Goal: Contribute content: Contribute content

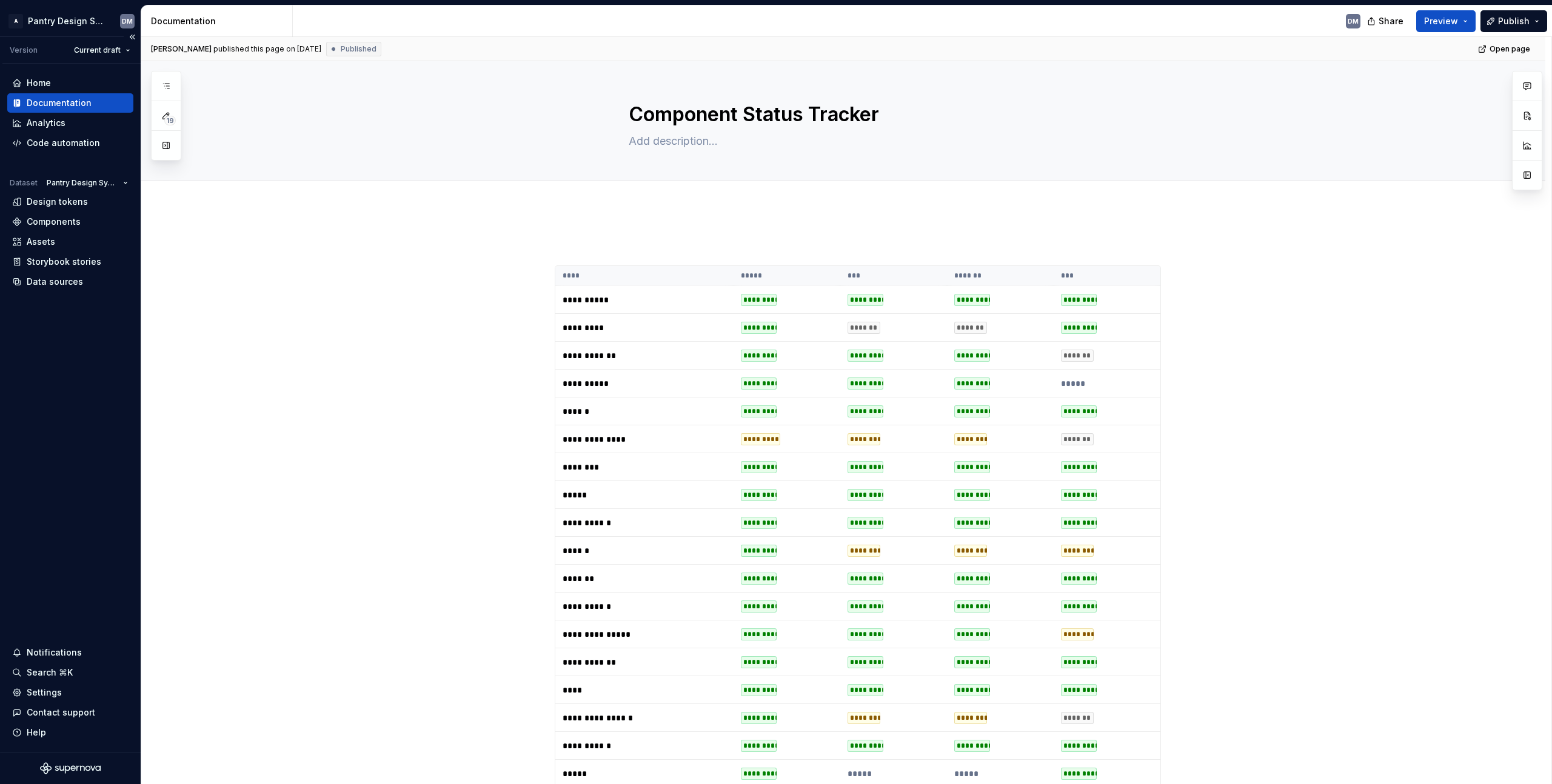
click at [86, 232] on div "Dataset Pantry Design System Design tokens Components Assets Storybook stories …" at bounding box center [70, 233] width 126 height 117
click at [97, 220] on div "Components" at bounding box center [70, 222] width 117 height 12
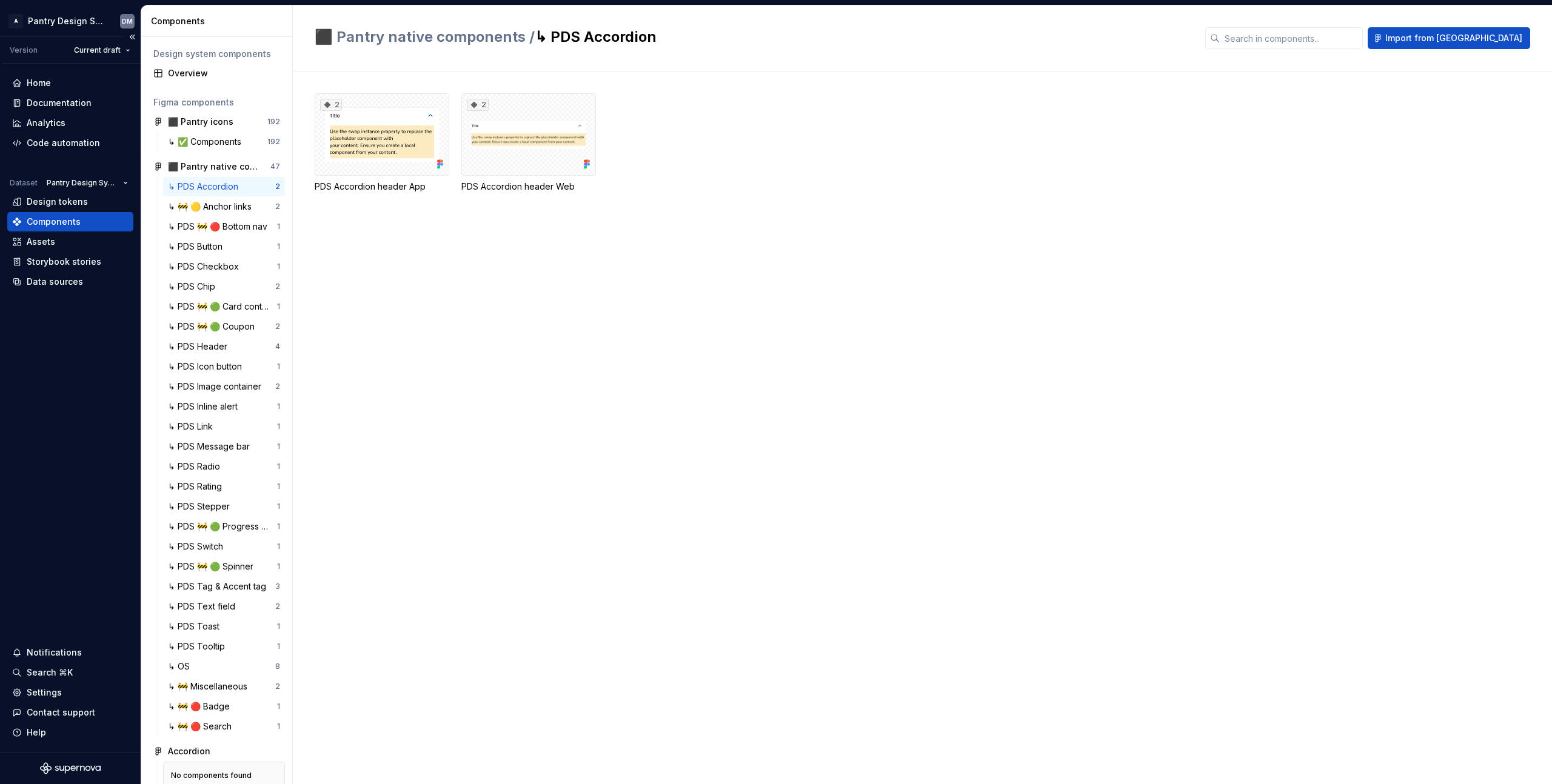
click at [74, 388] on div "Home Documentation Analytics Code automation Dataset Pantry Design System Desig…" at bounding box center [70, 408] width 141 height 688
click at [540, 303] on div "2 PDS Accordion header App 2 PDS Accordion header Web" at bounding box center [933, 428] width 1237 height 712
click at [482, 245] on div "2 PDS Accordion header App 2 PDS Accordion header Web" at bounding box center [933, 428] width 1237 height 712
click at [73, 106] on div "Documentation" at bounding box center [59, 103] width 65 height 12
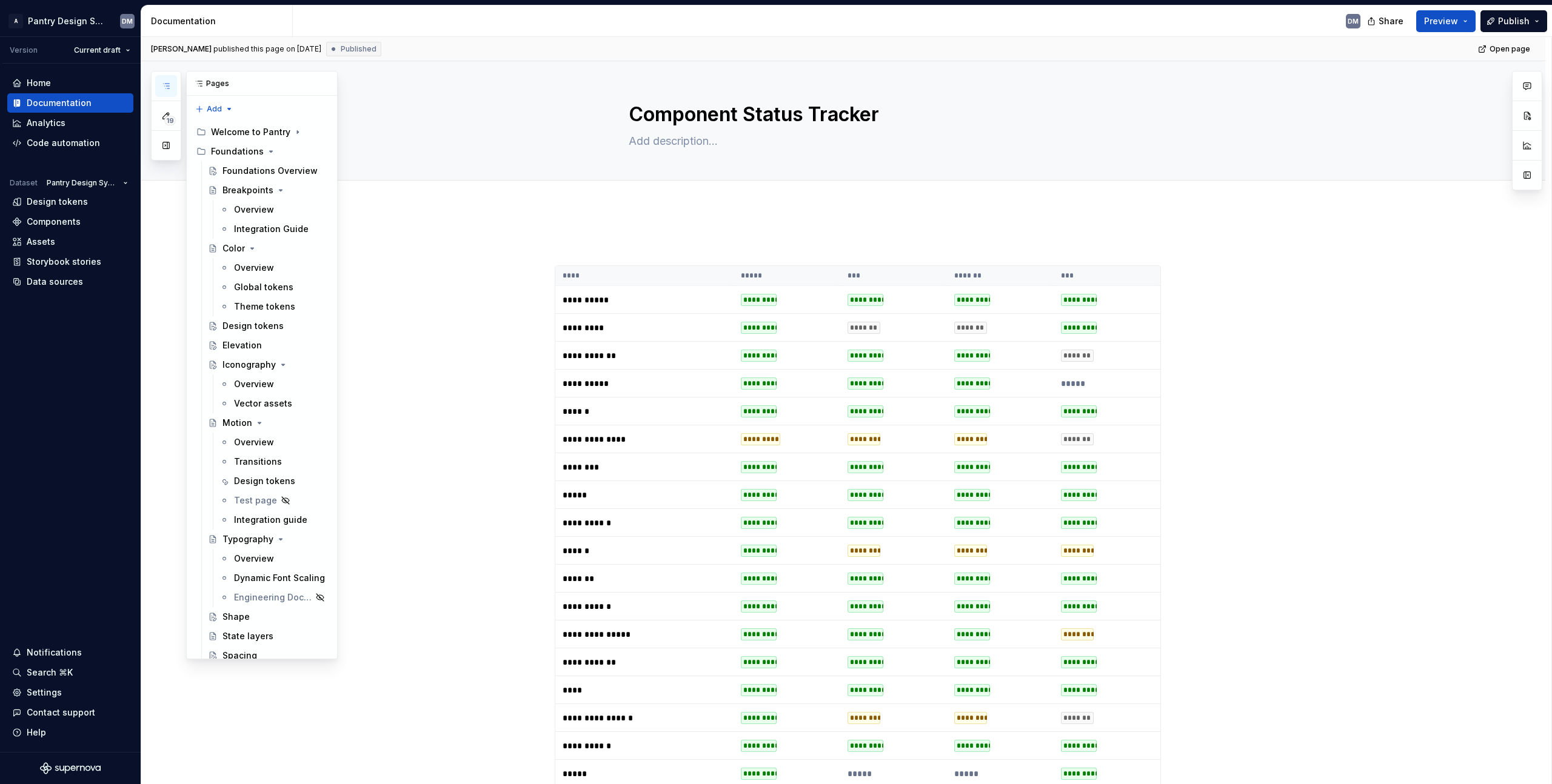
click at [169, 82] on icon "button" at bounding box center [166, 86] width 9 height 9
click at [61, 388] on div "Home Documentation Analytics Code automation Dataset Pantry Design System Desig…" at bounding box center [70, 408] width 141 height 688
click at [51, 401] on div "Home Documentation Analytics Code automation Dataset Pantry Design System Desig…" at bounding box center [70, 408] width 141 height 688
click at [58, 371] on div "Home Documentation Analytics Code automation Dataset Pantry Design System Desig…" at bounding box center [70, 408] width 141 height 688
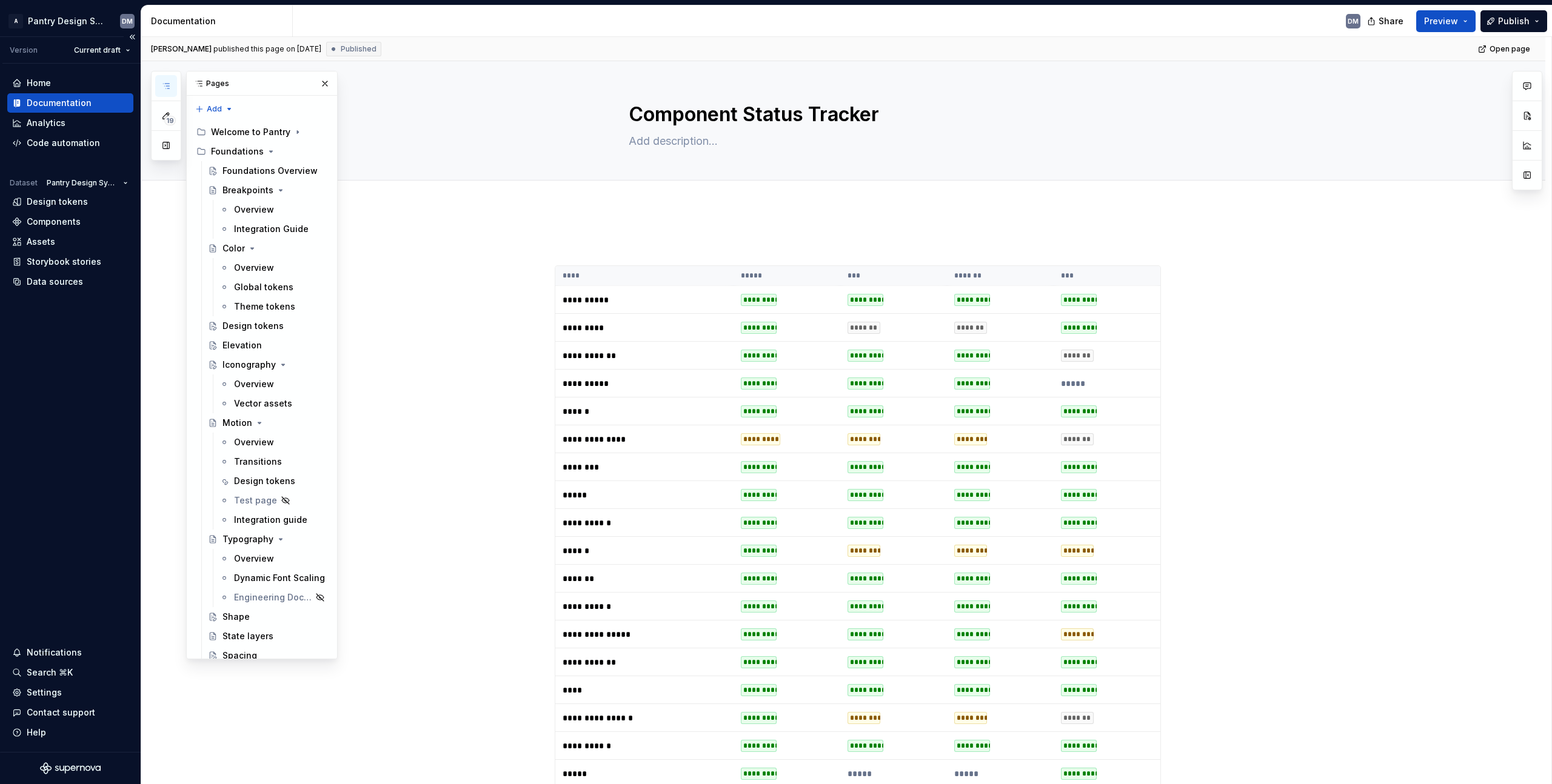
click at [60, 371] on div "Home Documentation Analytics Code automation Dataset Pantry Design System Desig…" at bounding box center [70, 408] width 141 height 688
click at [86, 398] on div "Home Documentation Analytics Code automation Dataset Pantry Design System Desig…" at bounding box center [70, 408] width 141 height 688
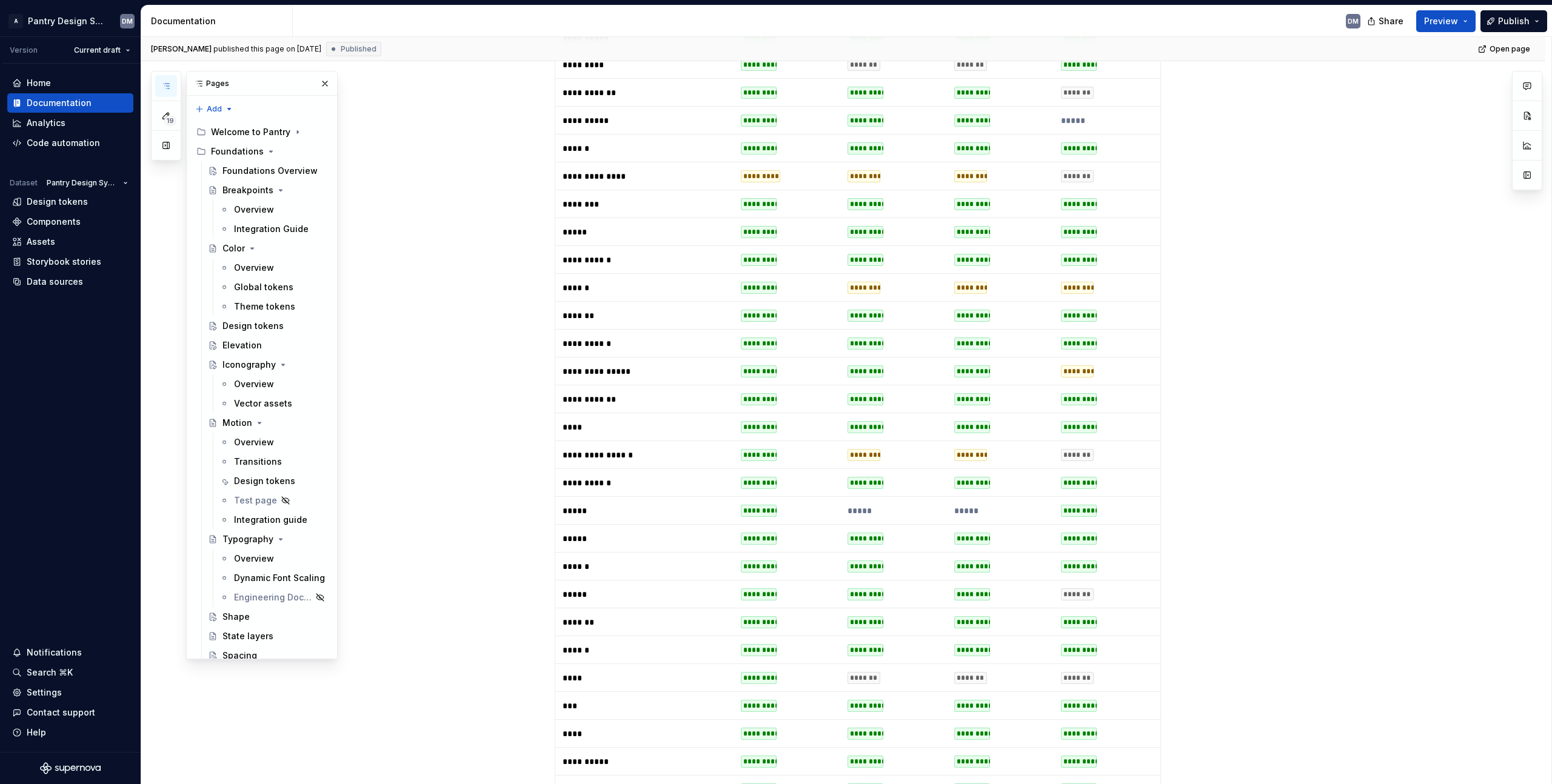
scroll to position [272, 0]
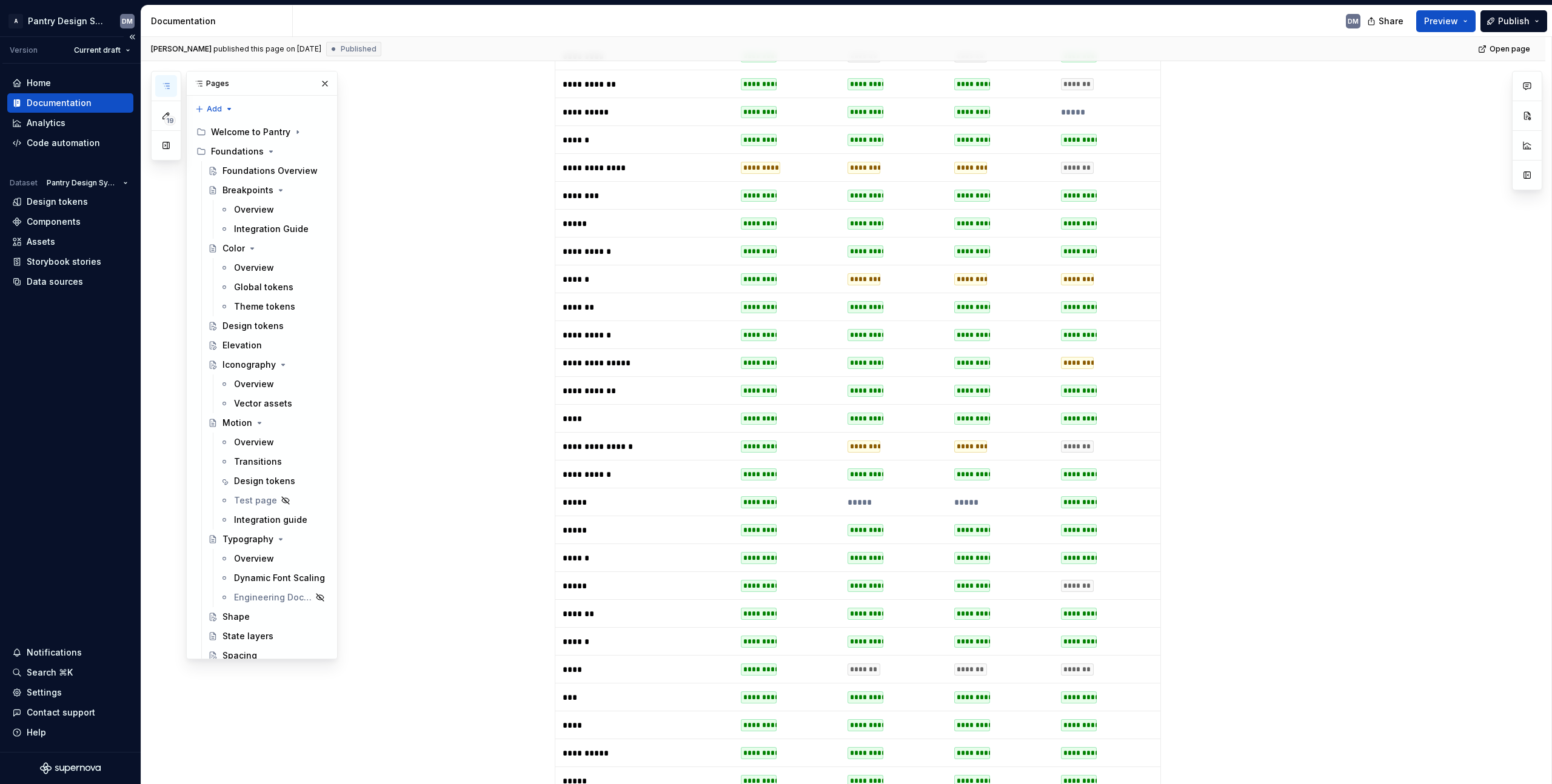
click at [56, 333] on div "Home Documentation Analytics Code automation Dataset Pantry Design System Desig…" at bounding box center [70, 408] width 141 height 688
click at [85, 380] on div "Home Documentation Analytics Code automation Dataset Pantry Design System Desig…" at bounding box center [70, 408] width 141 height 688
click at [1173, 29] on div "DM" at bounding box center [831, 21] width 1077 height 31
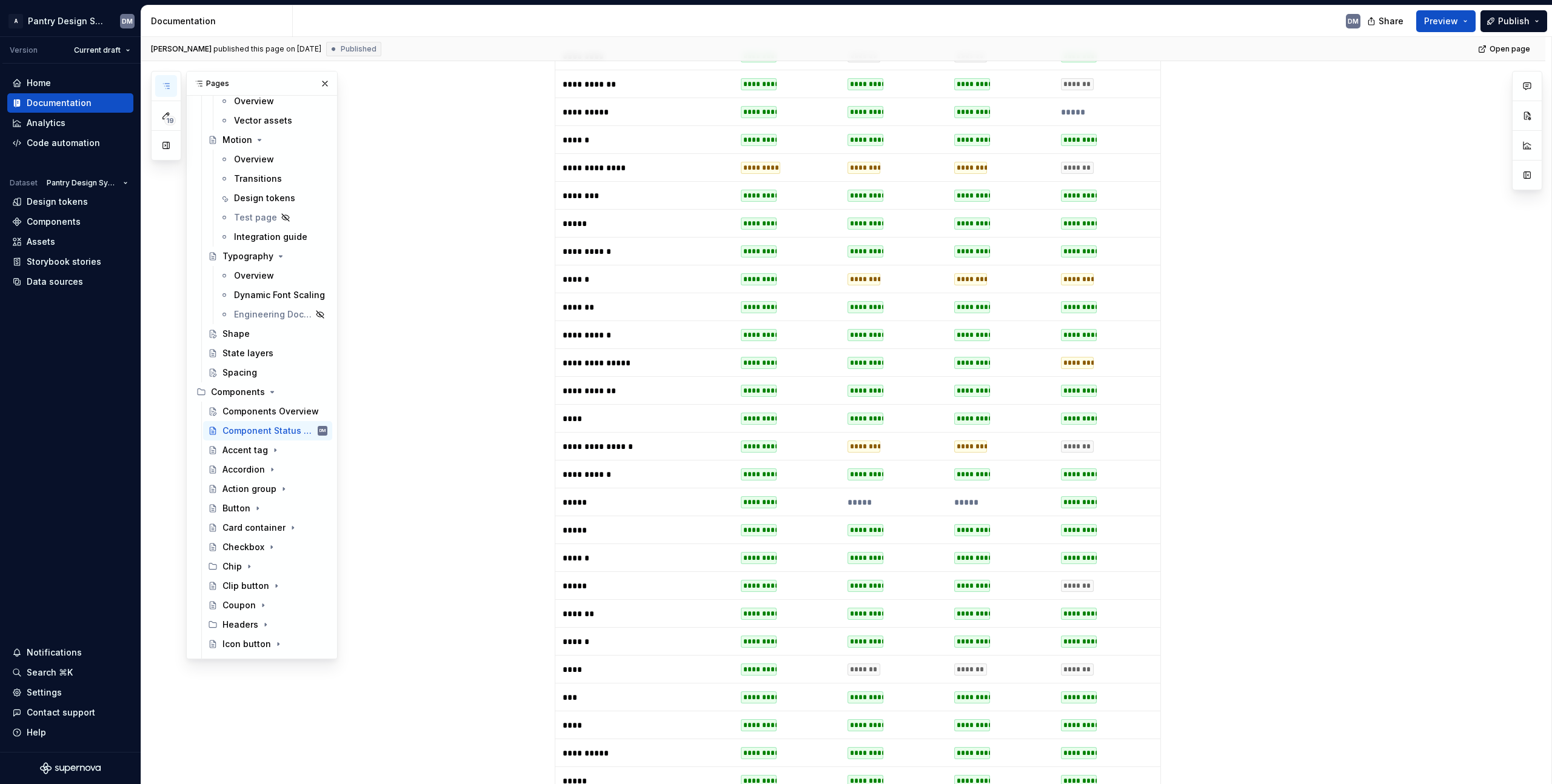
scroll to position [0, 0]
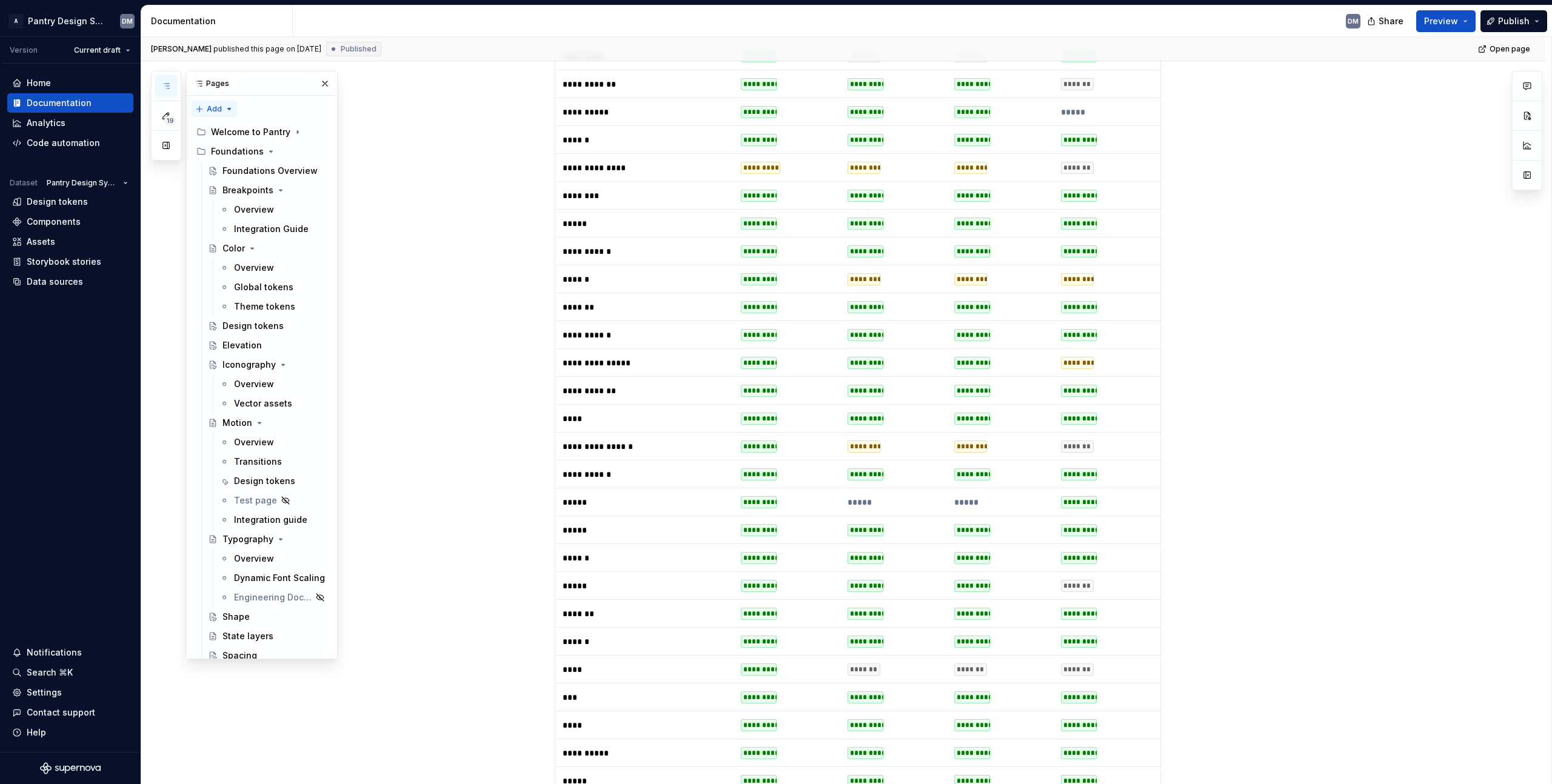
click at [224, 103] on div "19 Pages Add Accessibility guide for tree Page tree. Navigate the tree with the…" at bounding box center [244, 365] width 187 height 589
click at [246, 136] on div "New page" at bounding box center [254, 133] width 79 height 12
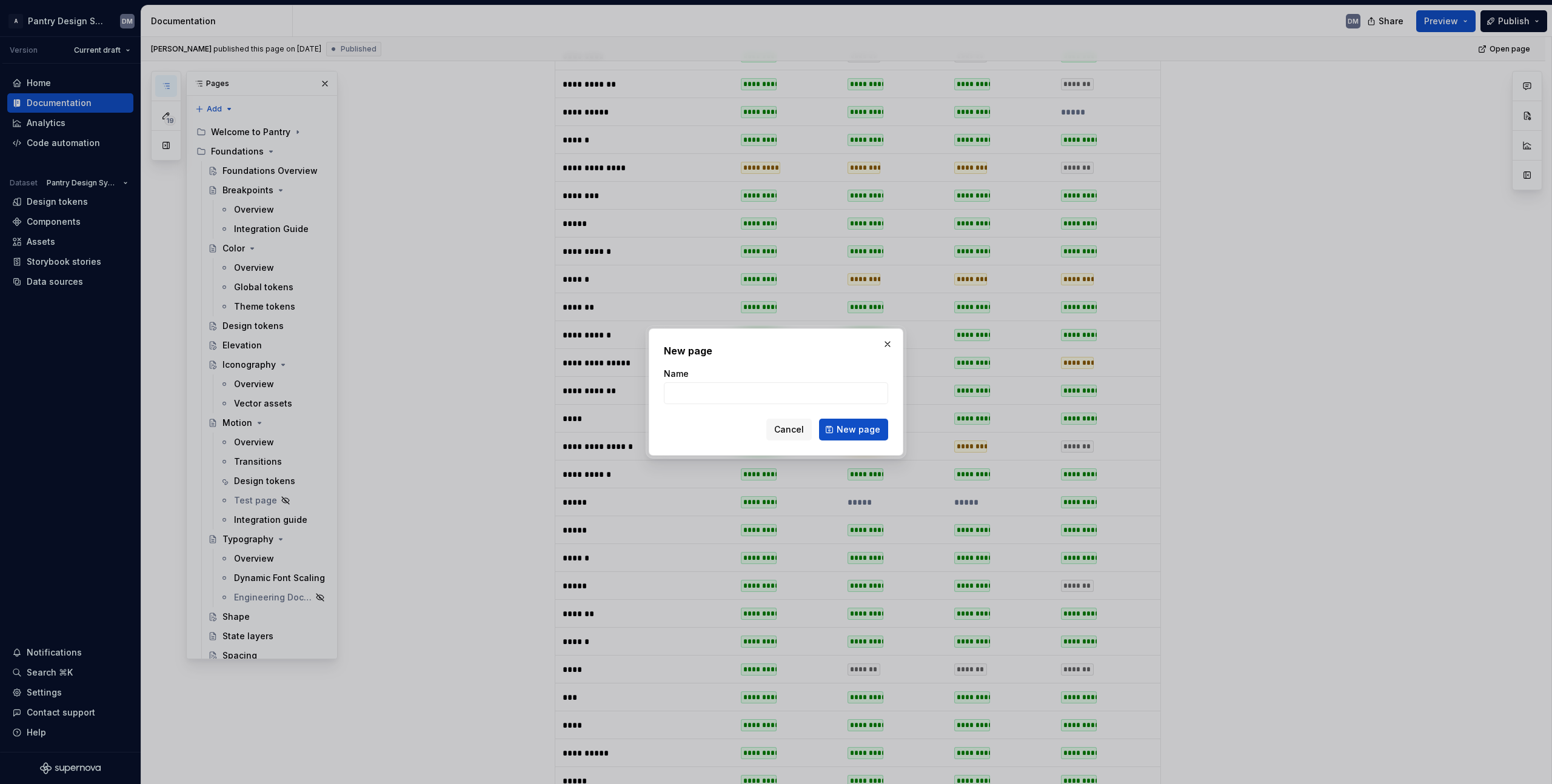
type textarea "*"
type input "Segment Controls"
click button "New page" at bounding box center [853, 429] width 69 height 22
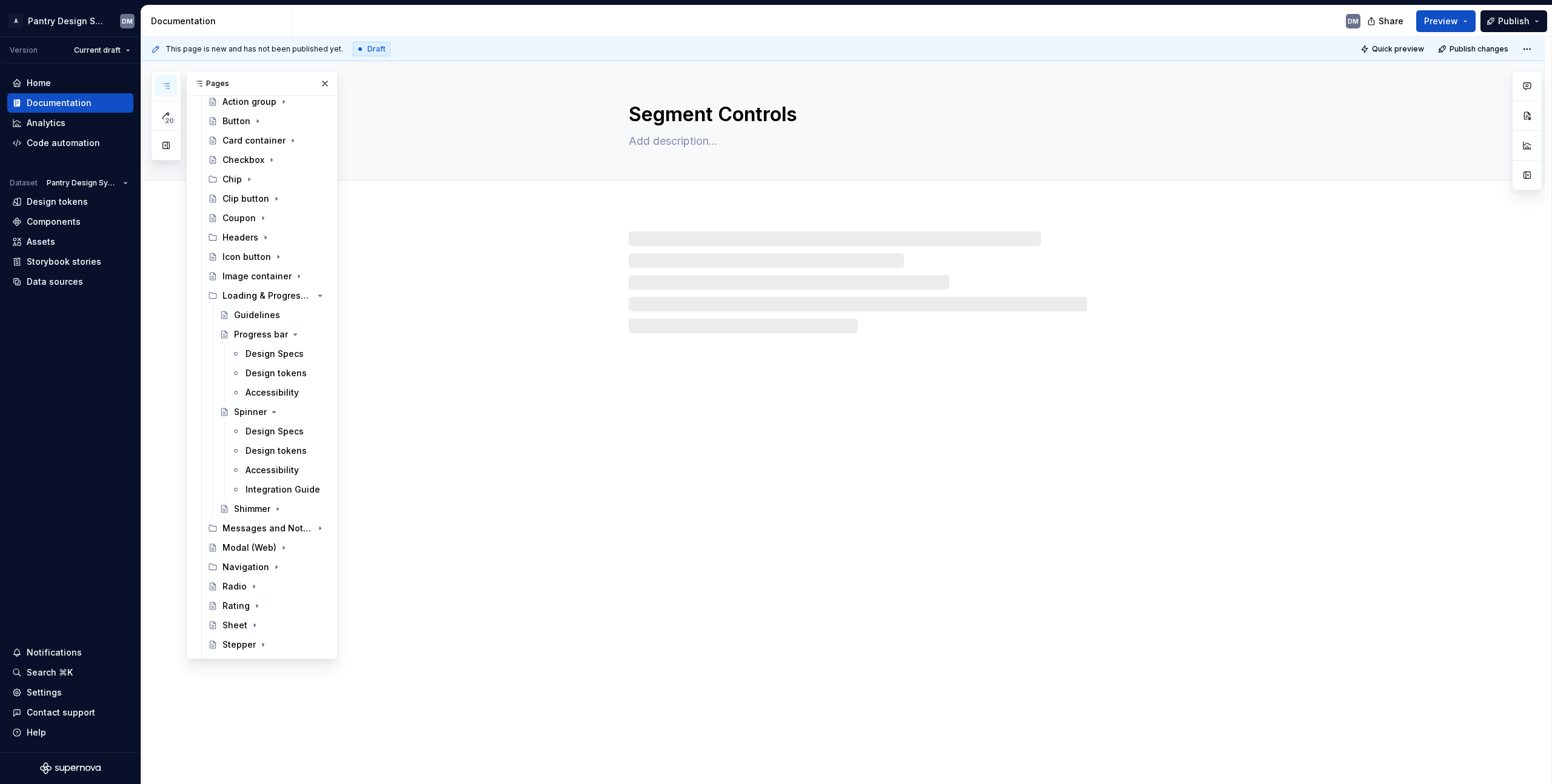
scroll to position [862, 0]
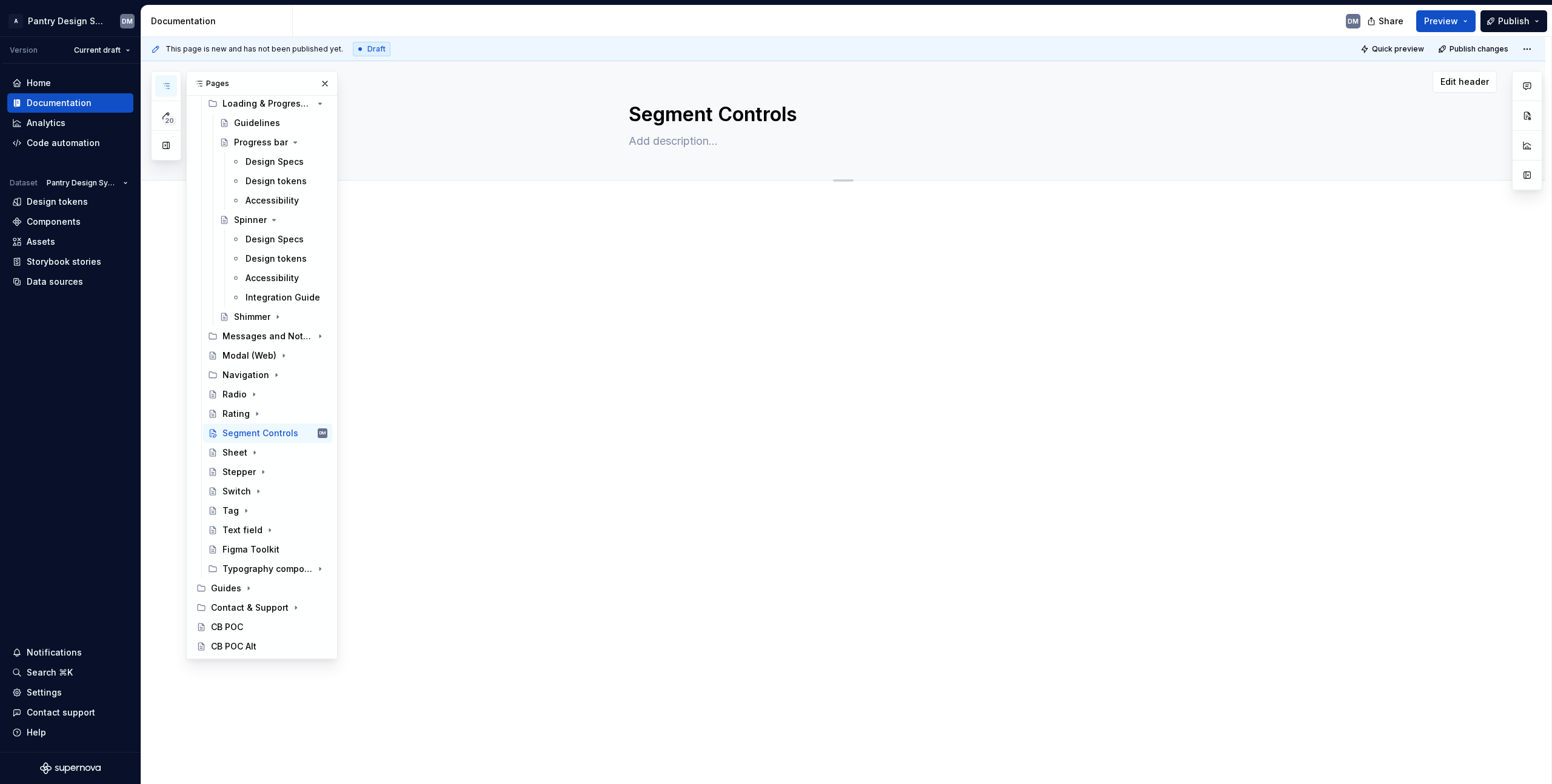
type textarea "*"
click at [656, 153] on div "Segment Controls" at bounding box center [858, 120] width 458 height 119
click at [677, 142] on textarea at bounding box center [855, 141] width 458 height 19
paste textarea "Segmented buttons help people select options, switch views, or sort elements."
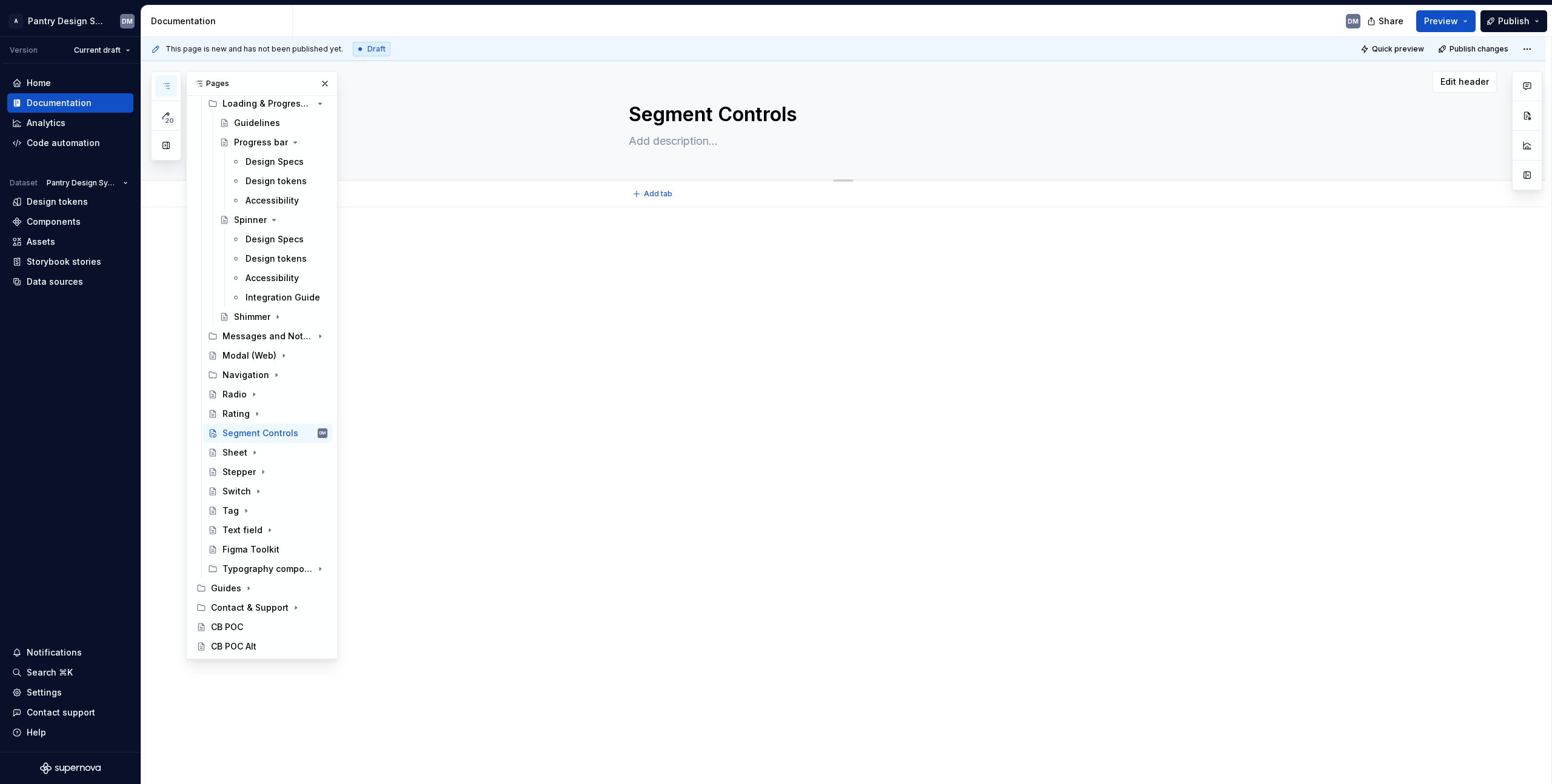
type textarea "Segmented buttons help people select options, switch views, or sort elements."
drag, startPoint x: 694, startPoint y: 138, endPoint x: 620, endPoint y: 142, distance: 74.1
click at [620, 142] on div "Segment Controls Segmented buttons help people select options, switch views, or…" at bounding box center [858, 120] width 1278 height 119
type textarea "*"
type textarea "Dbuttons help people select options, switch views, or sort elements."
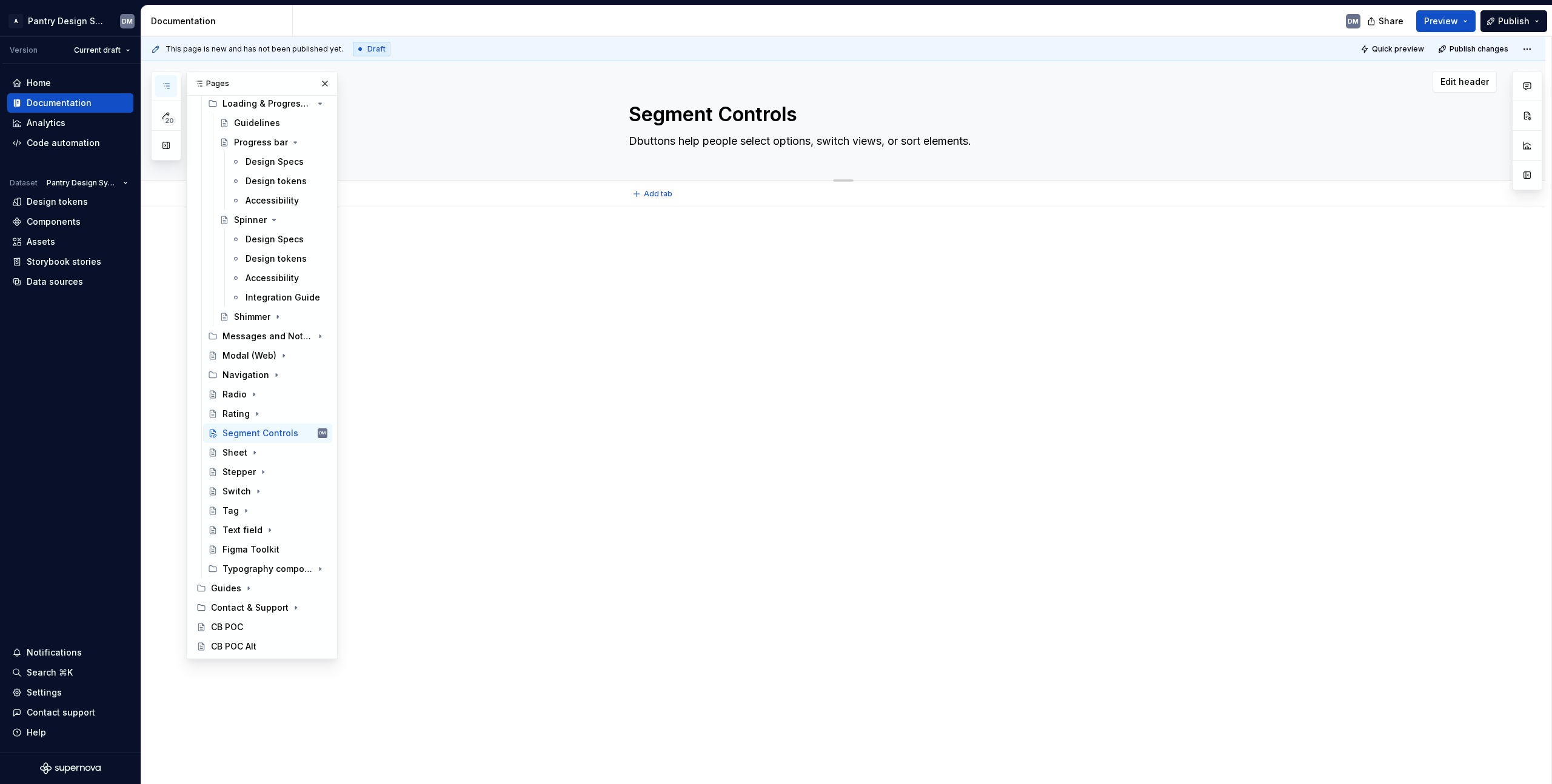
type textarea "*"
type textarea "Debuttons help people select options, switch views, or sort elements."
type textarea "*"
type textarea "Desbuttons help people select options, switch views, or sort elements."
type textarea "*"
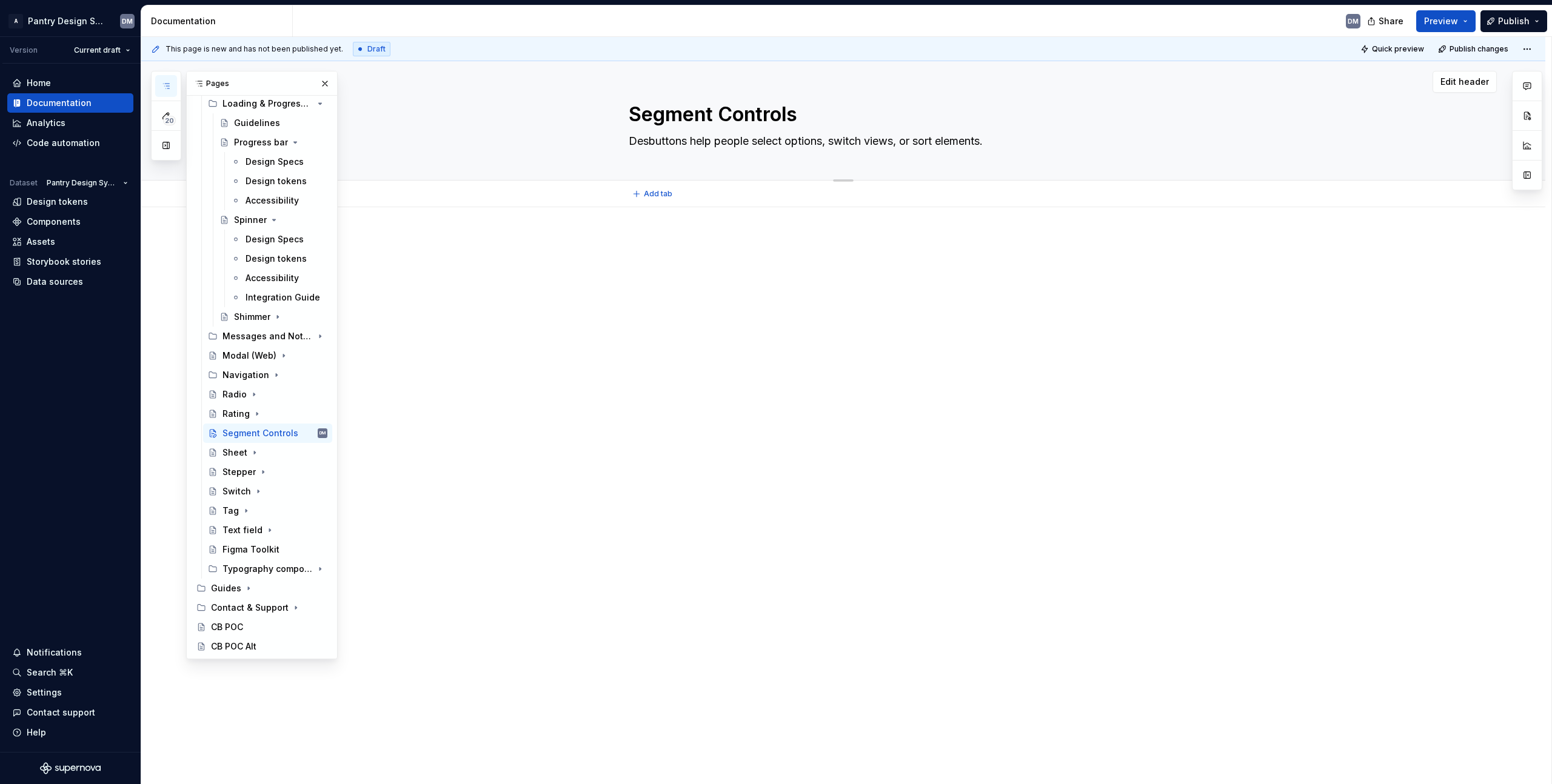
type textarea "Debuttons help people select options, switch views, or sort elements."
type textarea "*"
type textarea "Dbuttons help people select options, switch views, or sort elements."
type textarea "*"
type textarea "buttons help people select options, switch views, or sort elements."
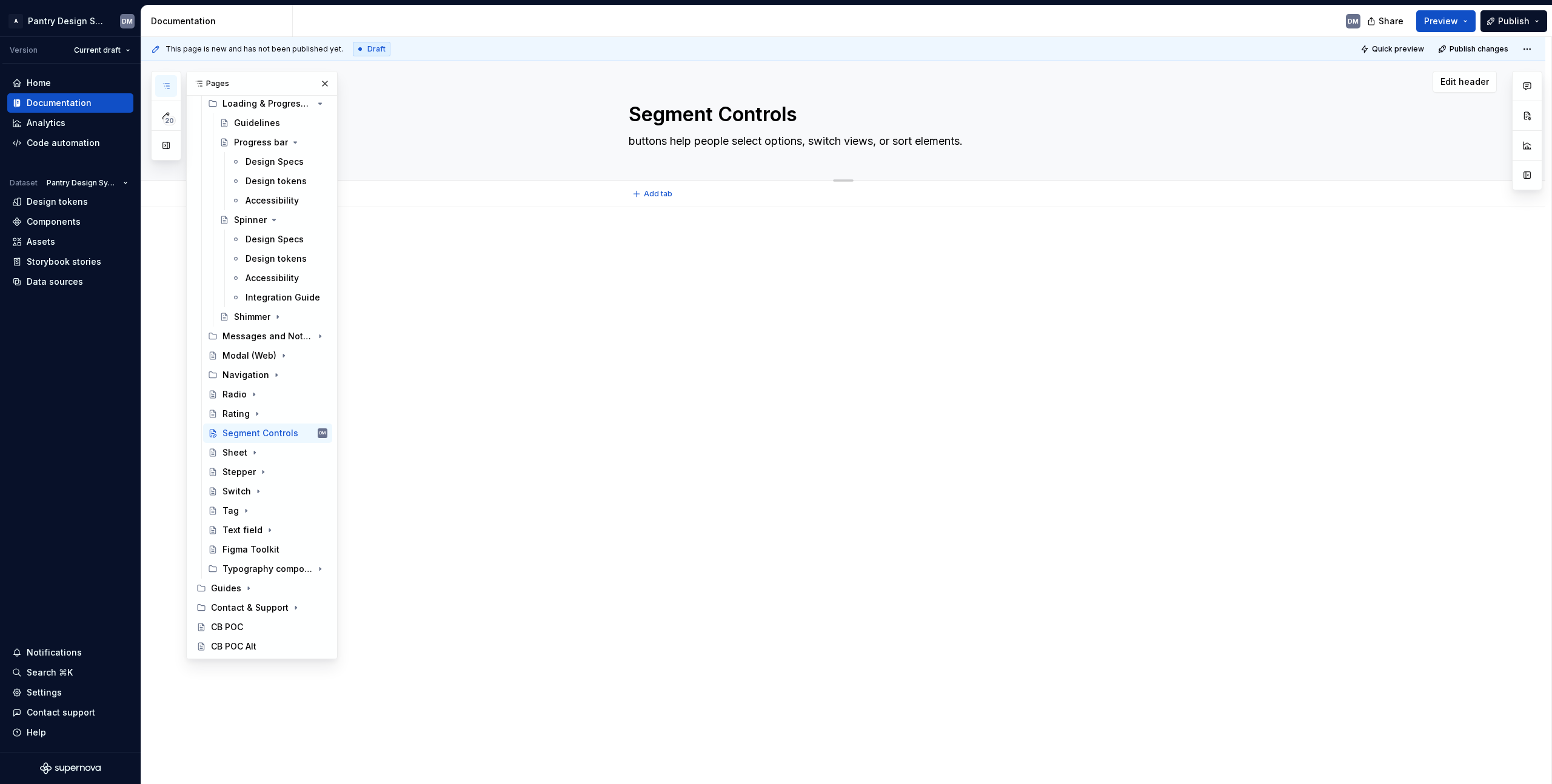
type textarea "*"
type textarea "uttons help people select options, switch views, or sort elements."
type textarea "*"
type textarea "Buttons help people select options, switch views, or sort elements."
click at [667, 135] on textarea "Buttons help people select options, switch views, or sort elements." at bounding box center [855, 141] width 458 height 19
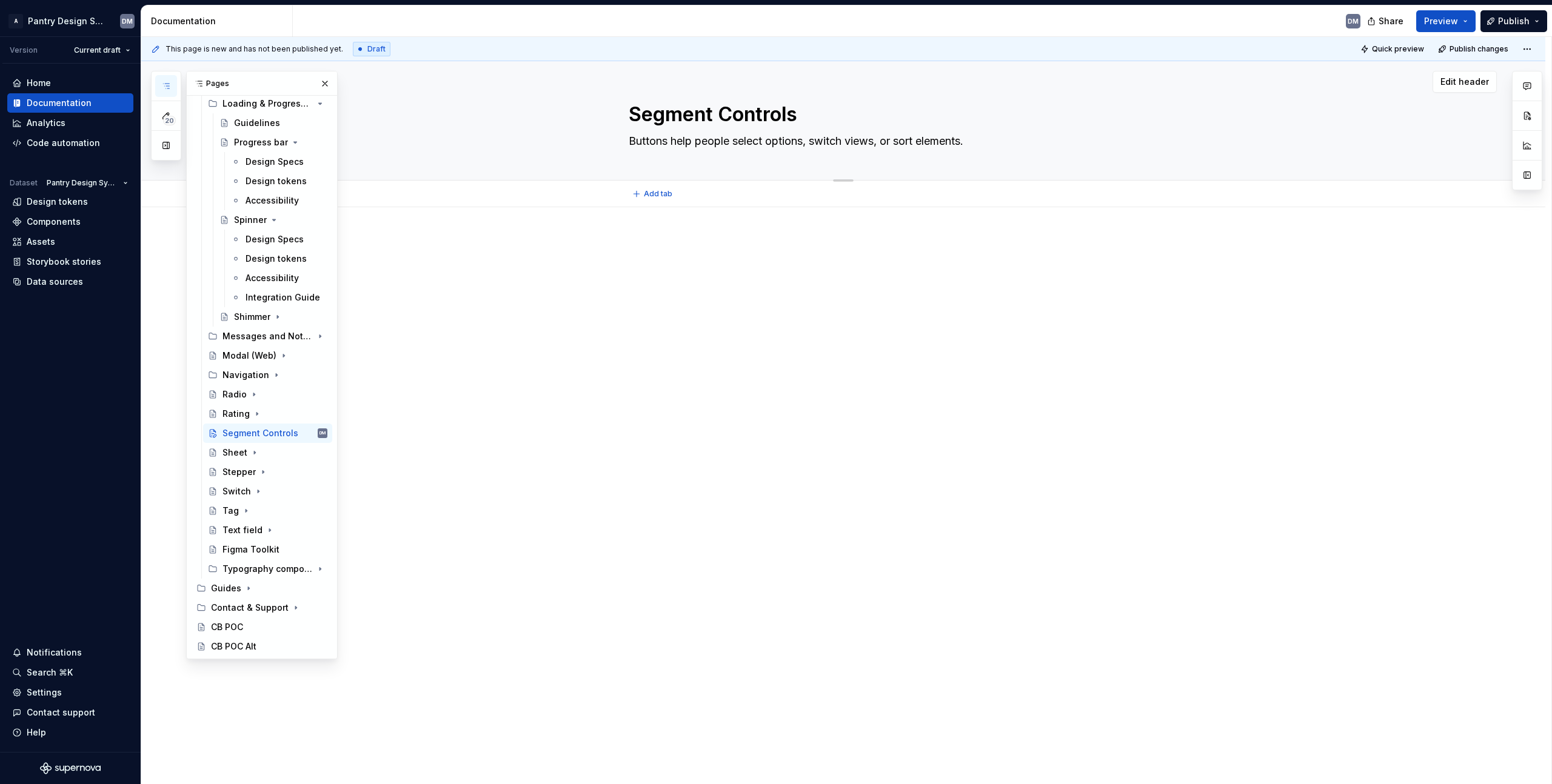
type textarea "*"
type textarea "Buttons help people select options, switch views, or sort elements."
type textarea "*"
type textarea "Buttons d help people select options, switch views, or sort elements."
type textarea "*"
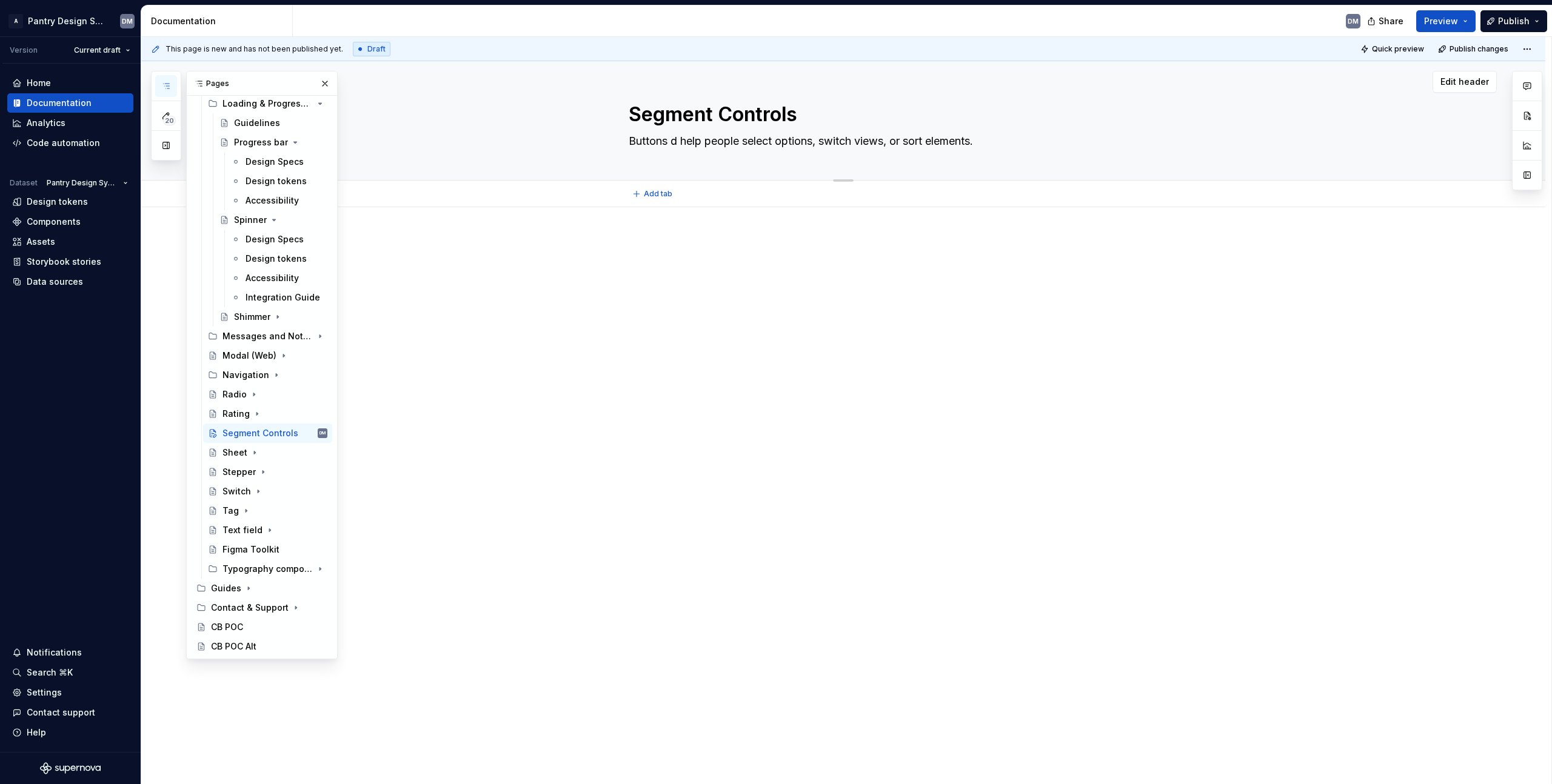
type textarea "Buttons de help people select options, switch views, or sort elements."
type textarea "*"
type textarea "Buttons des help people select options, switch views, or sort elements."
type textarea "*"
type textarea "Buttons desi help people select options, switch views, or sort elements."
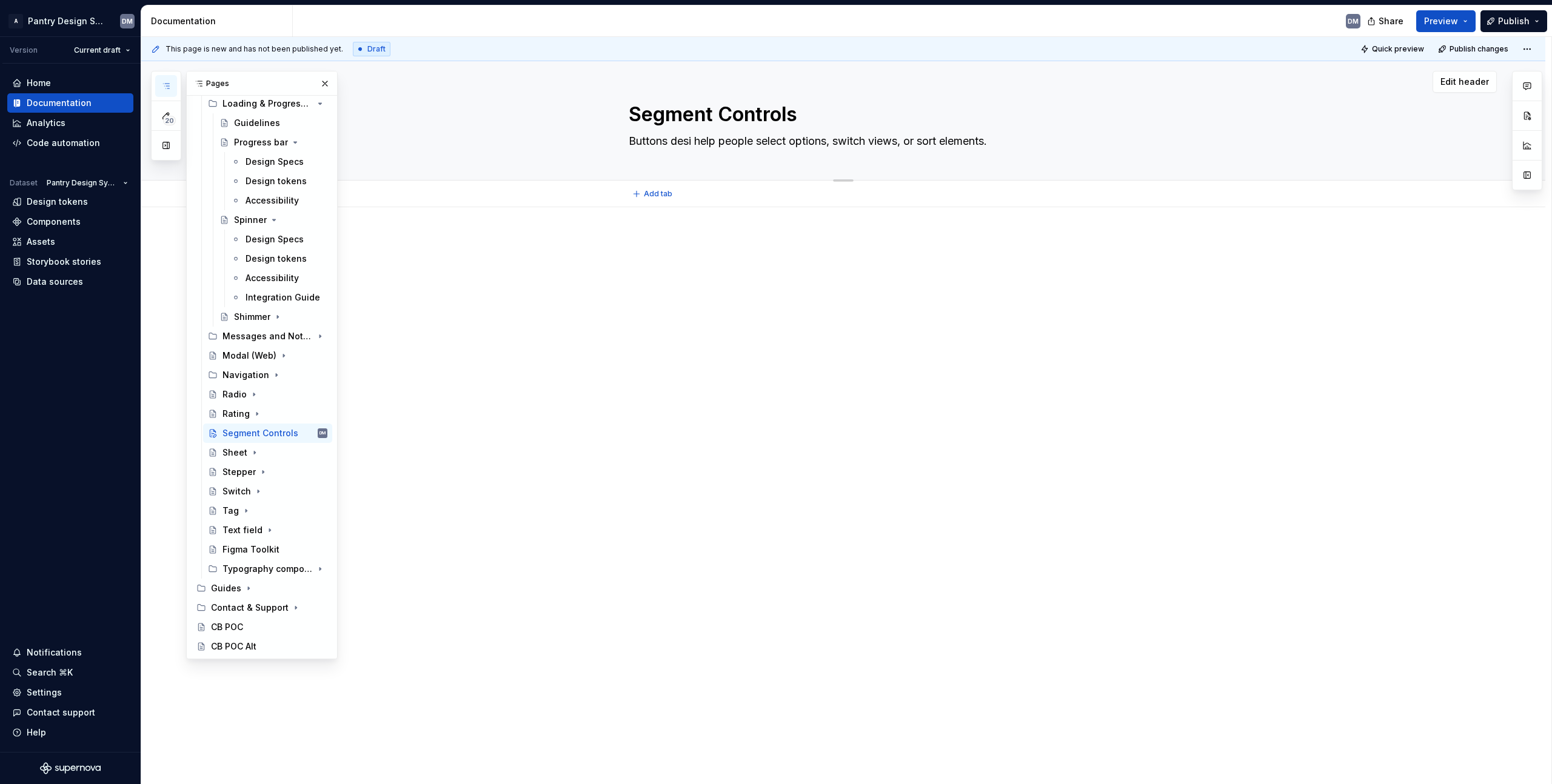
type textarea "*"
type textarea "Buttons desig help people select options, switch views, or sort elements."
type textarea "*"
type textarea "Buttons design help people select options, switch views, or sort elements."
type textarea "*"
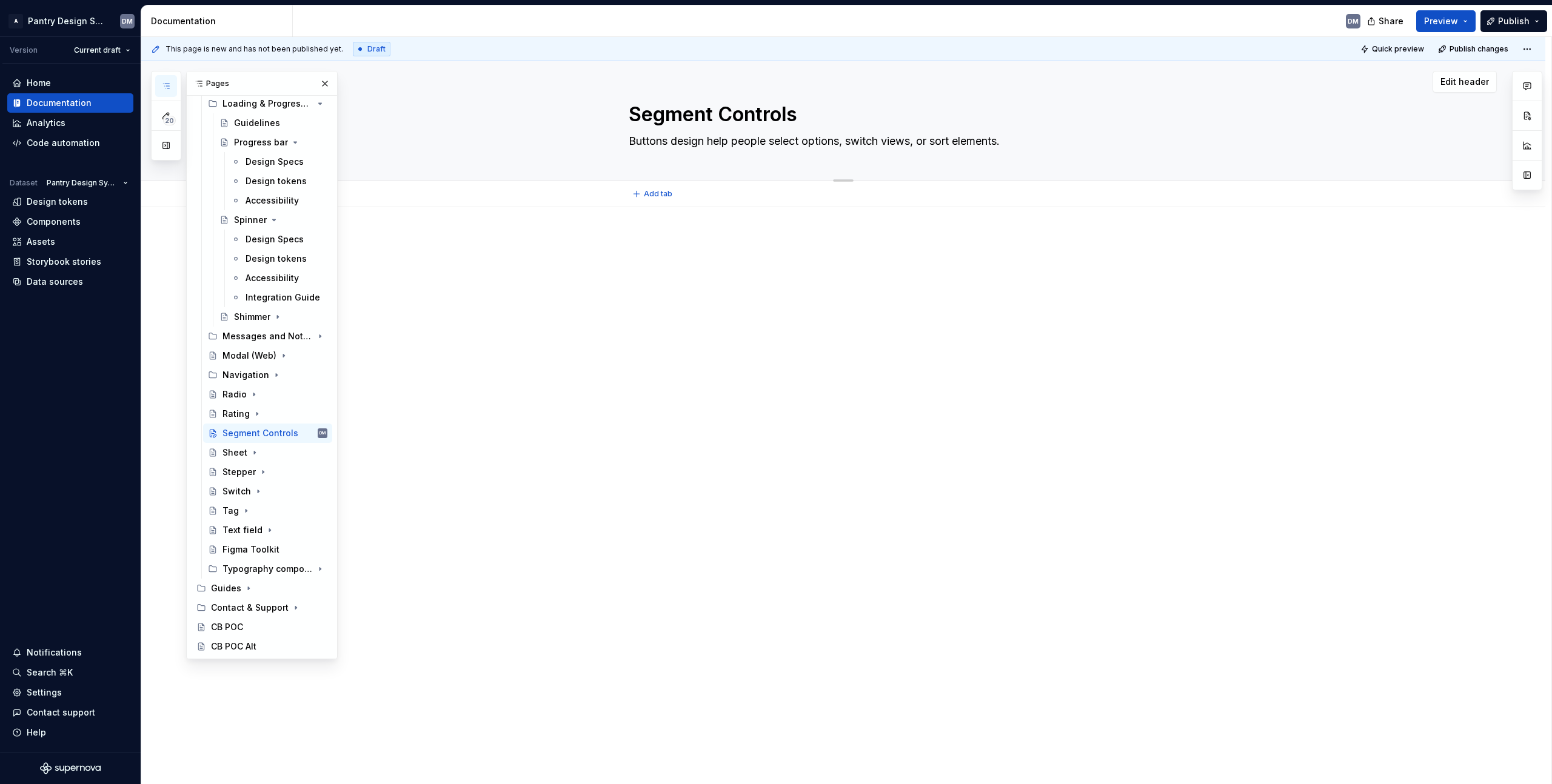
type textarea "Buttons designe help people select options, switch views, or sort elements."
type textarea "*"
type textarea "Buttons designed help people select options, switch views, or sort elements."
type textarea "*"
type textarea "Buttons designed help people select options, switch views, or sort elements."
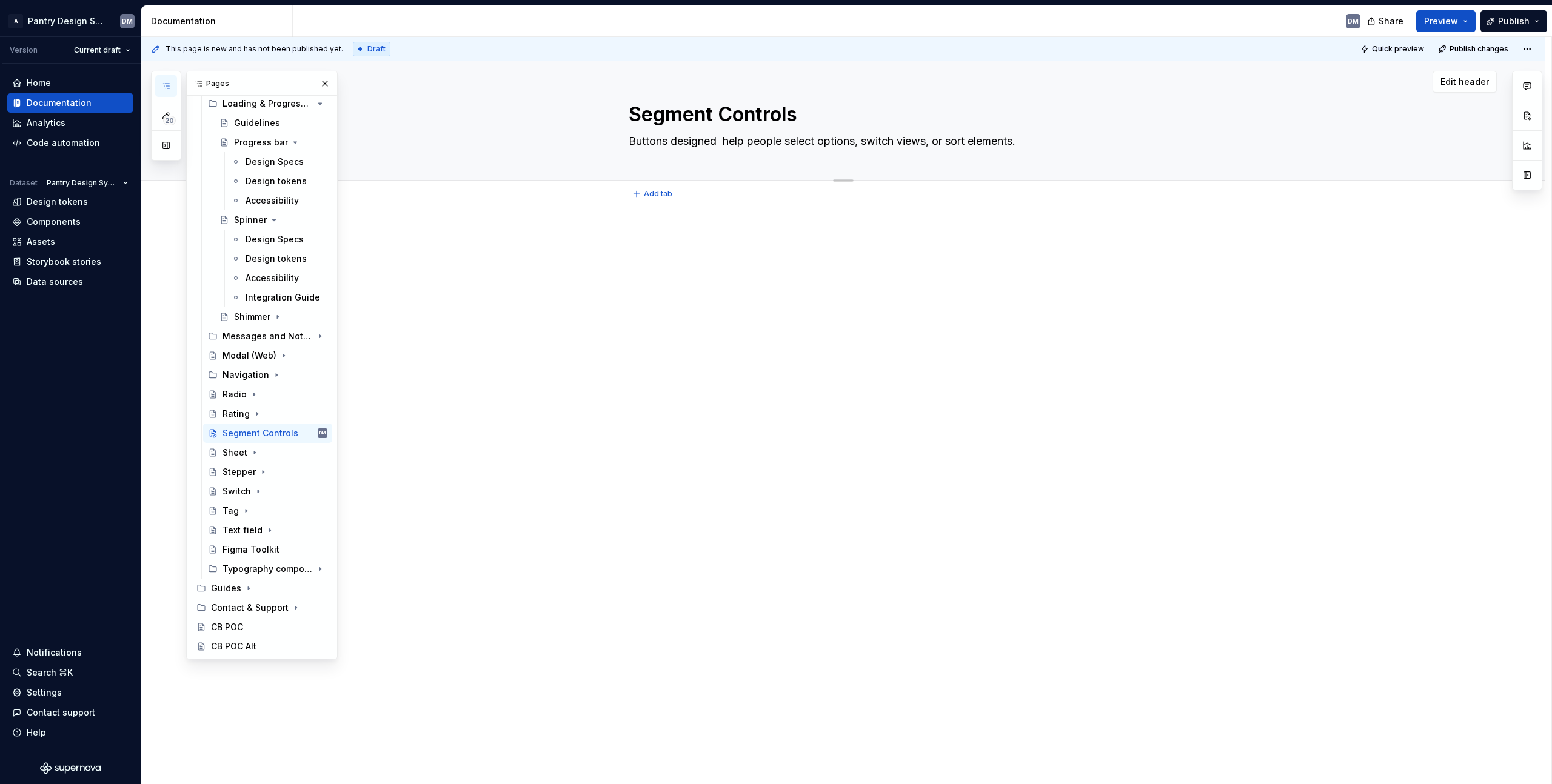
type textarea "*"
type textarea "Buttons designed t help people select options, switch views, or sort elements."
type textarea "*"
type textarea "Buttons designed to help people select options, switch views, or sort elements."
type textarea "*"
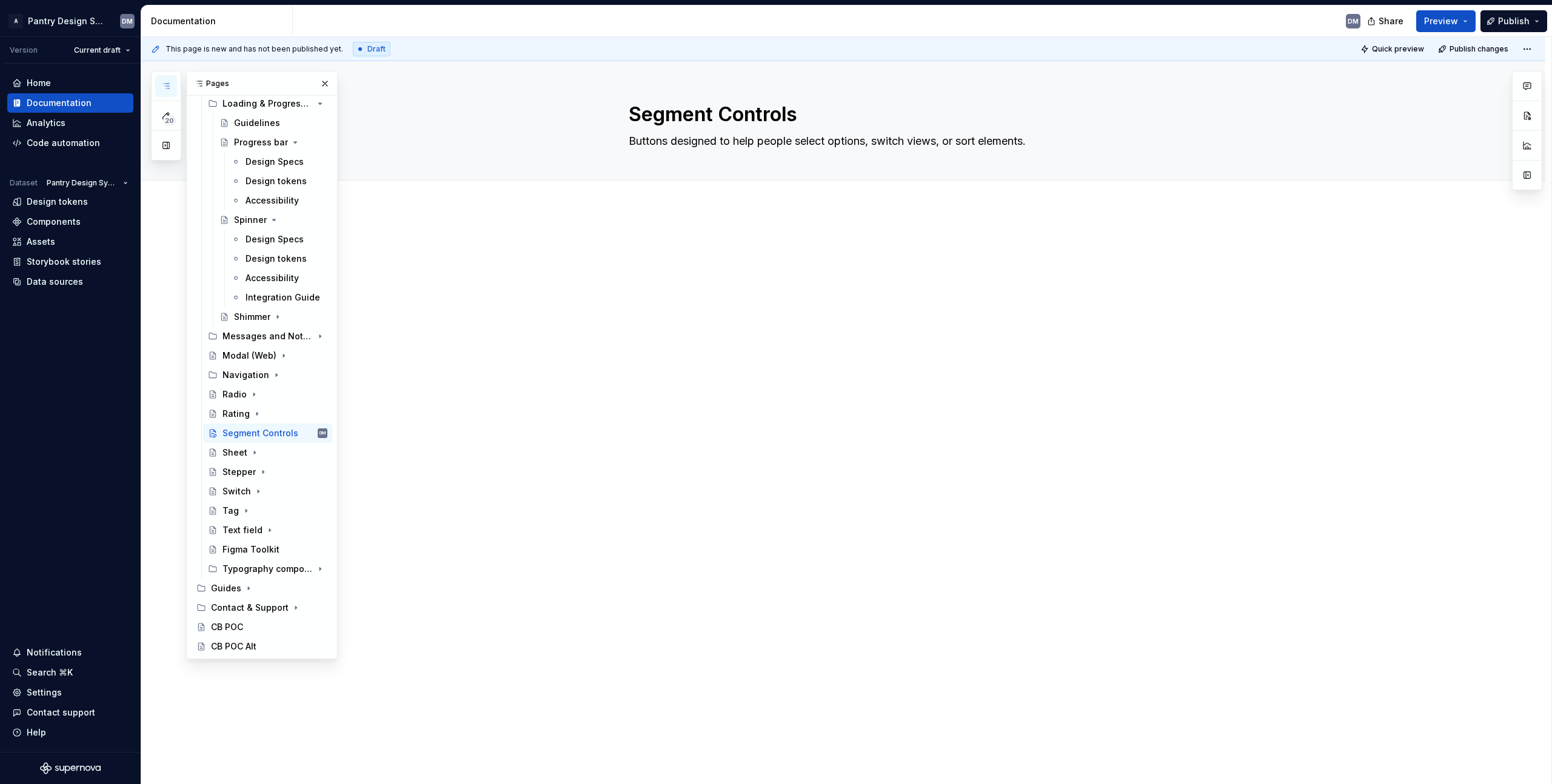
type textarea "Buttons designed to help people select options, switch views, or sort elements."
click at [724, 216] on div at bounding box center [843, 370] width 1404 height 325
click at [650, 245] on p at bounding box center [857, 244] width 606 height 15
click at [239, 406] on div "Rating" at bounding box center [275, 414] width 105 height 17
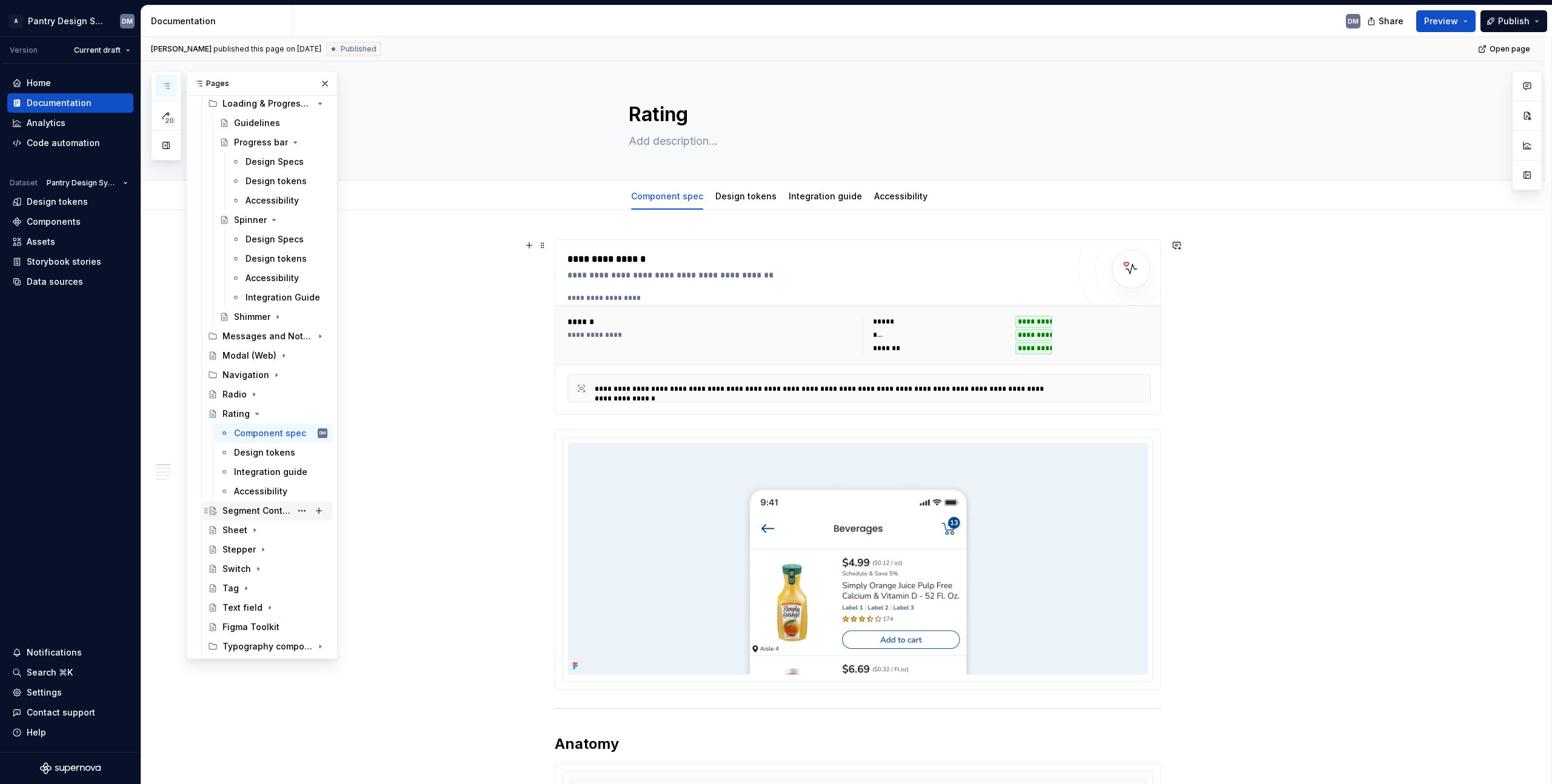
click at [274, 507] on div "Segment Controls" at bounding box center [257, 511] width 68 height 12
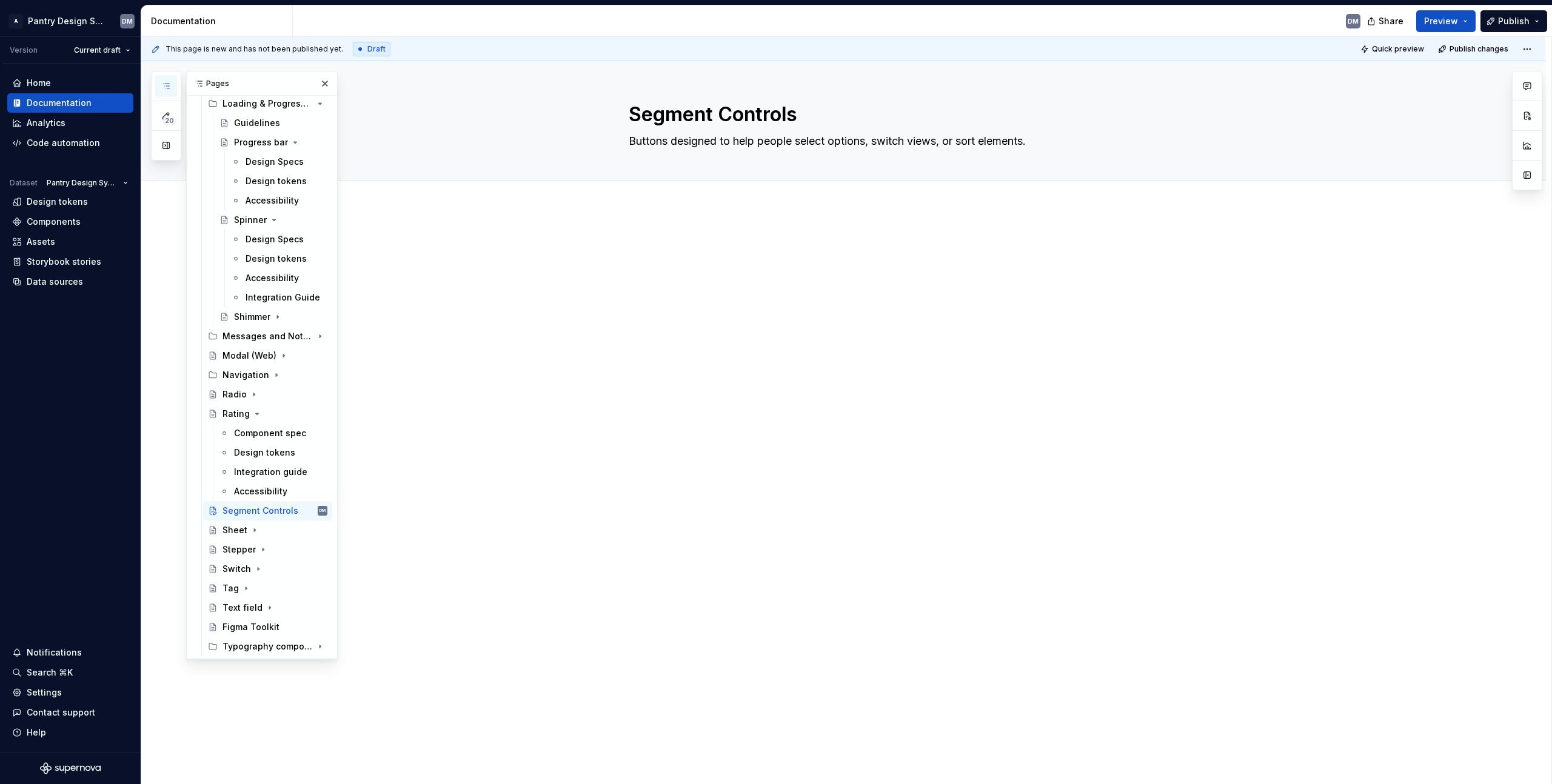
click at [747, 282] on div at bounding box center [857, 259] width 606 height 46
click at [295, 509] on button "Page tree" at bounding box center [301, 510] width 17 height 17
click at [295, 509] on div "20 Pages Add Accessibility guide for tree Page tree. Navigate the tree with the…" at bounding box center [244, 365] width 187 height 589
click at [310, 506] on button "Page tree" at bounding box center [318, 510] width 17 height 17
type textarea "*"
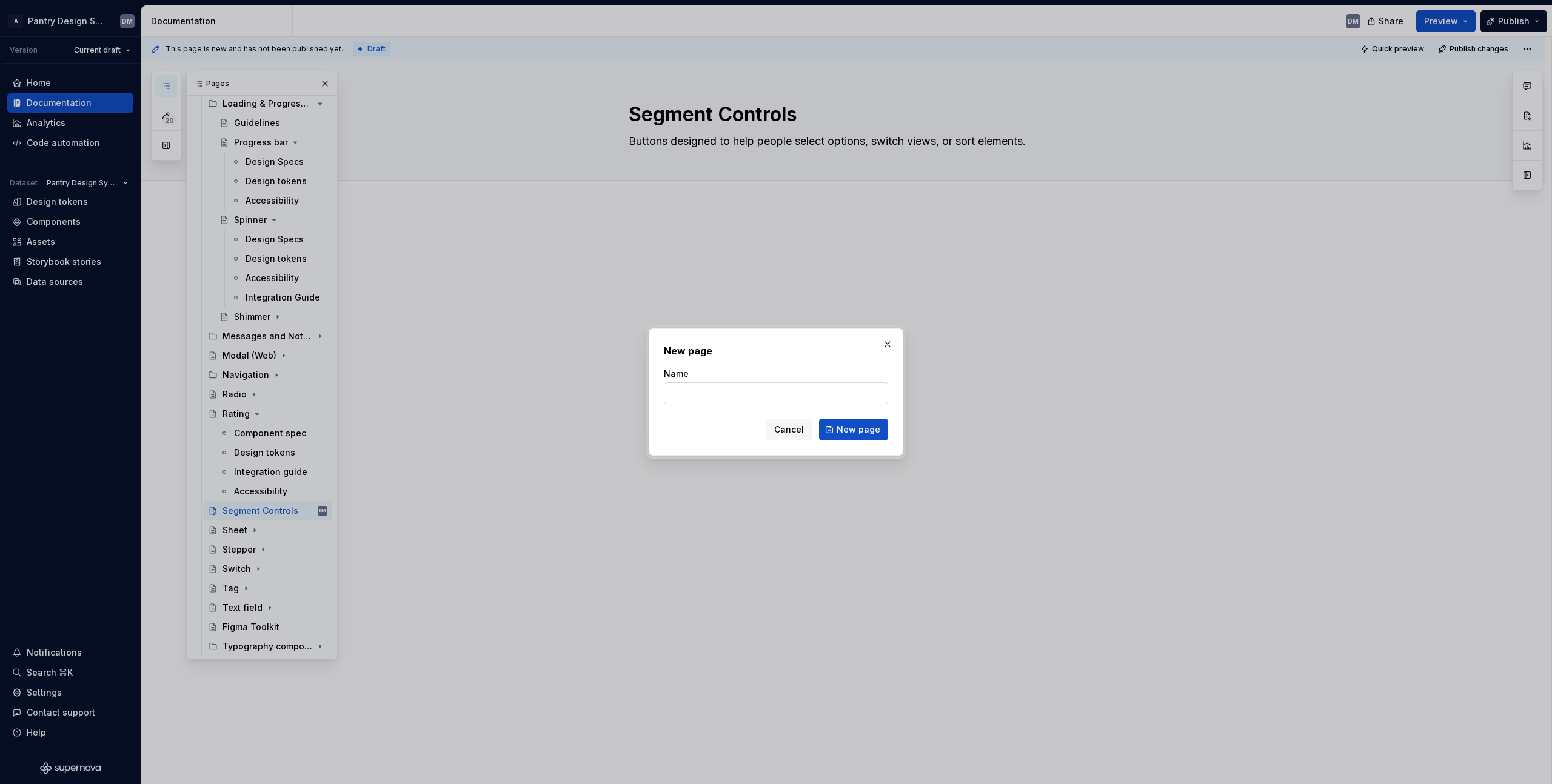
click at [756, 388] on input "Name" at bounding box center [776, 393] width 224 height 22
type input "Design Specs"
click at [871, 431] on span "New page" at bounding box center [858, 430] width 44 height 12
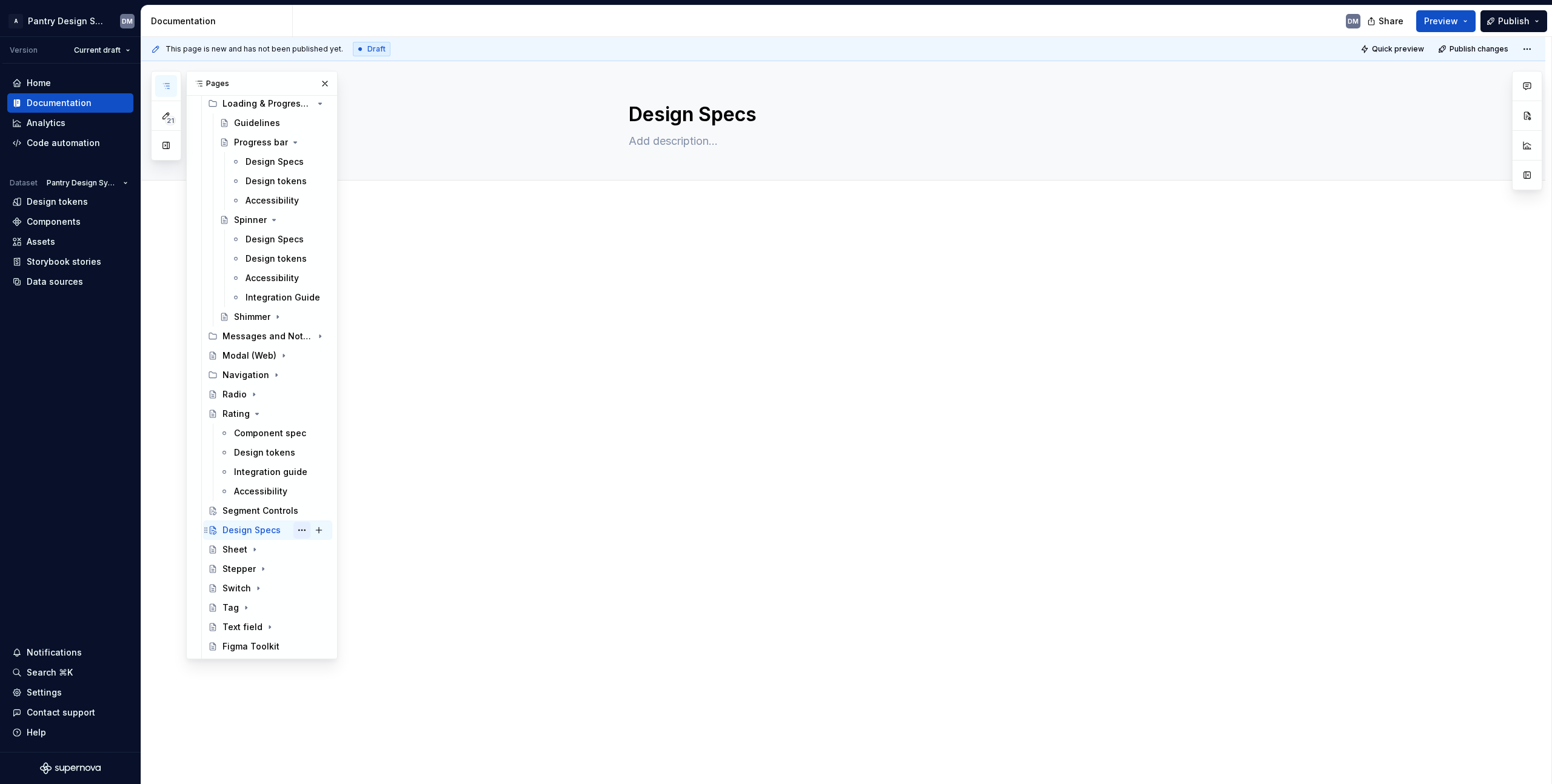
click at [295, 533] on button "Page tree" at bounding box center [301, 530] width 17 height 17
click at [394, 725] on div "Delete page" at bounding box center [368, 723] width 119 height 12
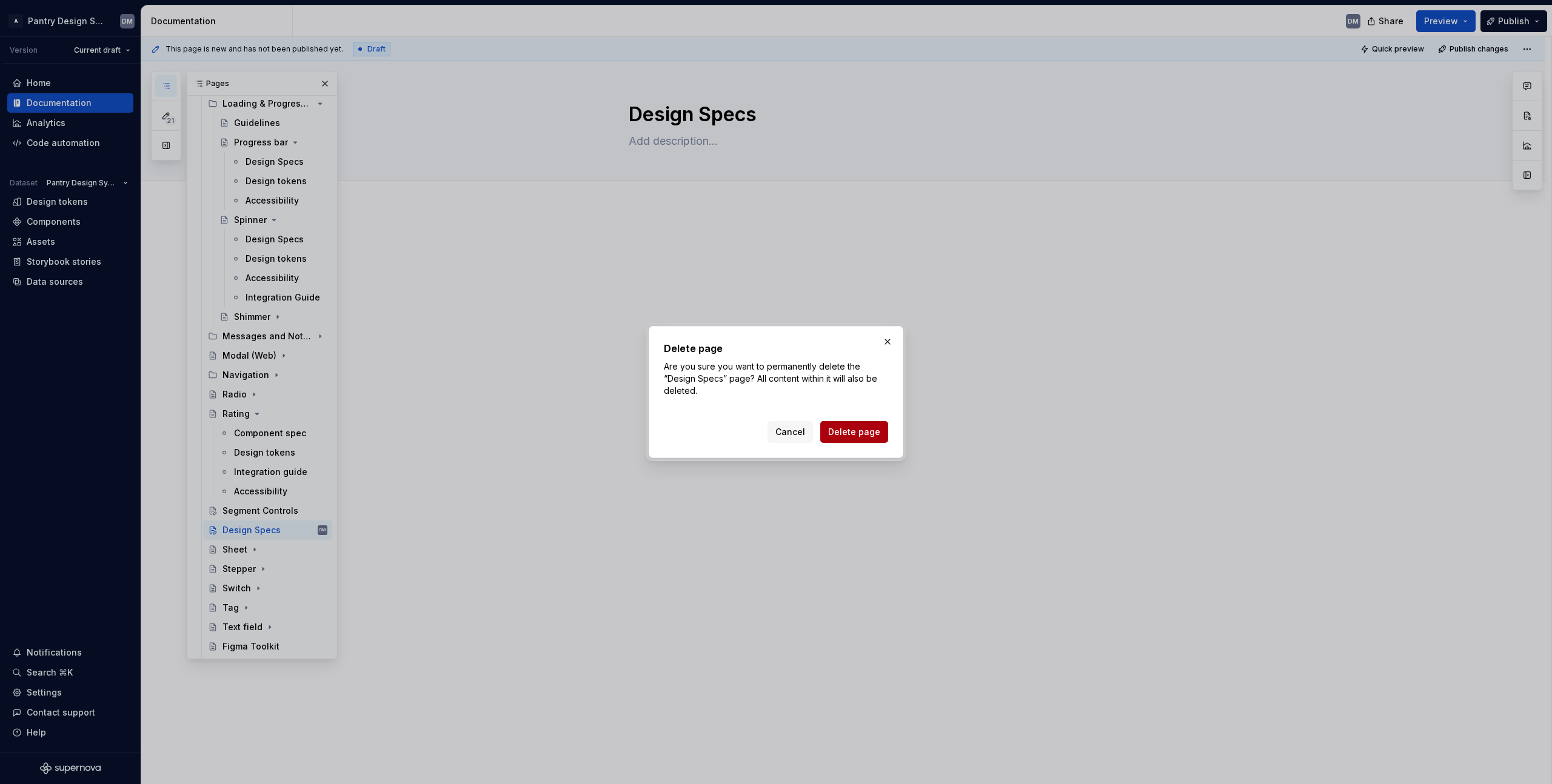
click at [839, 441] on button "Delete page" at bounding box center [854, 432] width 68 height 22
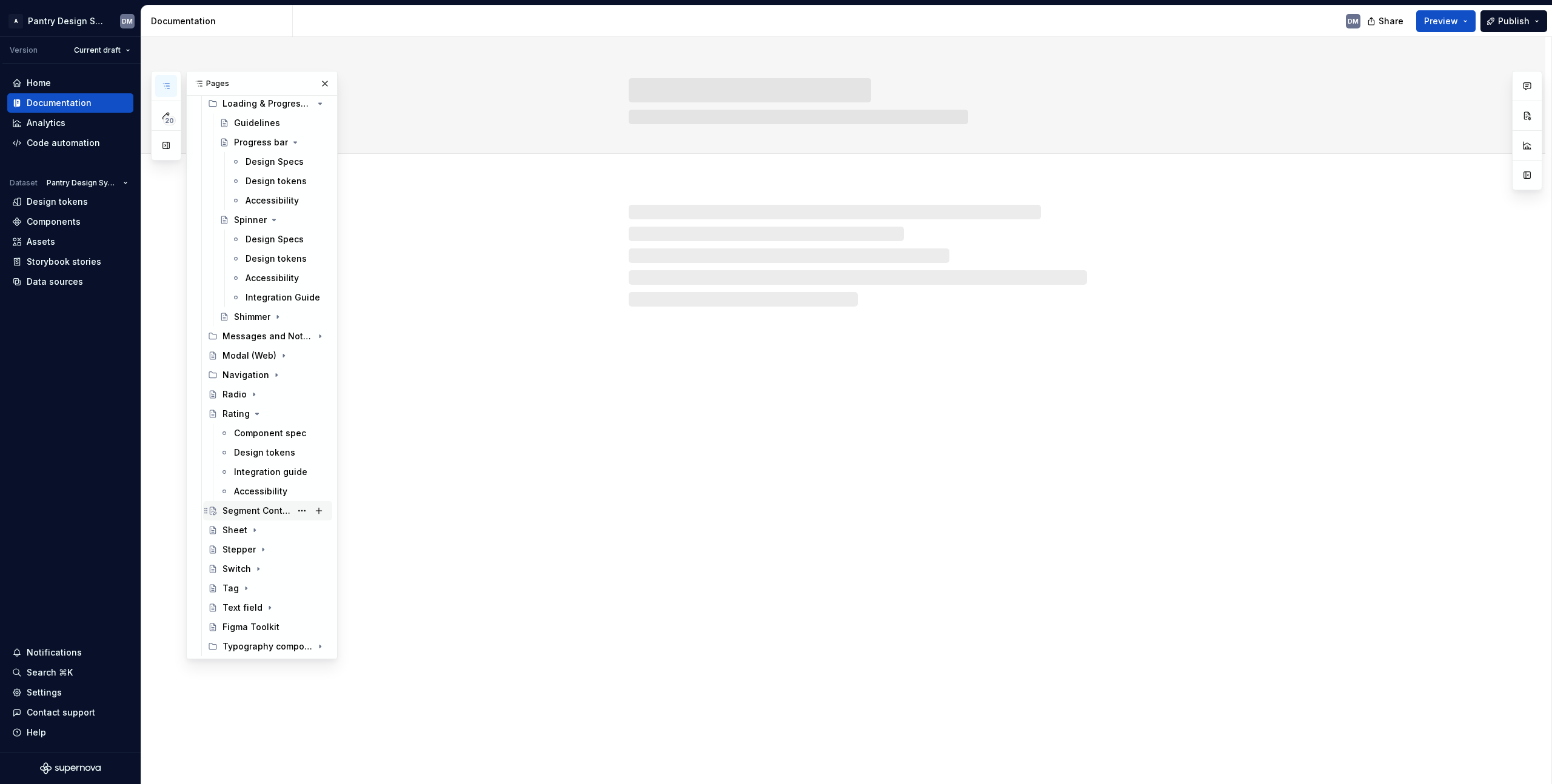
click at [255, 509] on div "Segment Controls" at bounding box center [257, 511] width 68 height 12
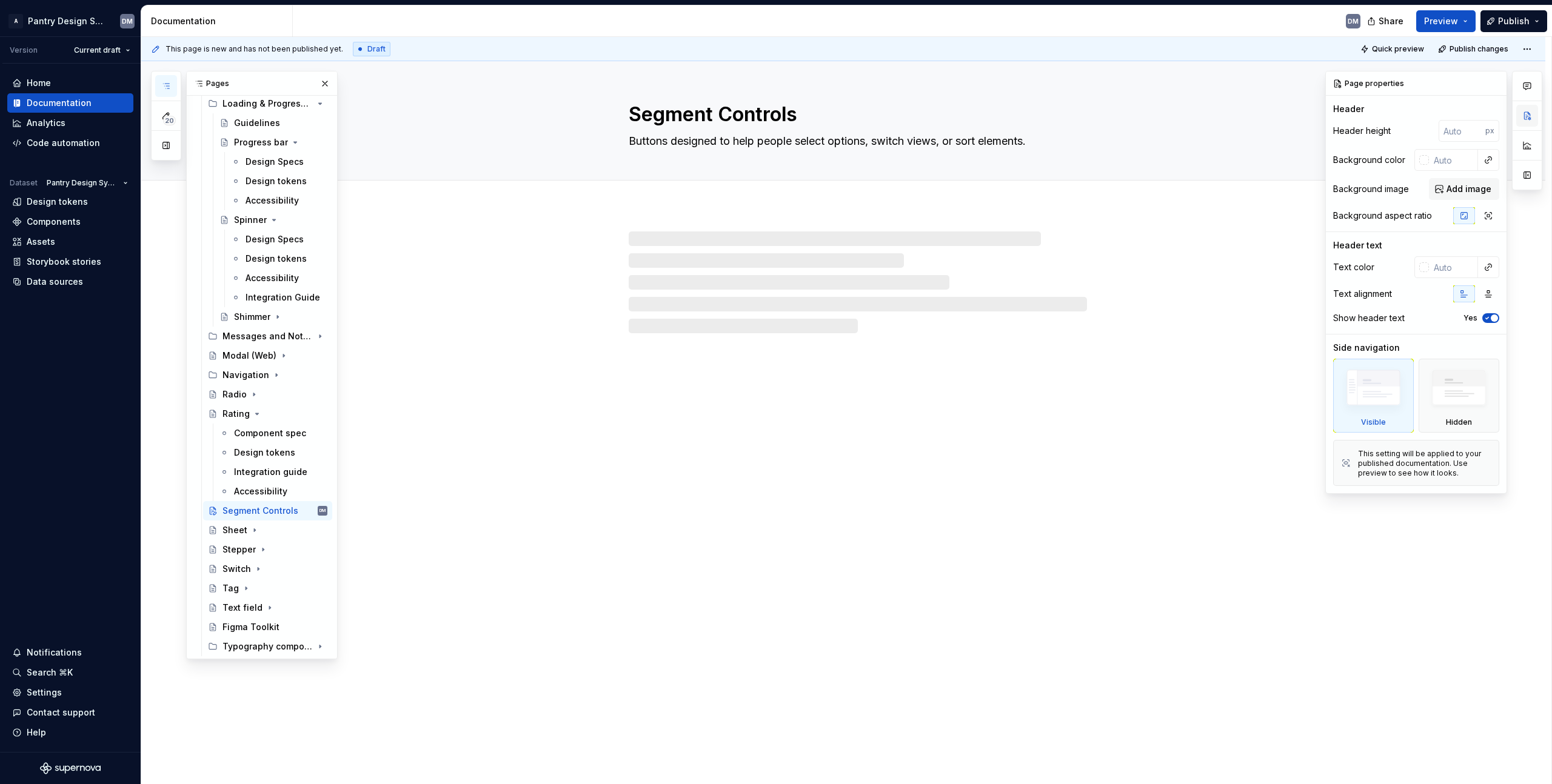
click at [1531, 117] on button "button" at bounding box center [1527, 116] width 22 height 22
click at [1525, 174] on button "button" at bounding box center [1527, 175] width 22 height 22
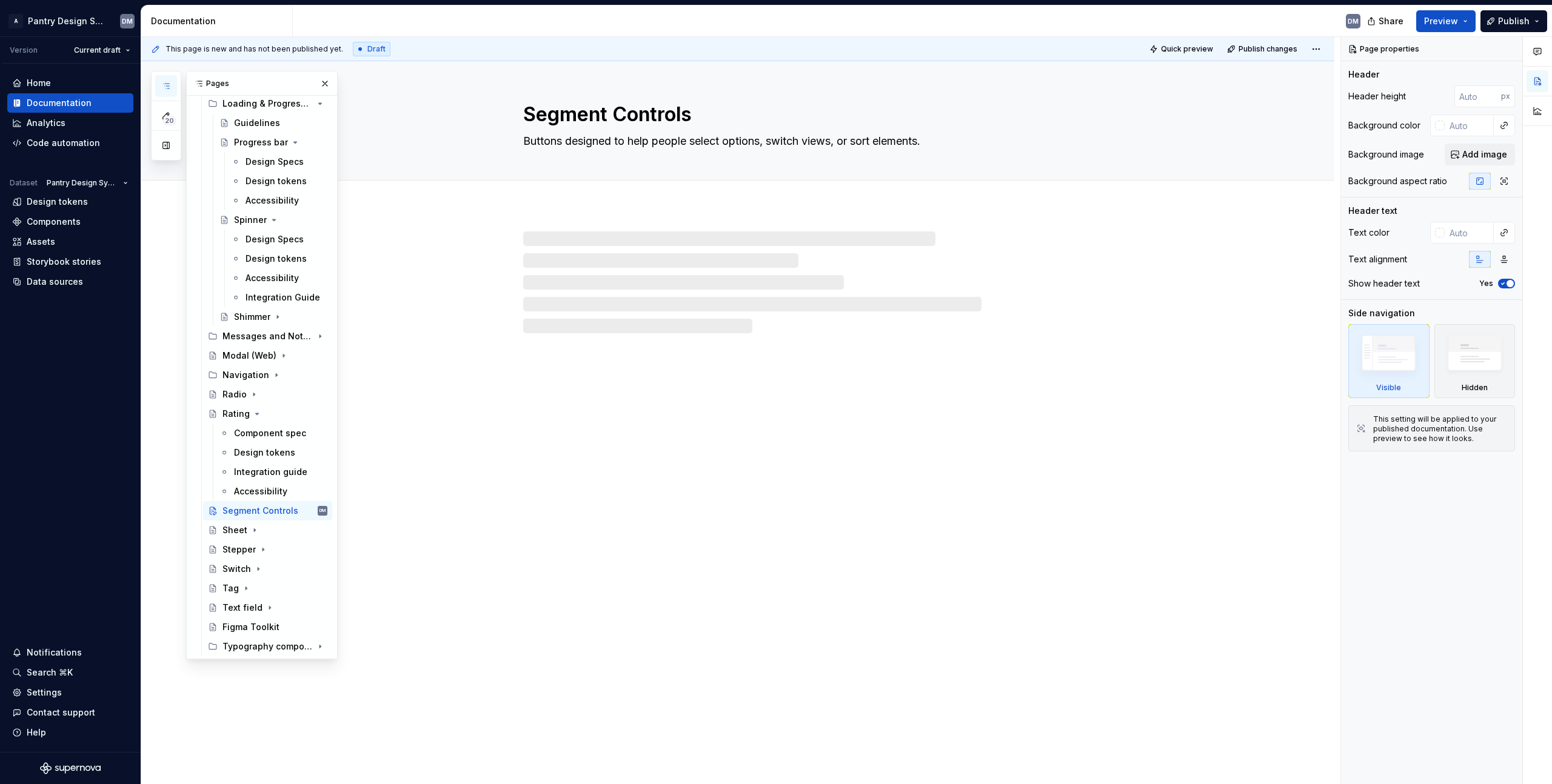
click at [675, 270] on div at bounding box center [752, 283] width 458 height 102
click at [265, 517] on div "Segment Controls DM" at bounding box center [275, 510] width 105 height 17
click at [244, 533] on div "Sheet" at bounding box center [234, 530] width 25 height 12
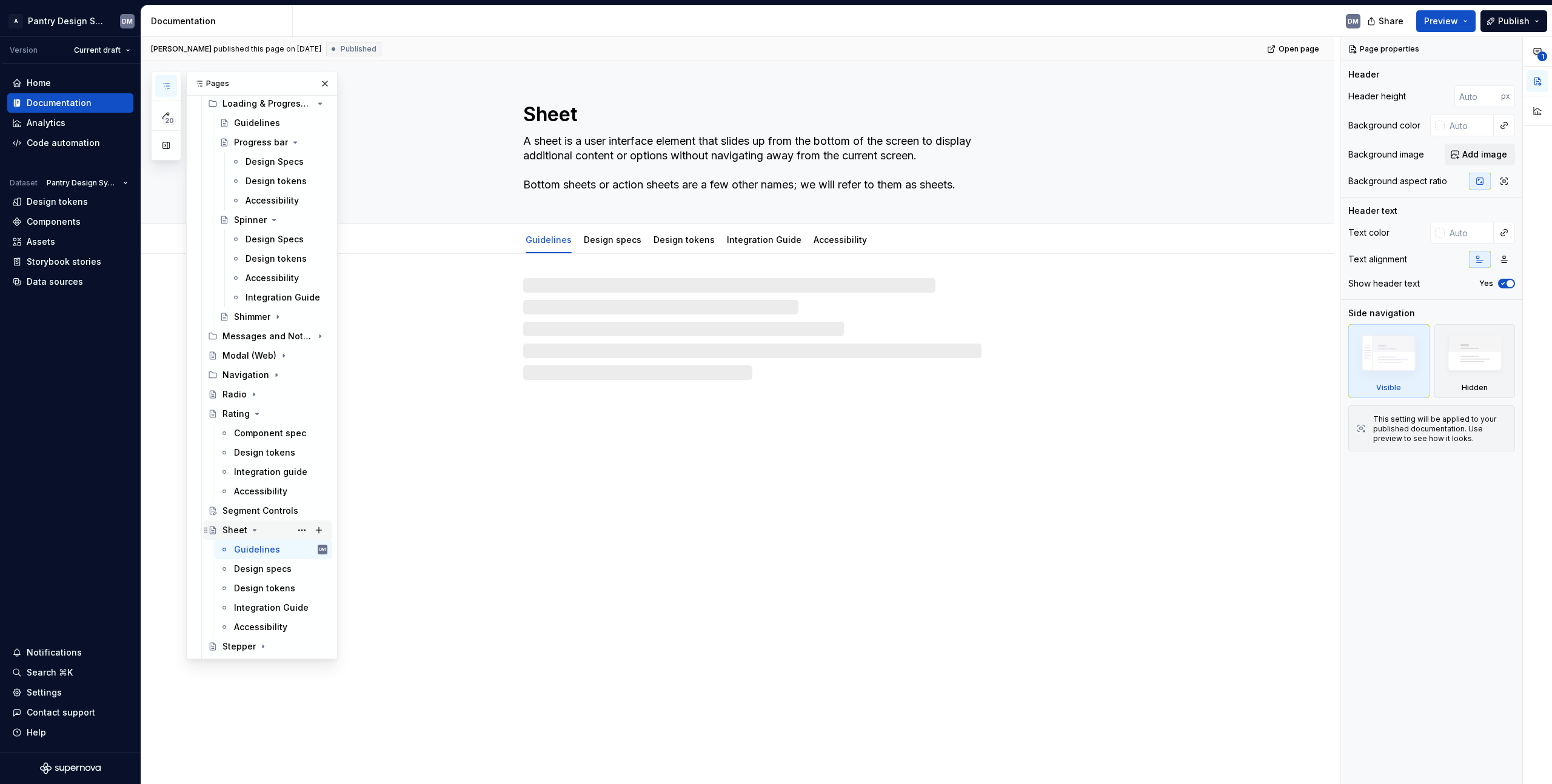
click at [255, 534] on icon "Page tree" at bounding box center [255, 530] width 9 height 9
click at [624, 295] on div at bounding box center [752, 329] width 458 height 102
click at [238, 514] on div "Segment Controls" at bounding box center [257, 511] width 68 height 12
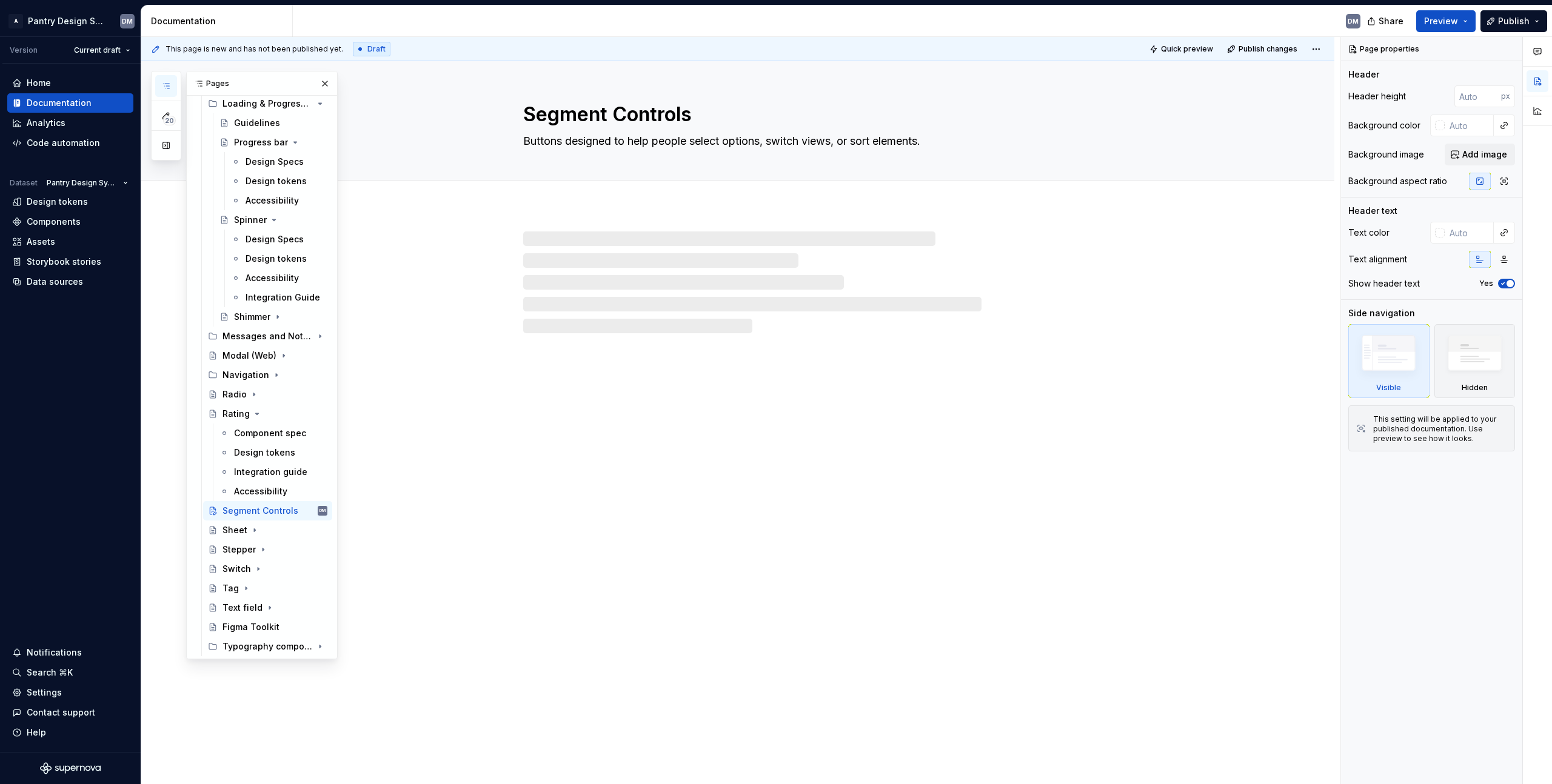
click at [630, 273] on div at bounding box center [752, 283] width 458 height 102
click at [675, 252] on div at bounding box center [752, 283] width 458 height 102
type textarea "*"
click at [549, 192] on span "Add tab" at bounding box center [553, 193] width 29 height 9
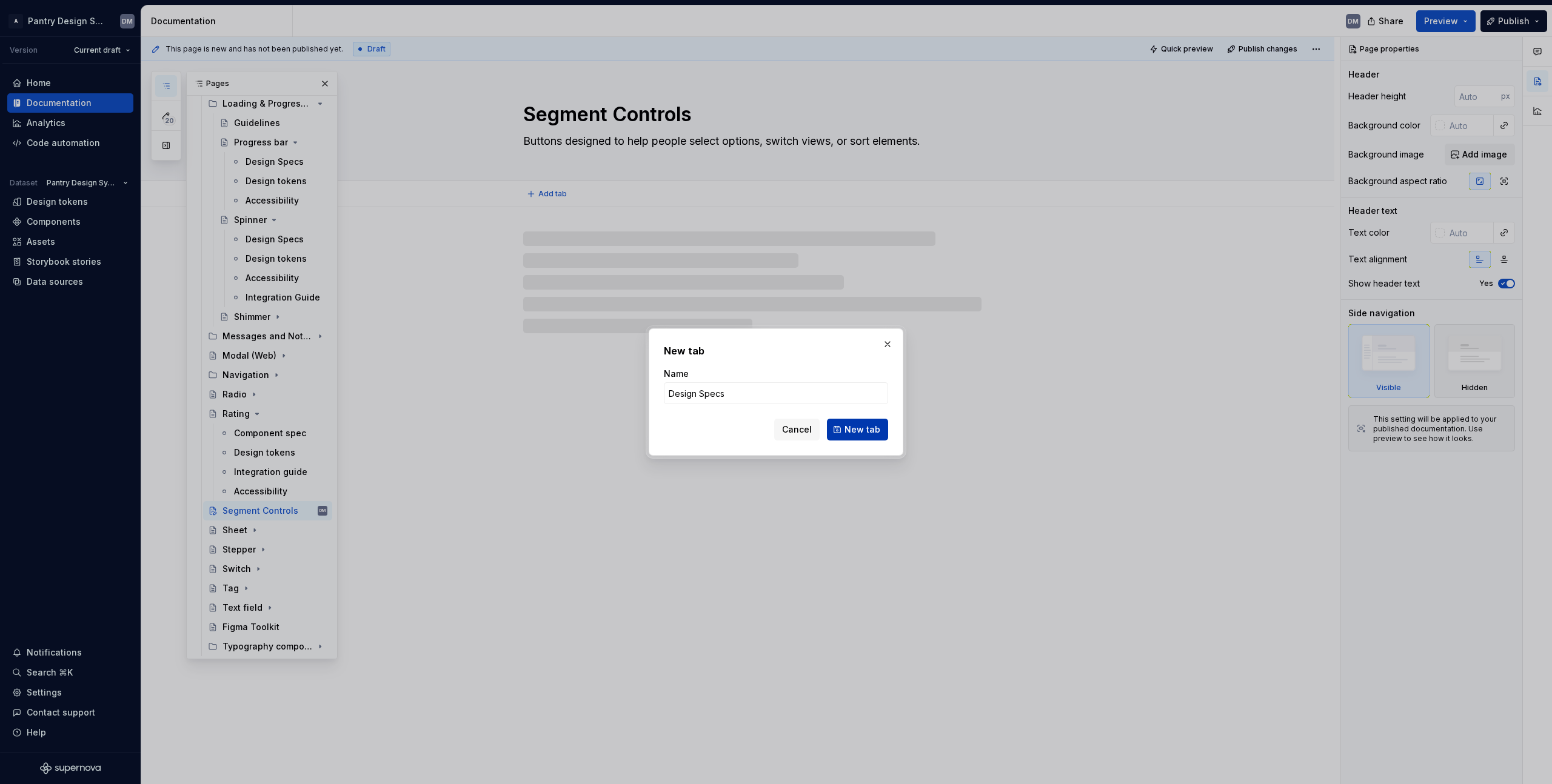
type input "Design Specs"
click at [884, 433] on button "New tab" at bounding box center [857, 429] width 61 height 22
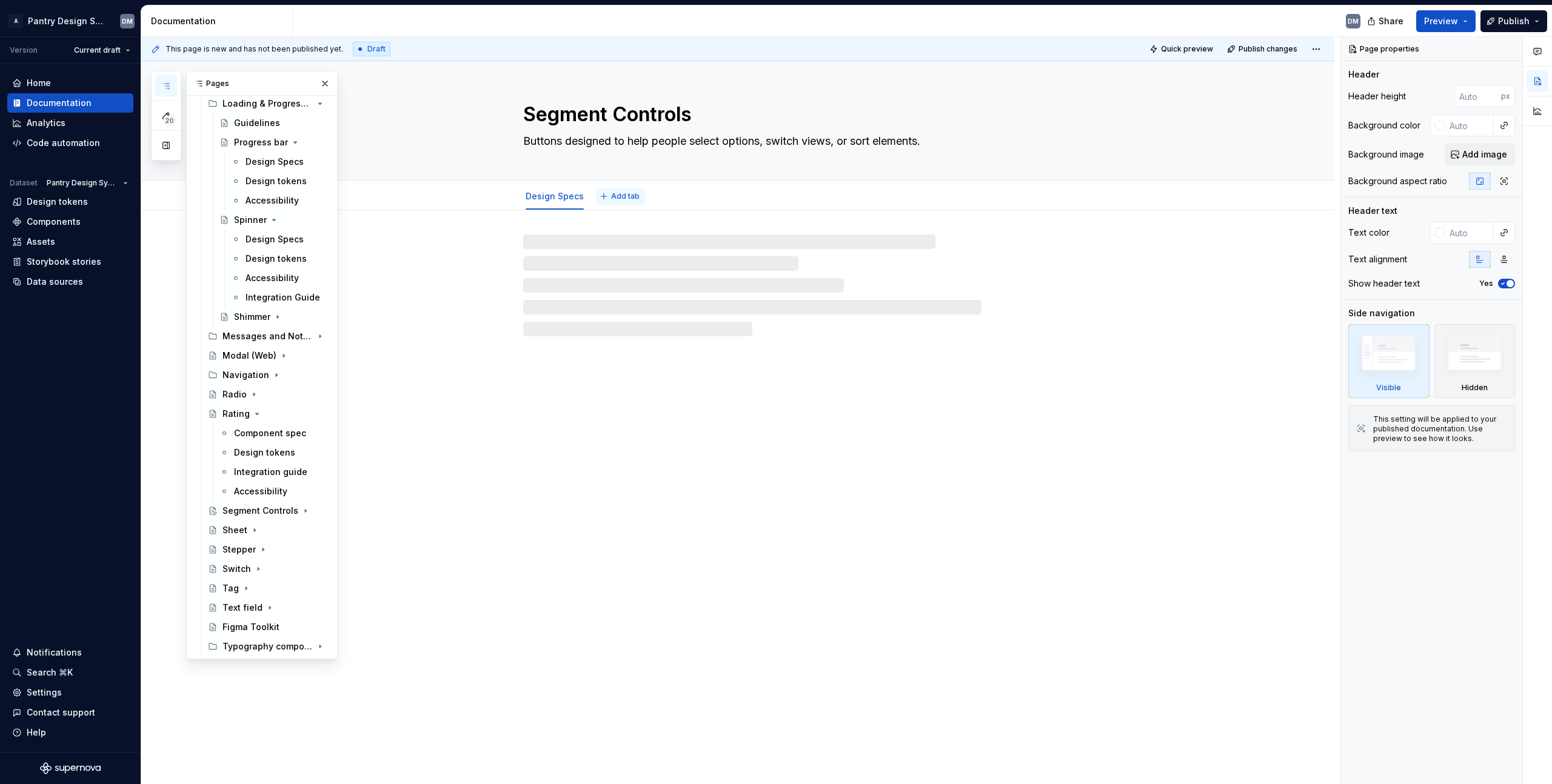
drag, startPoint x: 639, startPoint y: 189, endPoint x: 628, endPoint y: 191, distance: 11.2
click at [628, 191] on button "Add tab" at bounding box center [620, 196] width 49 height 17
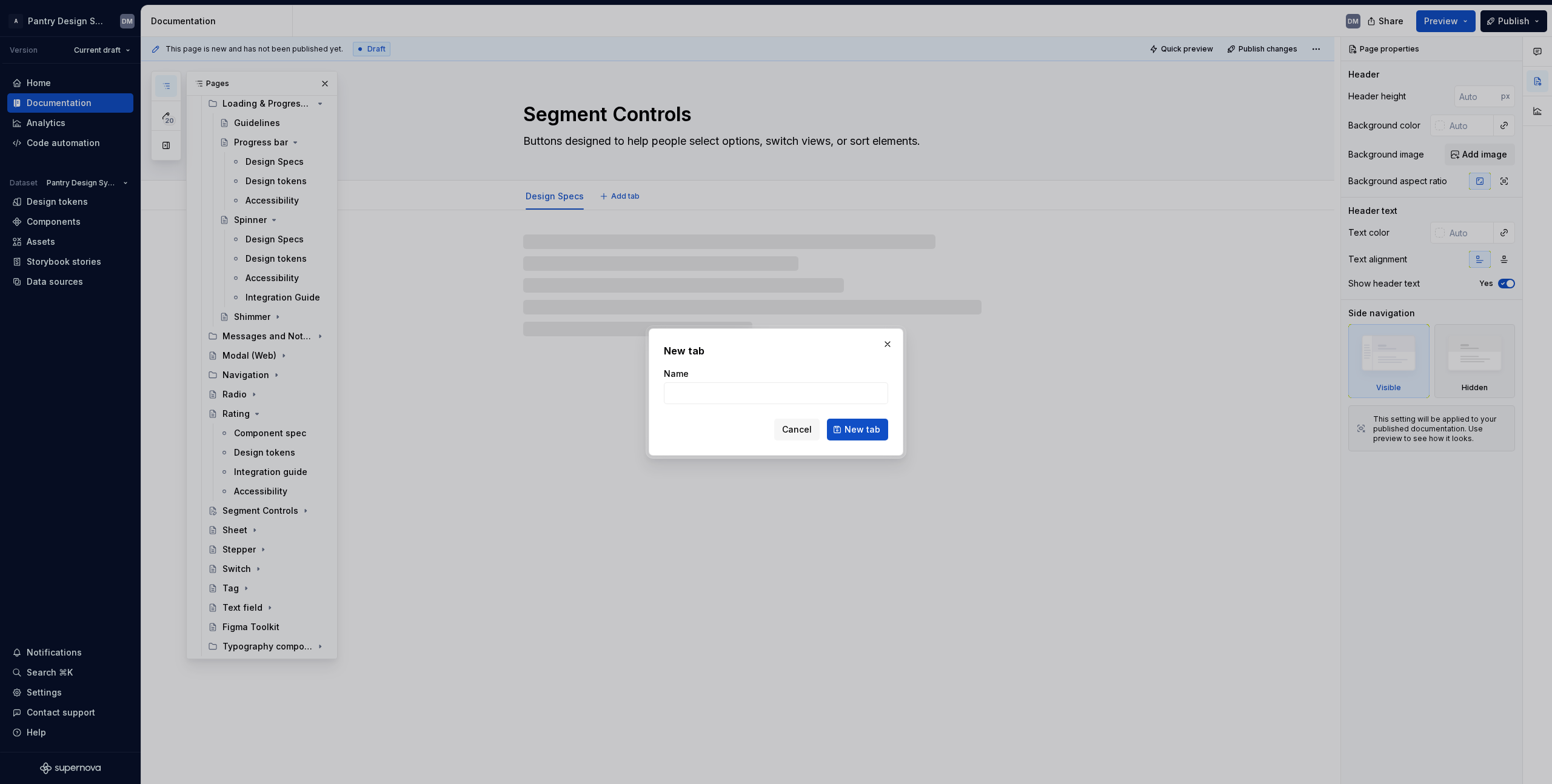
type textarea "*"
type input "Design tokens"
click button "New tab" at bounding box center [857, 429] width 61 height 22
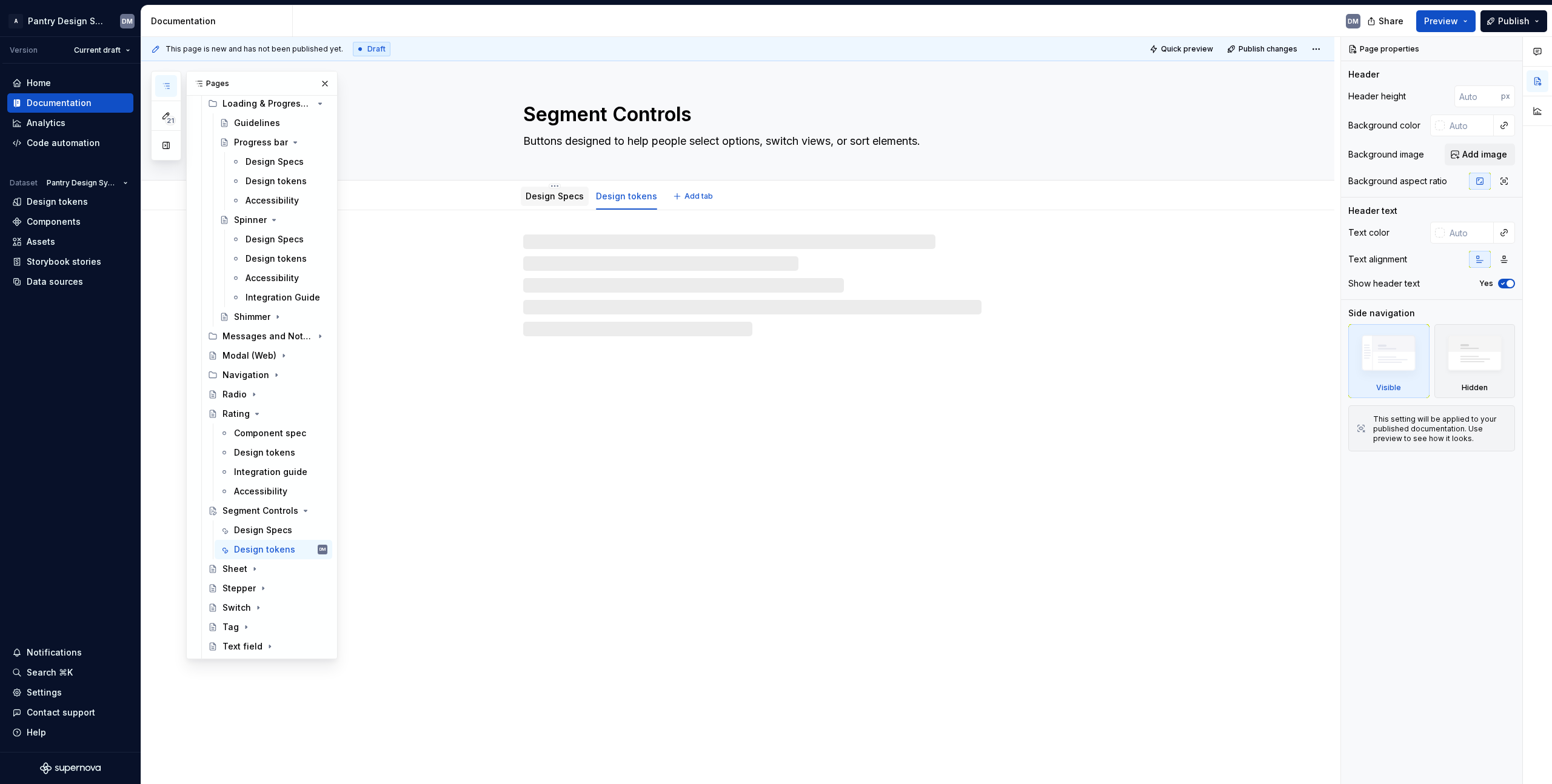
click at [552, 197] on link "Design Specs" at bounding box center [555, 195] width 58 height 10
click at [570, 202] on div "Design Specs" at bounding box center [555, 196] width 58 height 12
click at [587, 236] on div at bounding box center [752, 285] width 458 height 102
click at [572, 187] on div "Design Specs" at bounding box center [555, 196] width 68 height 19
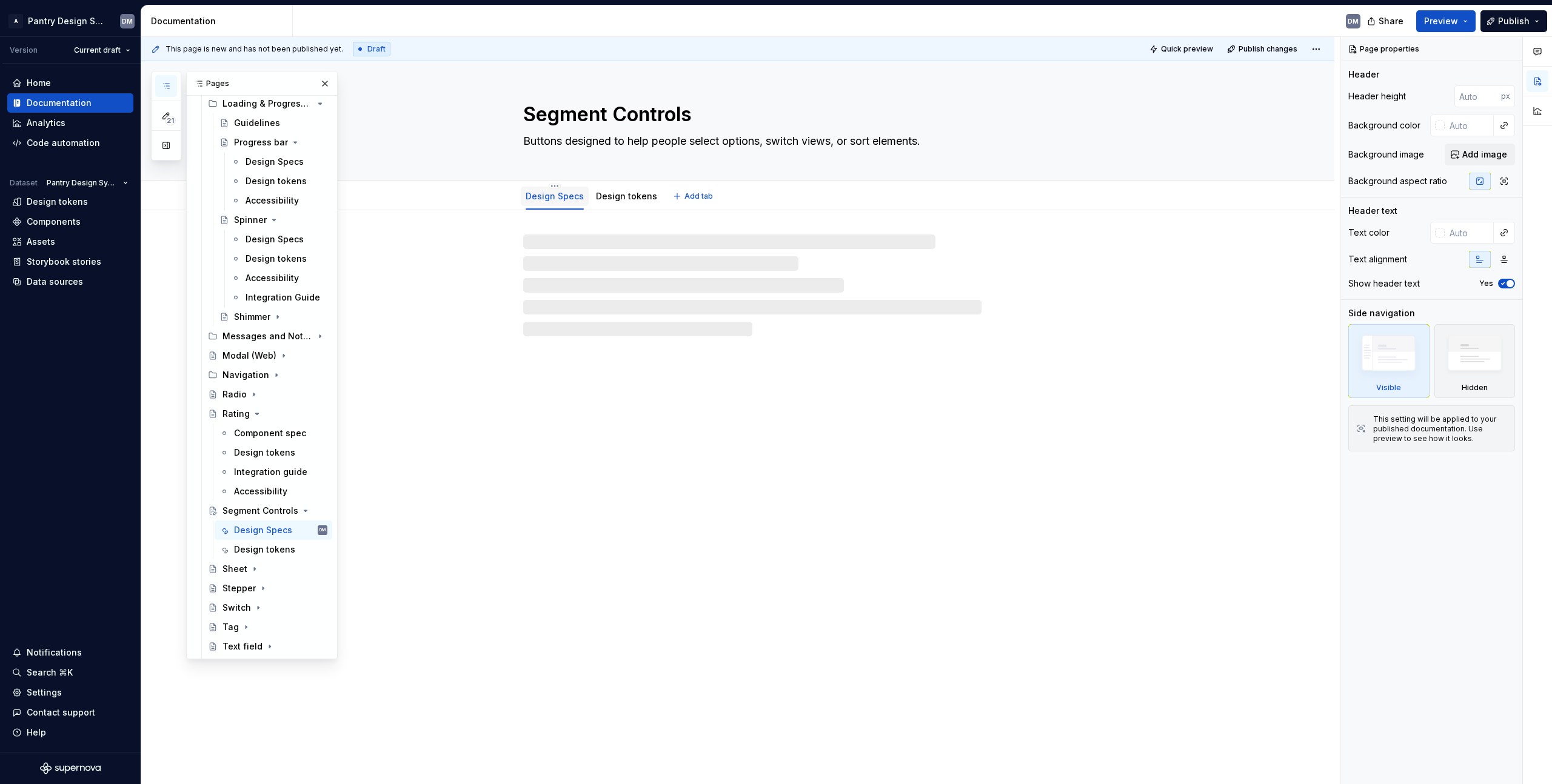
click at [566, 195] on link "Design Specs" at bounding box center [555, 195] width 58 height 10
click at [548, 187] on html "A Pantry Design System DM Version Current draft Home Documentation Analytics Co…" at bounding box center [776, 392] width 1552 height 784
type textarea "*"
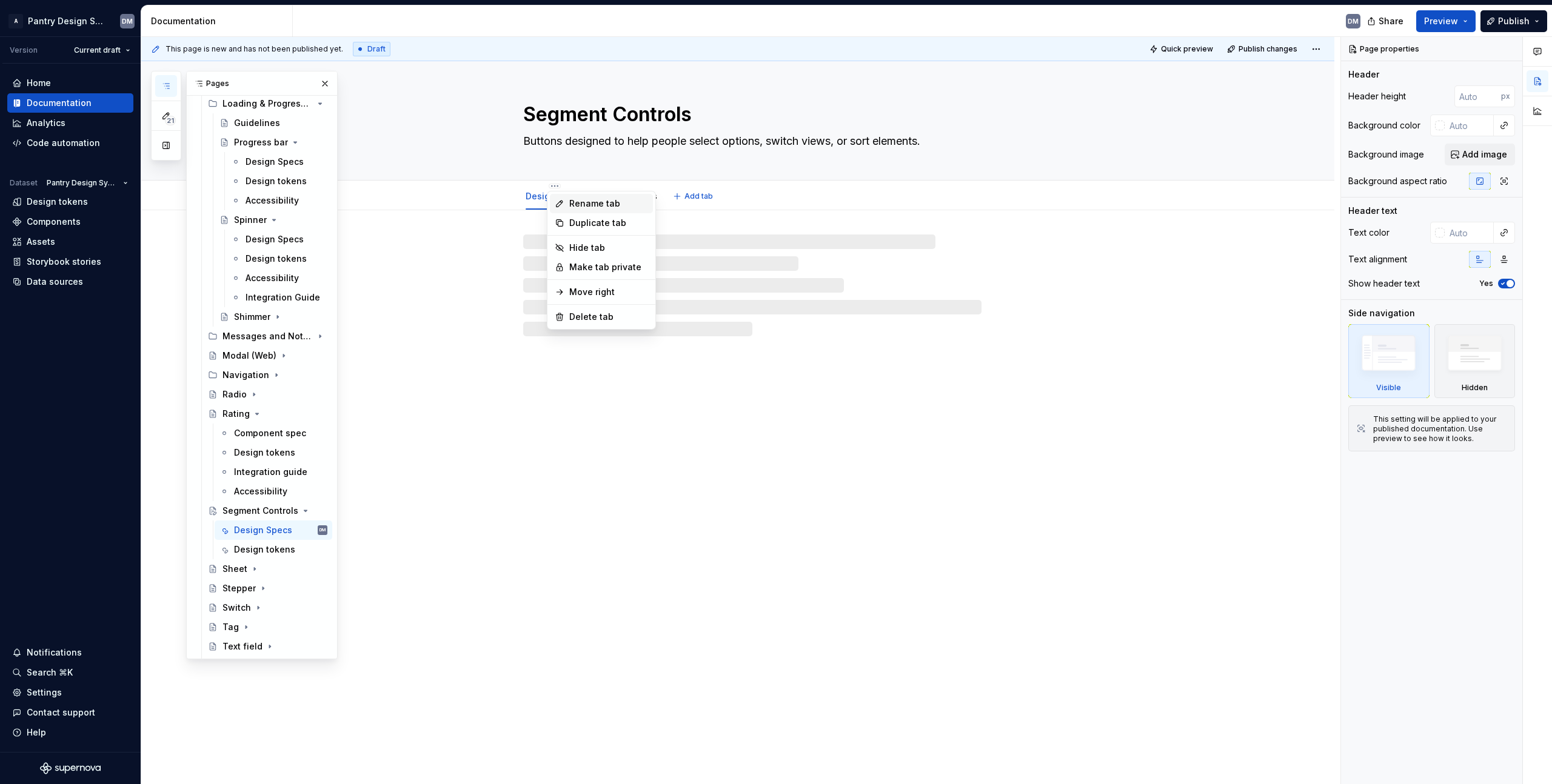
click at [603, 203] on div "Rename tab" at bounding box center [609, 204] width 79 height 12
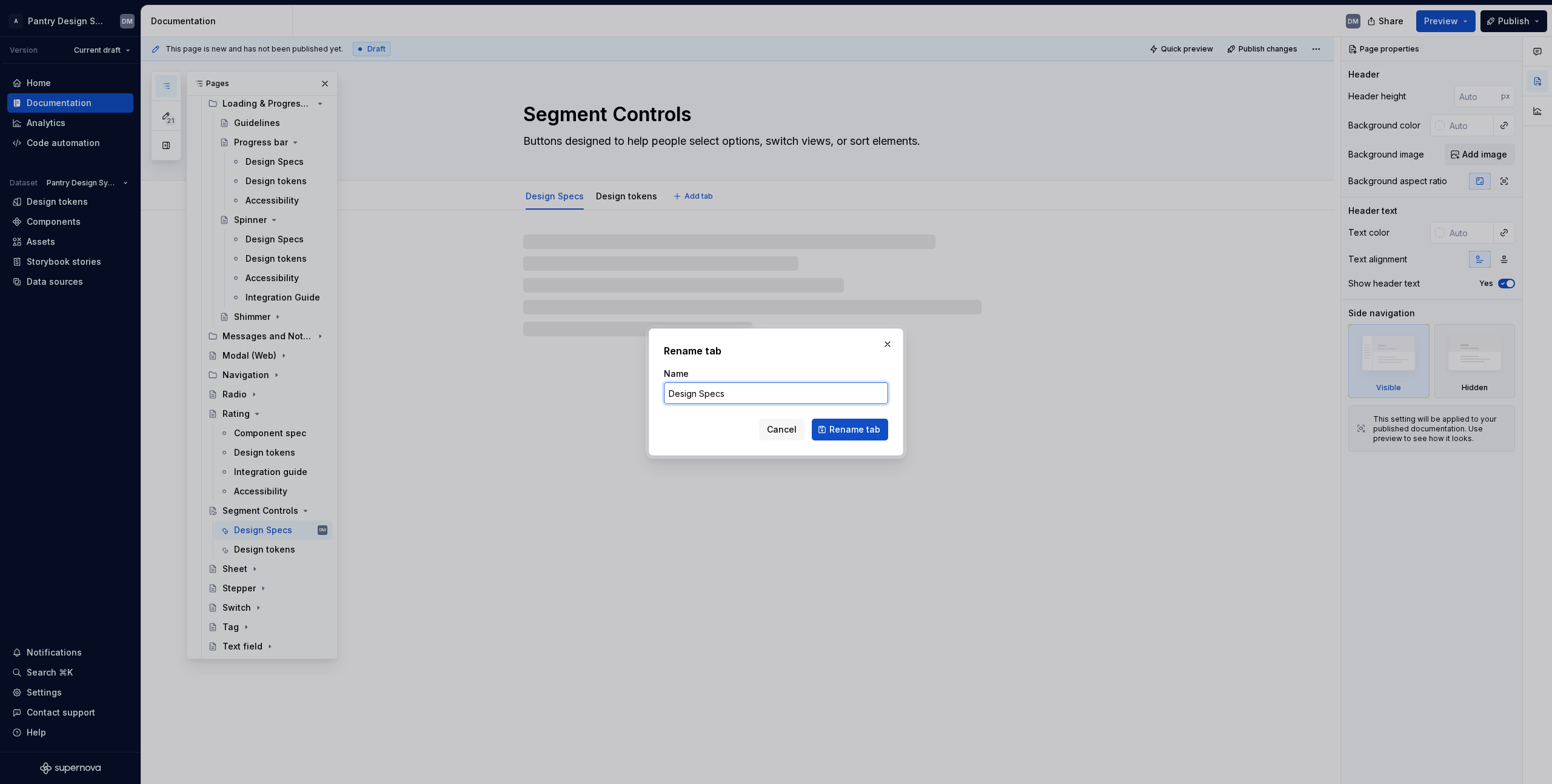
click at [731, 399] on input "Design Specs" at bounding box center [776, 393] width 224 height 22
type input "Design specs"
click button "Rename tab" at bounding box center [850, 429] width 76 height 22
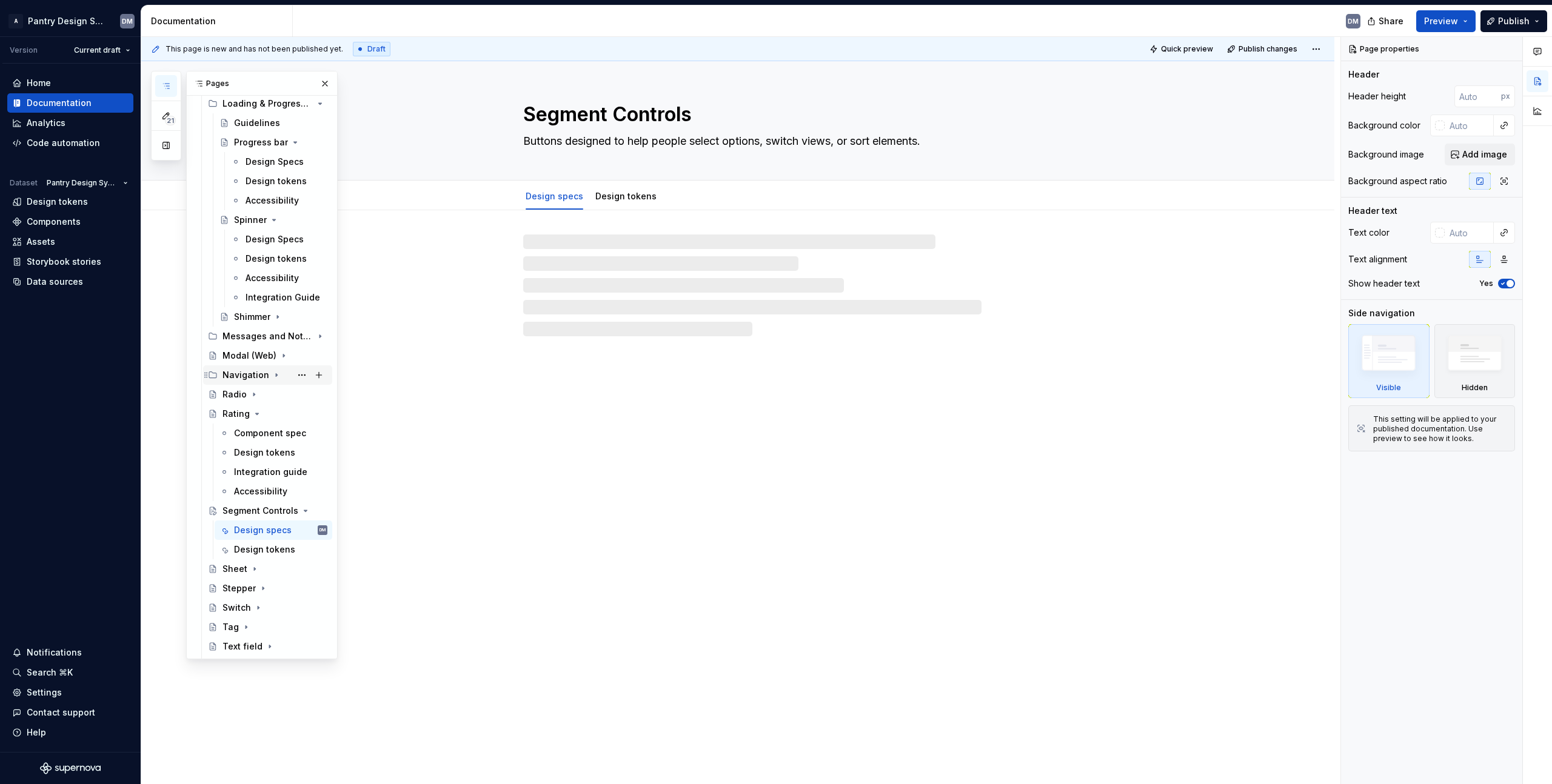
click at [245, 374] on div "Navigation" at bounding box center [246, 375] width 47 height 12
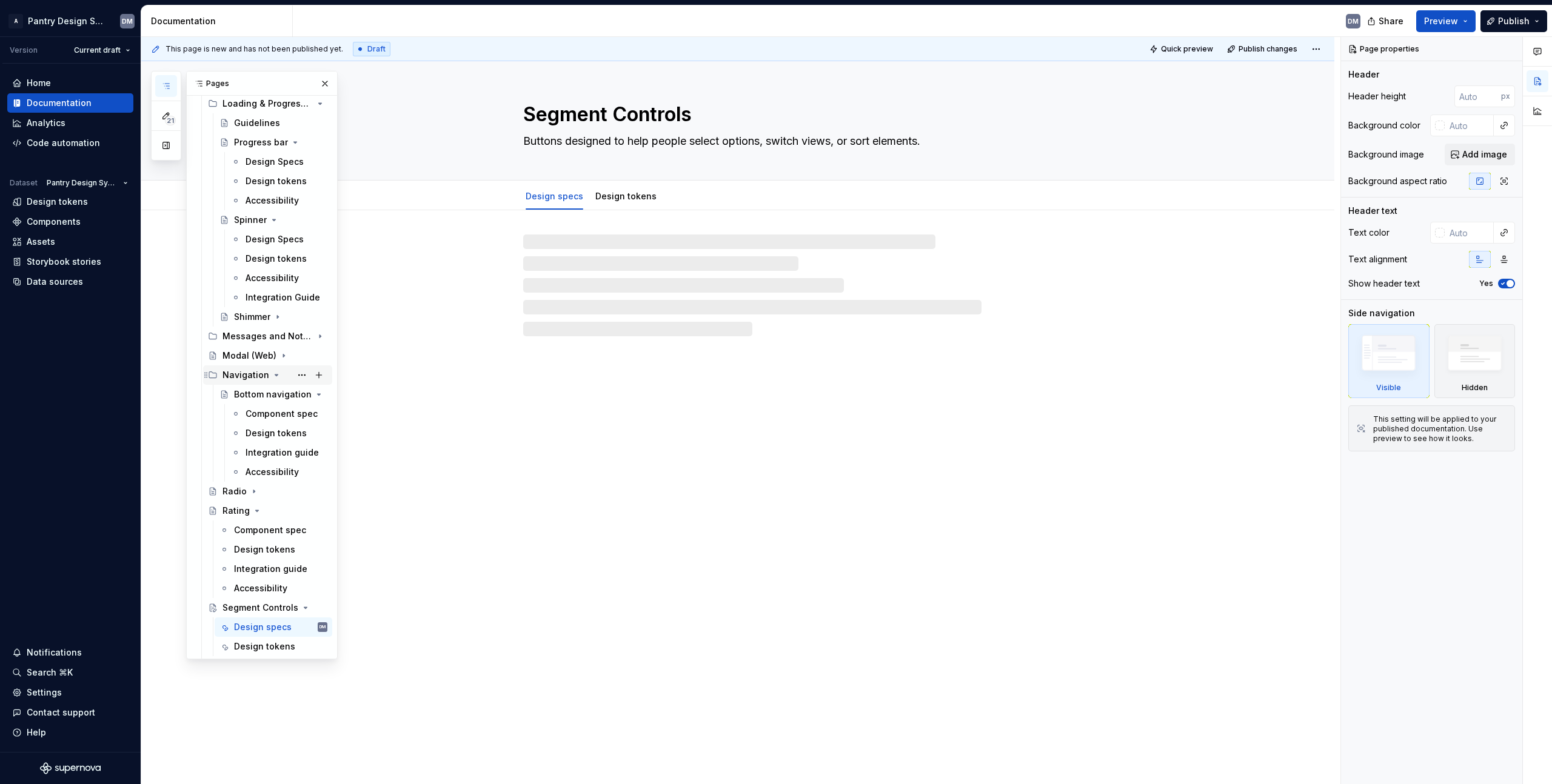
click at [245, 374] on div "Navigation" at bounding box center [246, 375] width 47 height 12
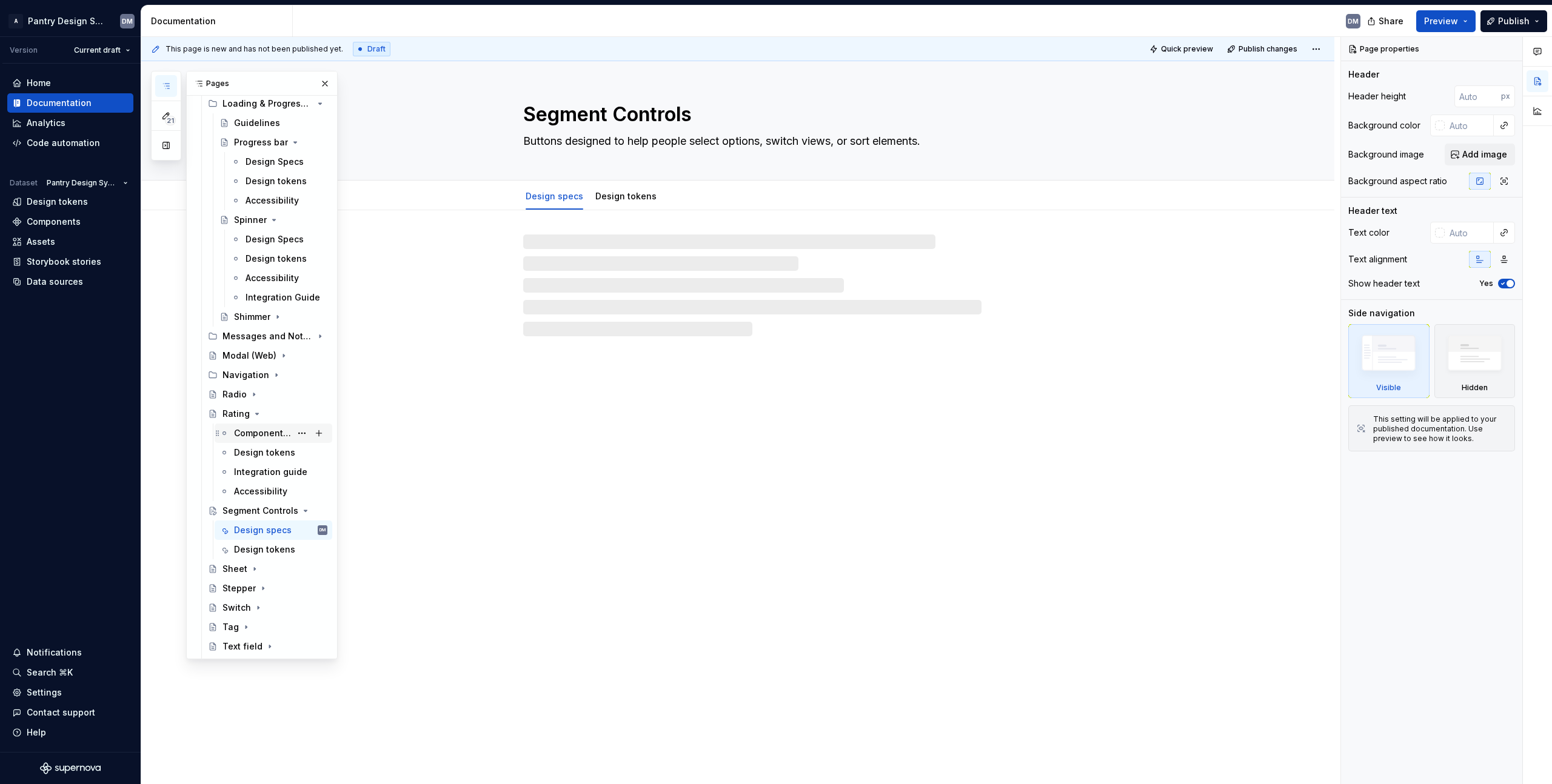
click at [253, 435] on div "Component spec" at bounding box center [262, 433] width 57 height 12
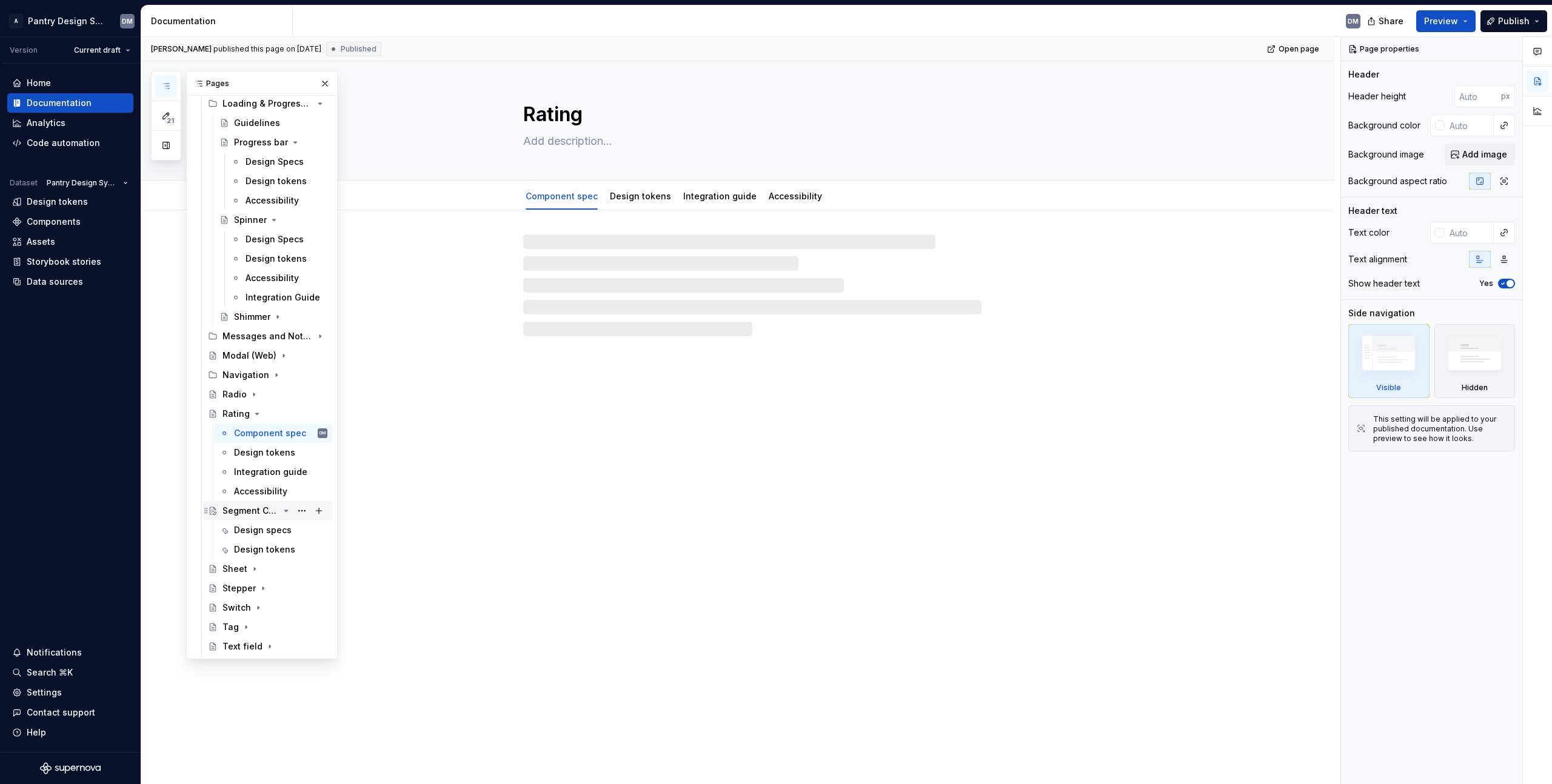
click at [263, 509] on div "Segment Controls" at bounding box center [251, 511] width 56 height 12
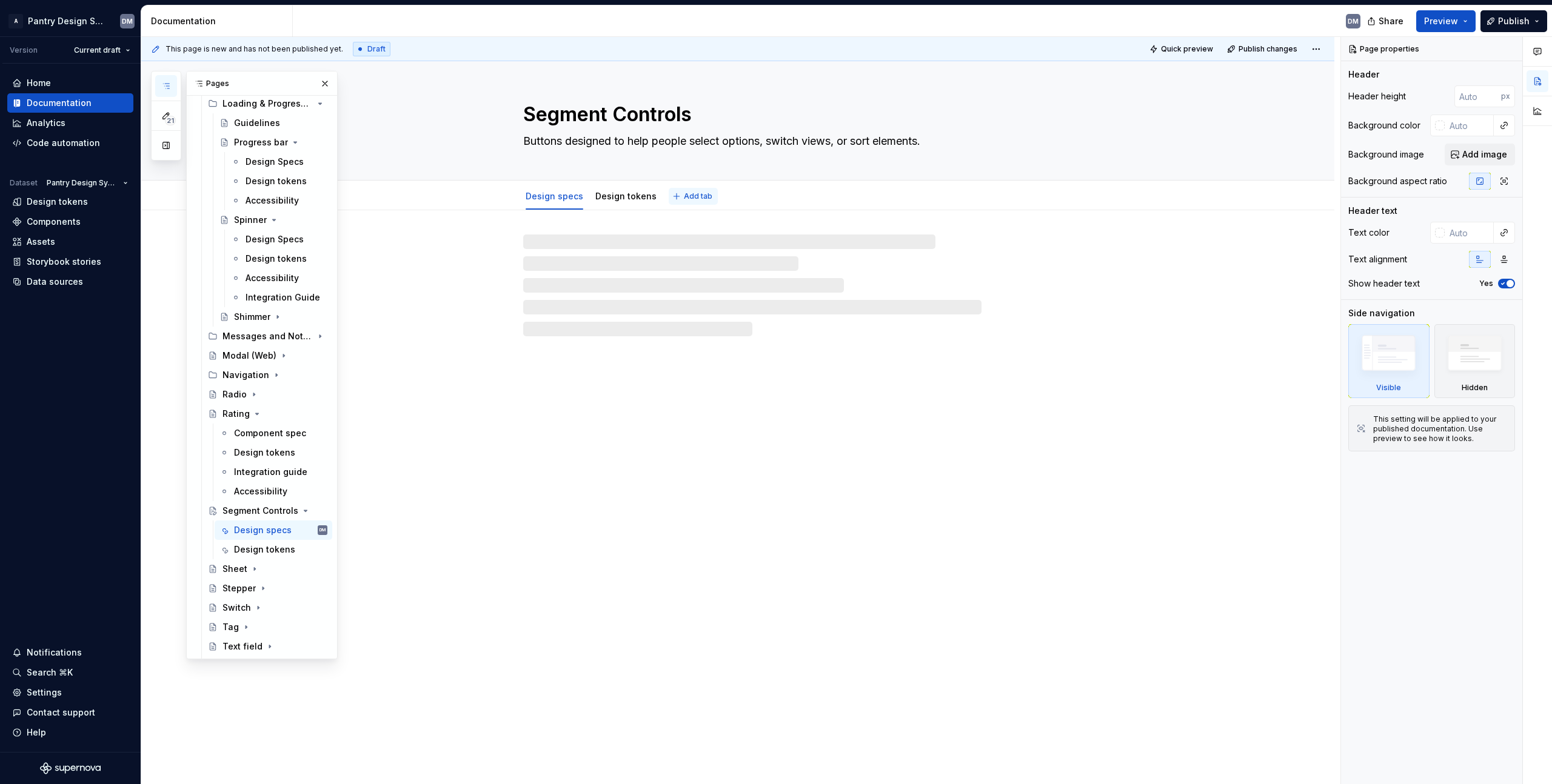
type textarea "*"
click at [691, 198] on span "Add tab" at bounding box center [698, 196] width 29 height 9
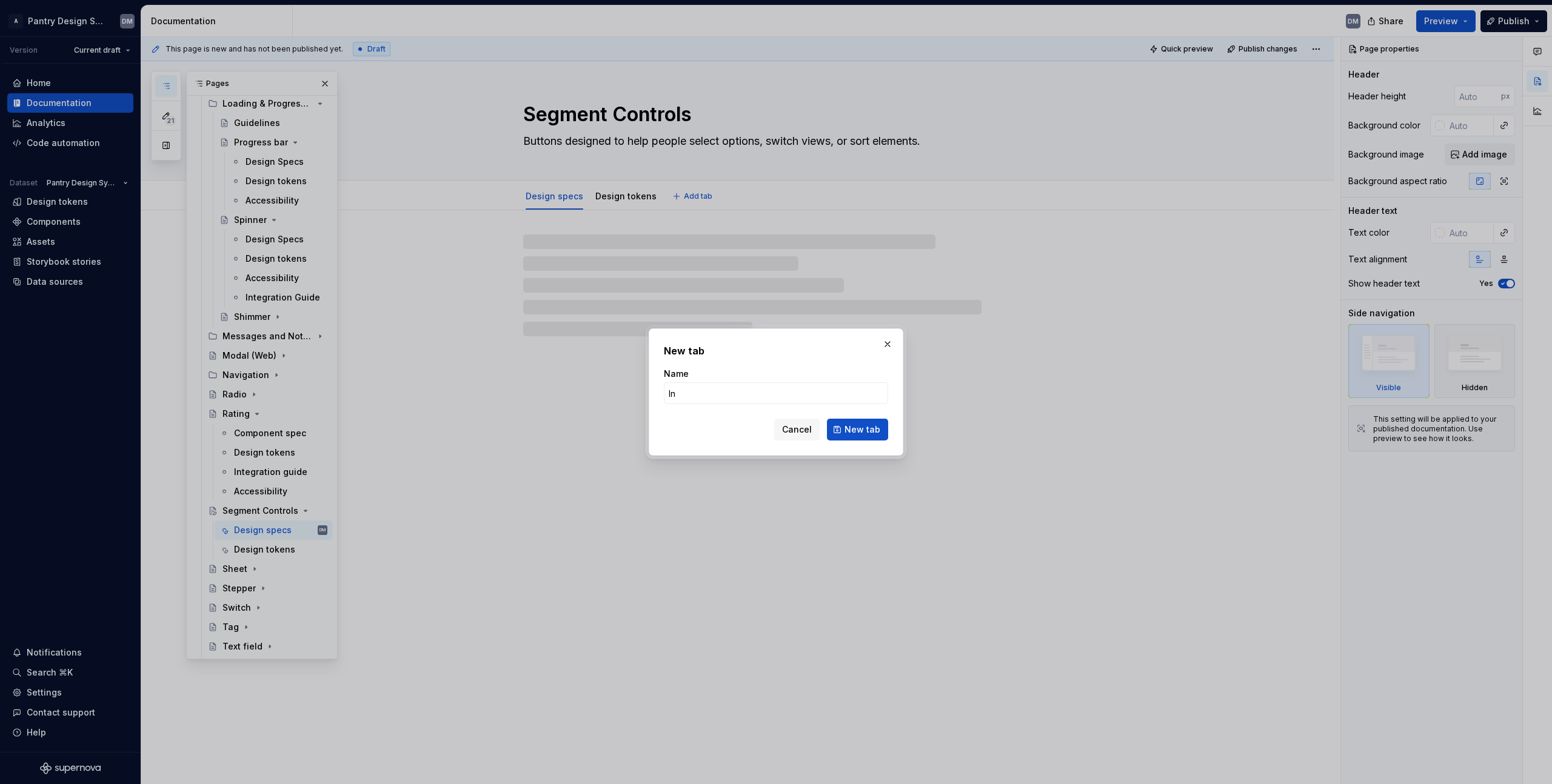
type input "I"
type input "Integration guide"
click button "New tab" at bounding box center [857, 429] width 61 height 22
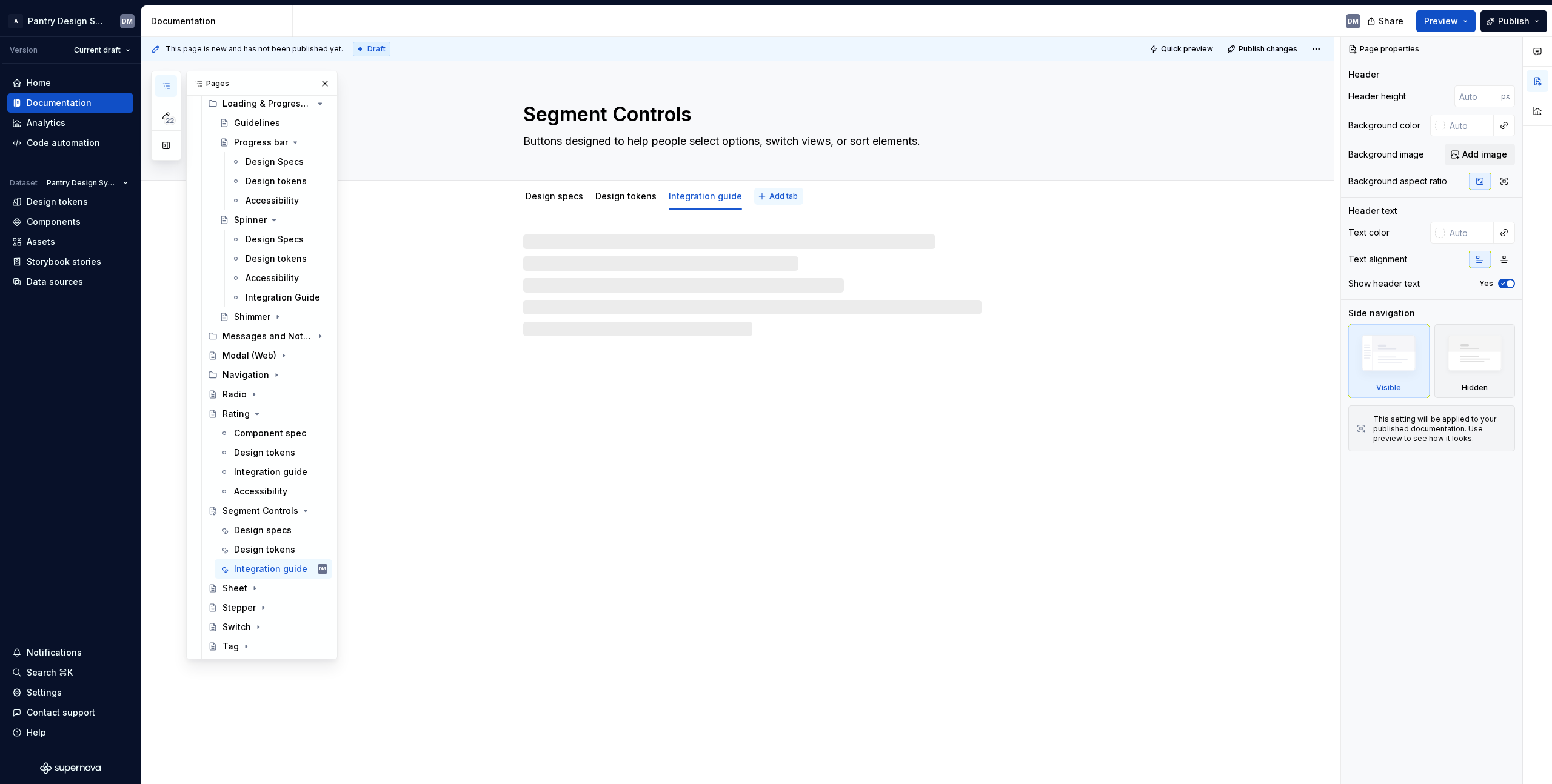
click at [762, 202] on button "Add tab" at bounding box center [778, 196] width 49 height 17
type textarea "*"
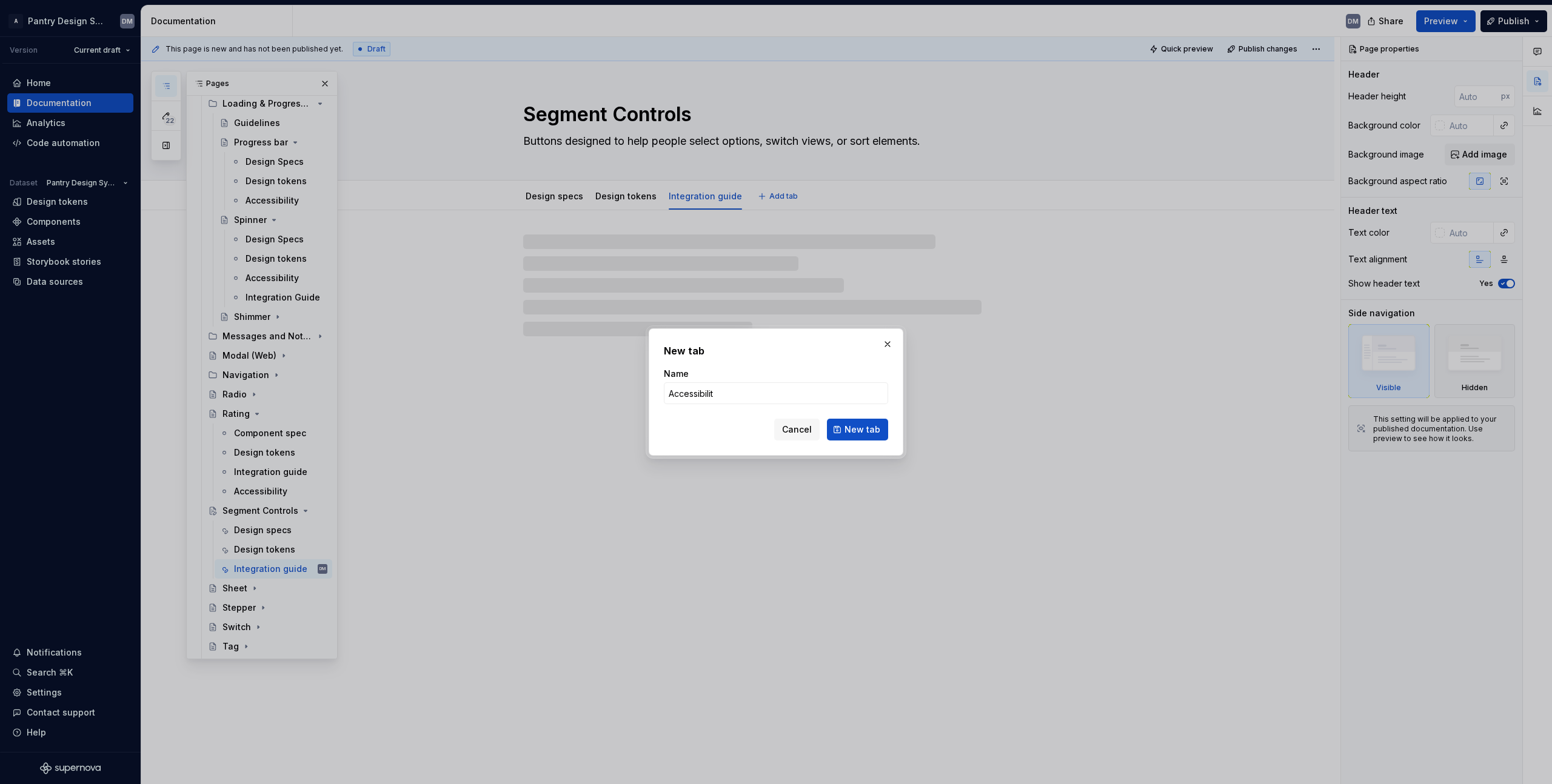
type input "Accessibility"
click button "New tab" at bounding box center [857, 429] width 61 height 22
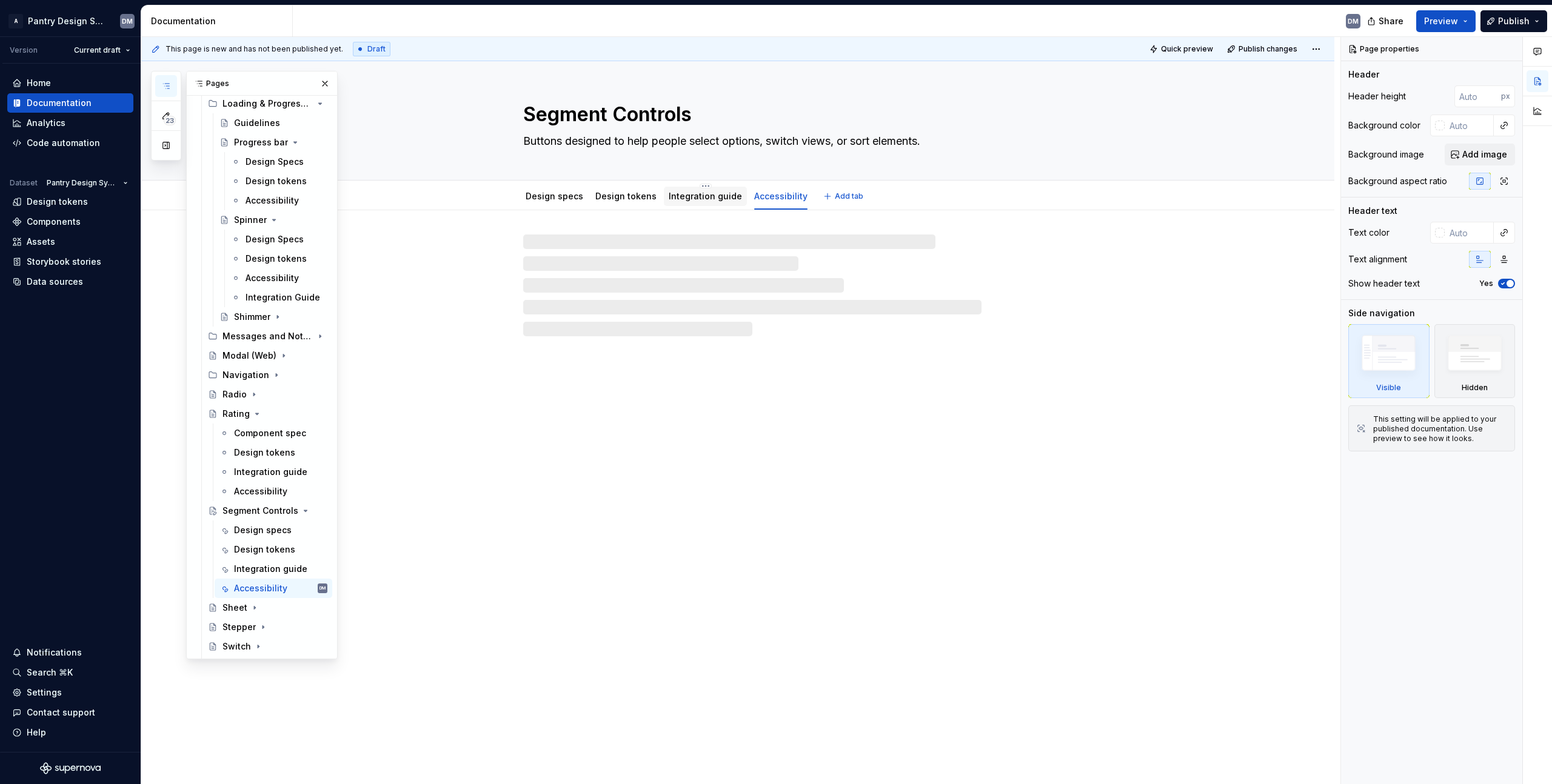
click at [684, 195] on link "Integration guide" at bounding box center [705, 195] width 74 height 10
click at [259, 469] on div "Integration guide" at bounding box center [262, 472] width 57 height 12
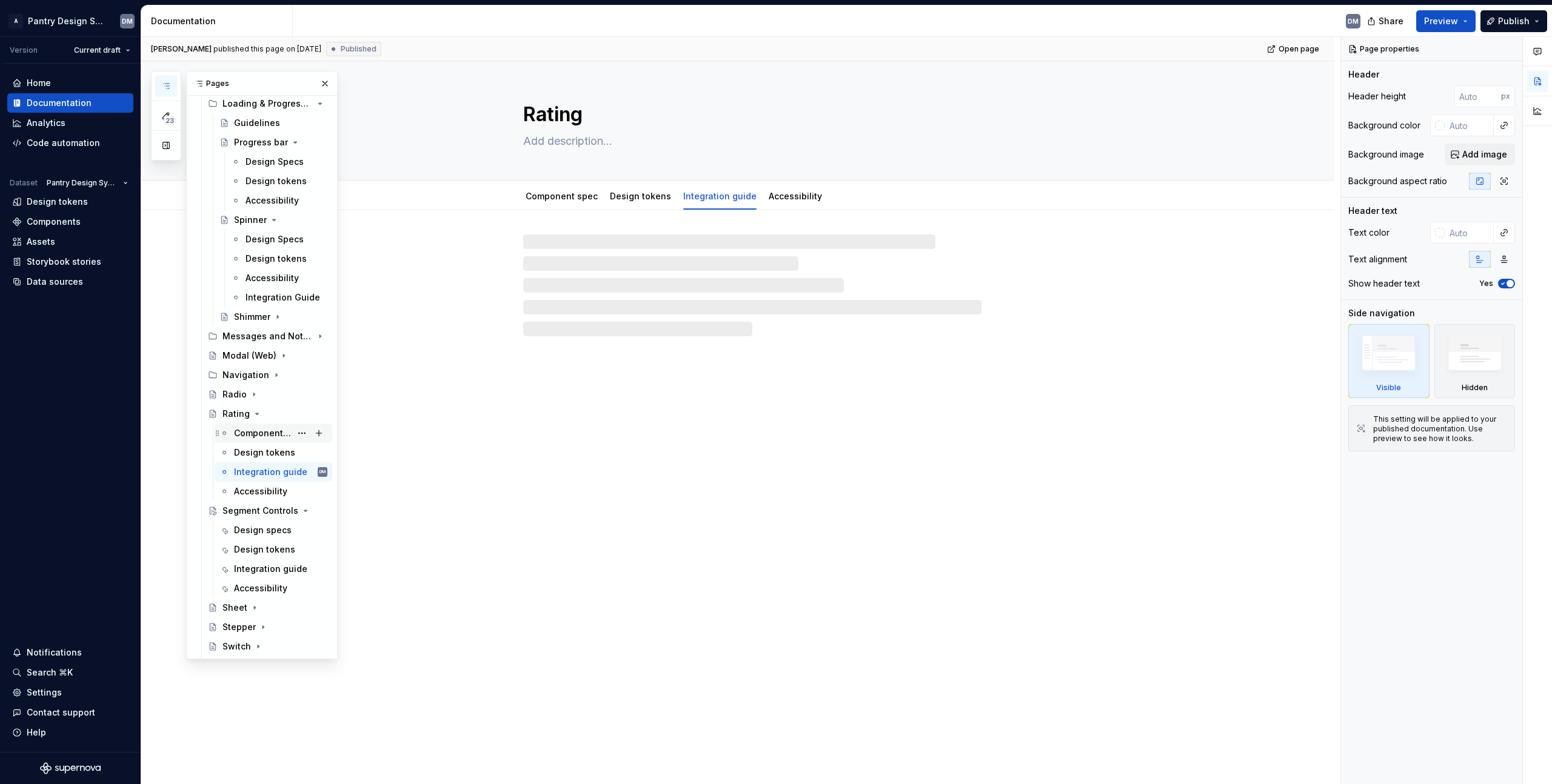
click at [265, 431] on div "Component spec" at bounding box center [262, 433] width 57 height 12
click at [265, 455] on div "Design tokens" at bounding box center [262, 453] width 57 height 12
click at [259, 431] on div "Component spec" at bounding box center [262, 433] width 57 height 12
click at [559, 185] on html "A Pantry Design System DM Version Current draft Home Documentation Analytics Co…" at bounding box center [776, 392] width 1552 height 784
type textarea "*"
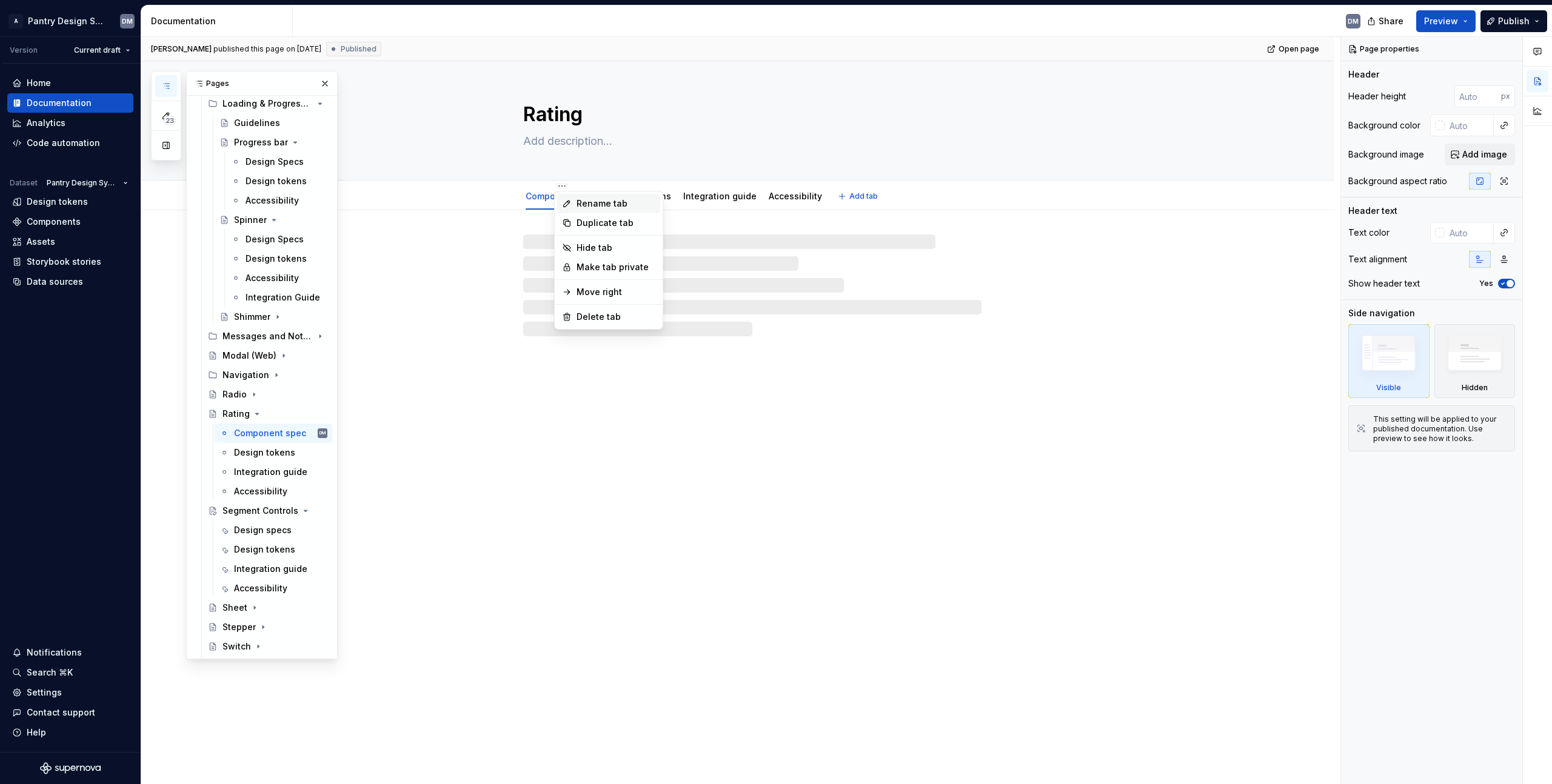
click at [610, 204] on div "Rename tab" at bounding box center [616, 204] width 79 height 12
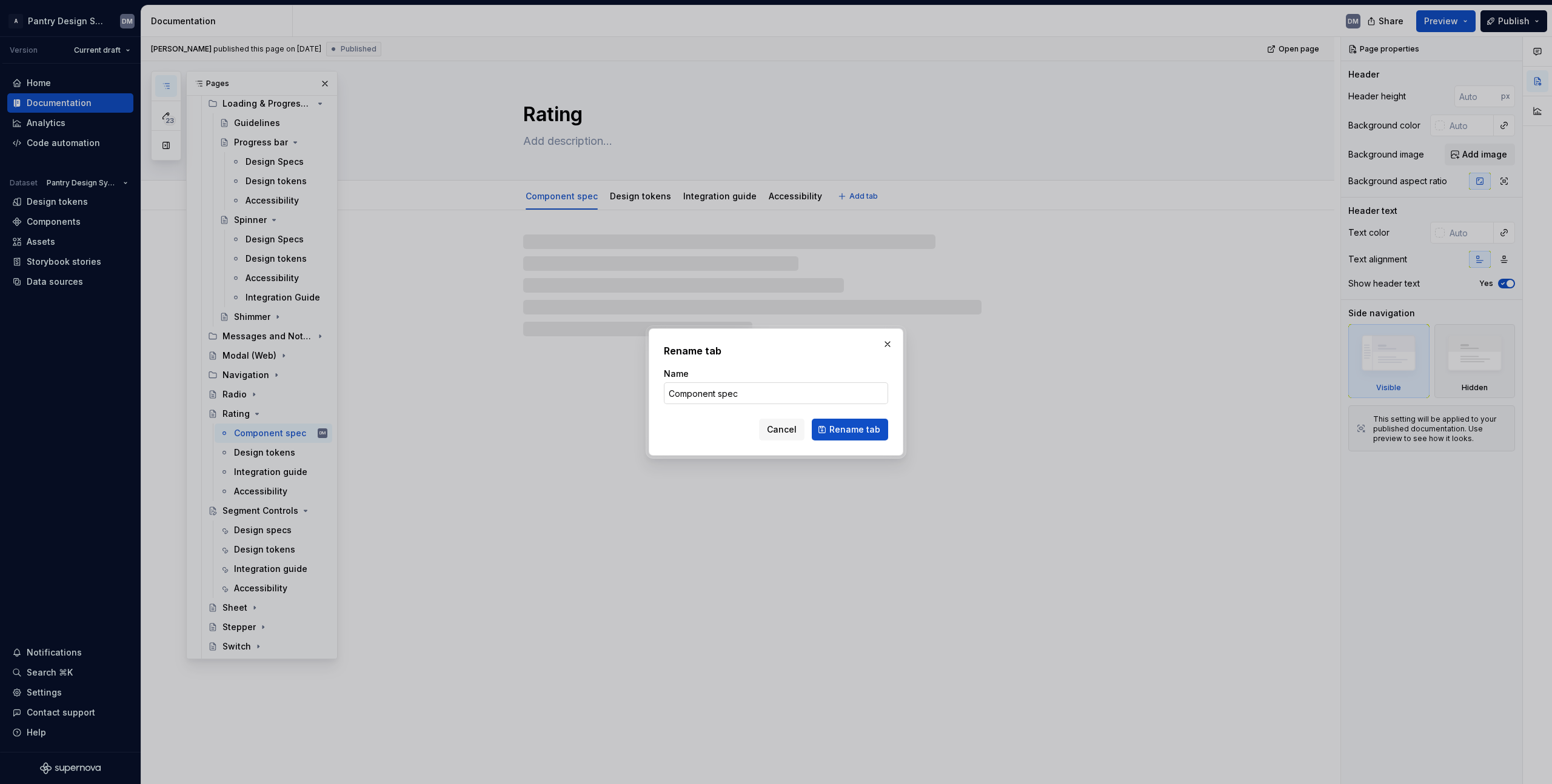
click at [699, 400] on input "Component spec" at bounding box center [776, 393] width 224 height 22
click at [706, 391] on input "Component spec" at bounding box center [776, 393] width 224 height 22
click at [780, 391] on input "Design spec" at bounding box center [776, 393] width 224 height 22
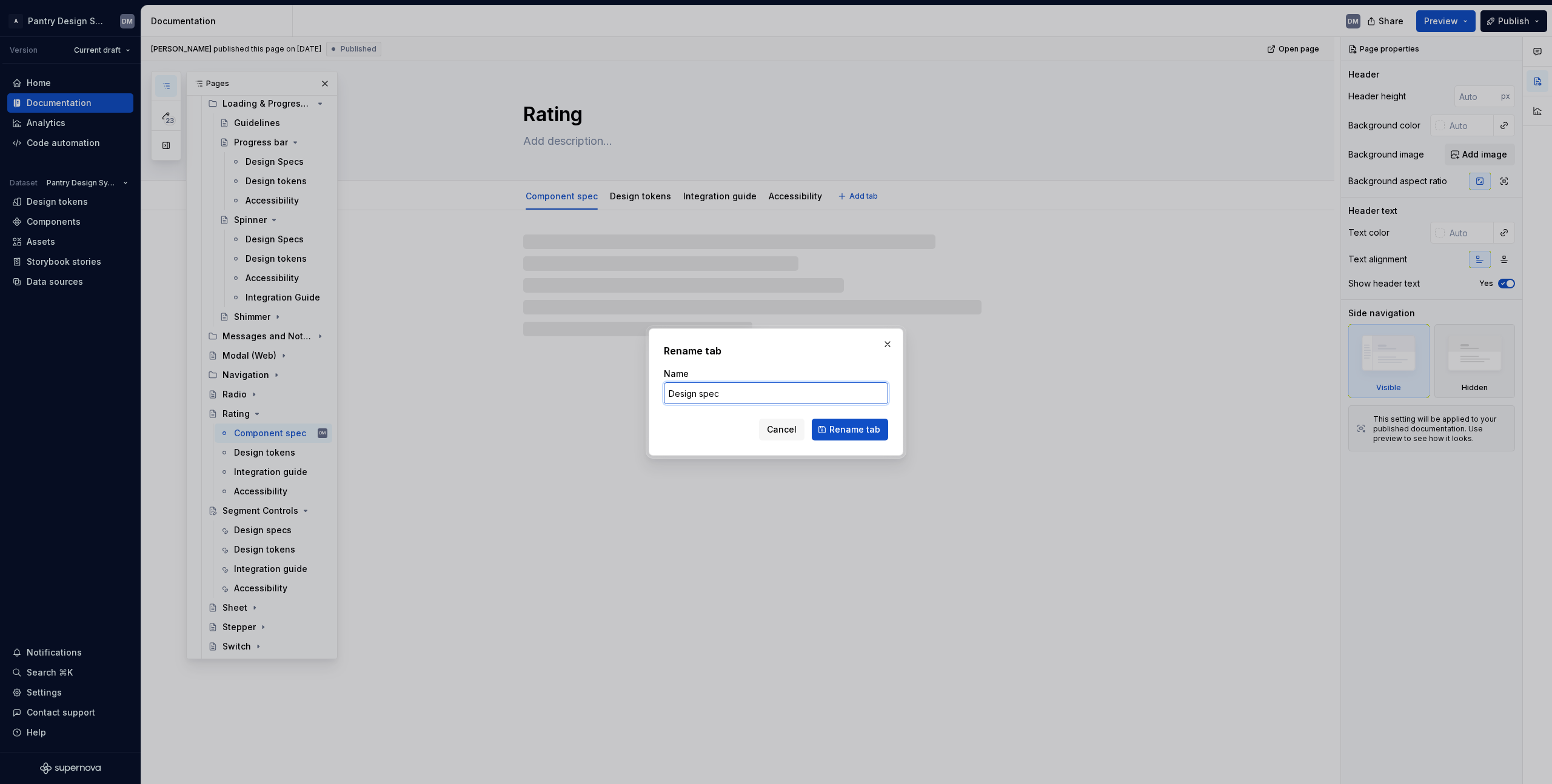
type input "Design specs"
type textarea "*"
type input "Design specs"
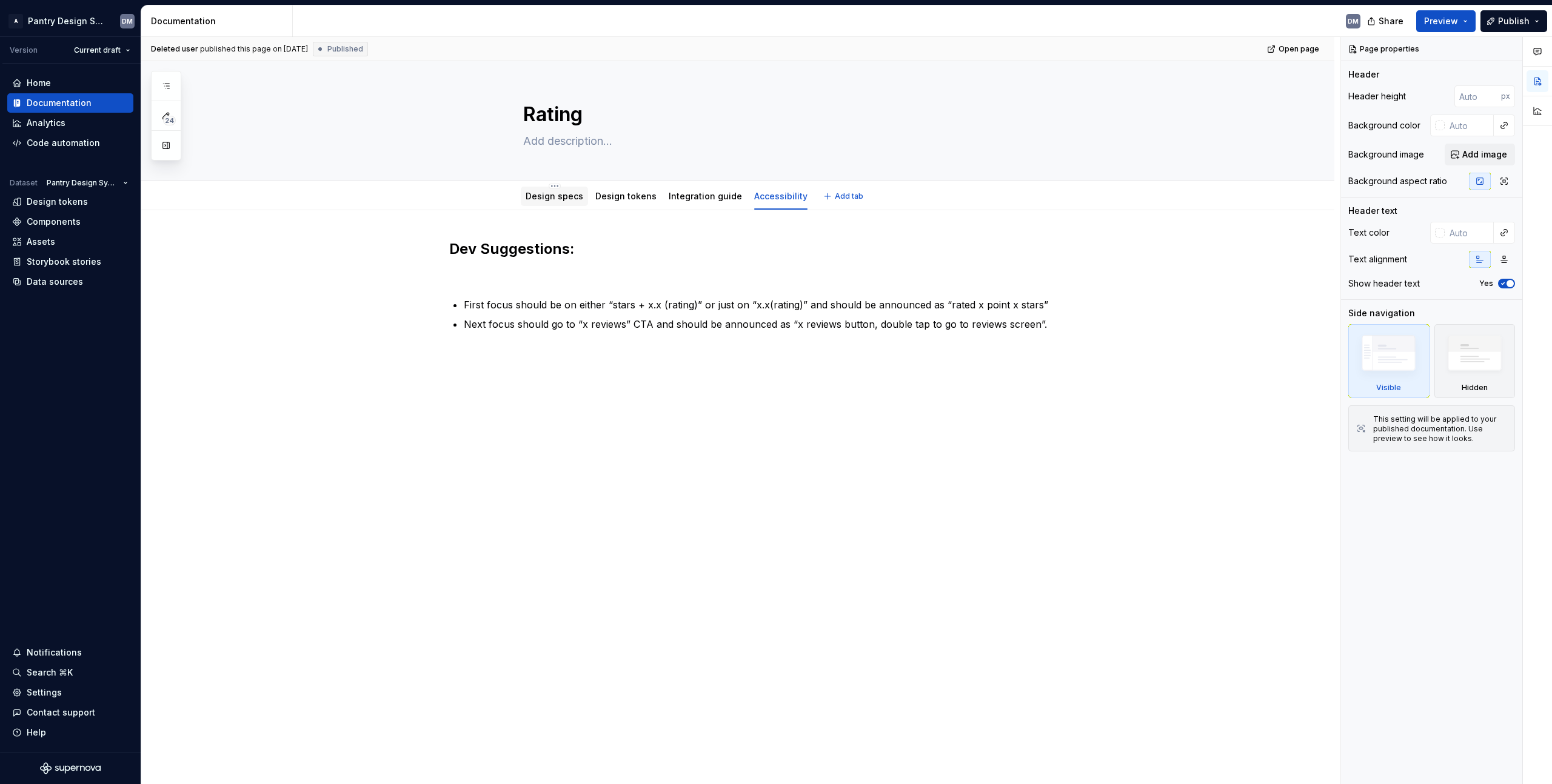
click at [558, 193] on link "Design specs" at bounding box center [555, 195] width 58 height 10
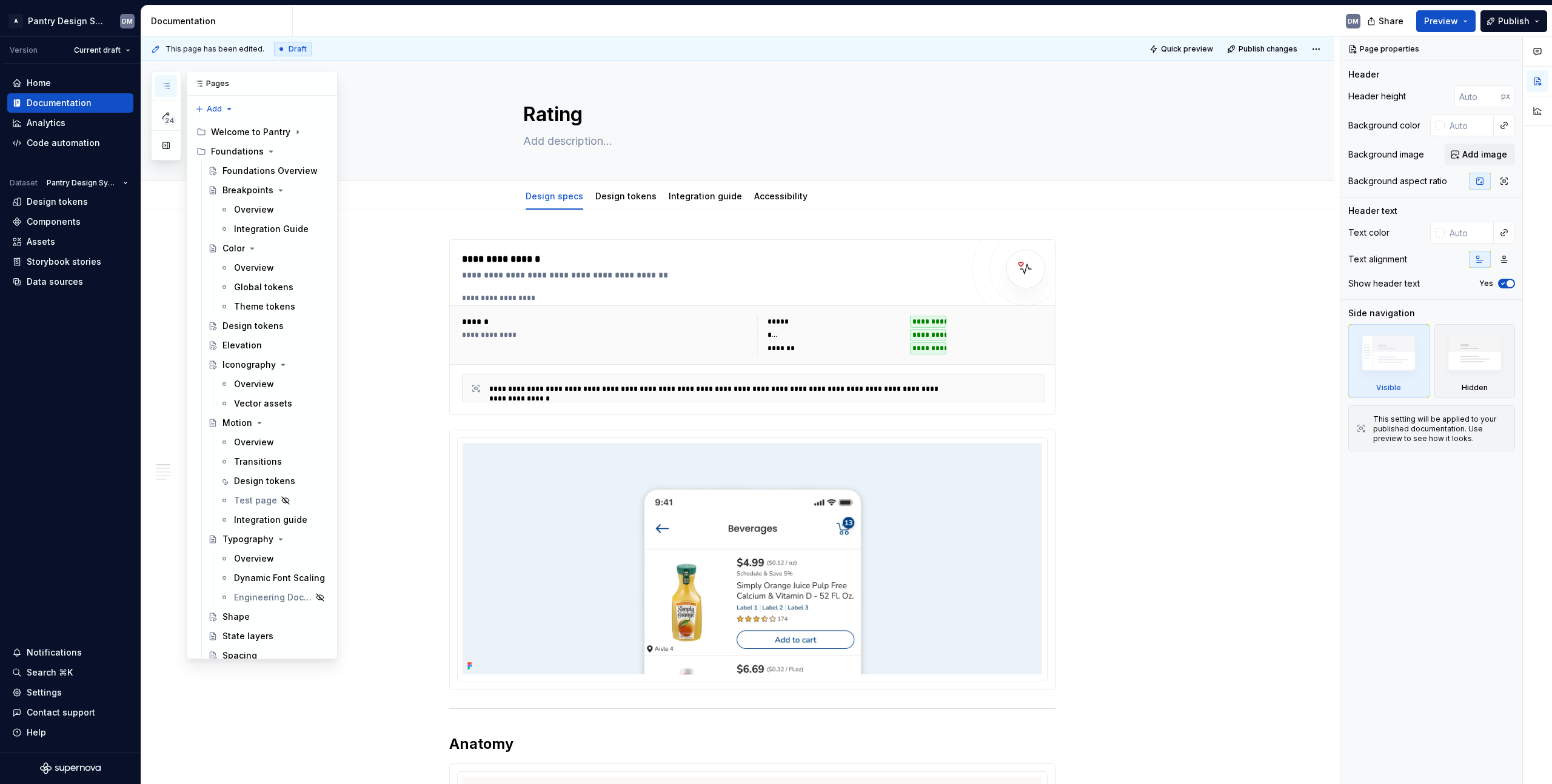
click at [169, 82] on icon "button" at bounding box center [166, 86] width 9 height 9
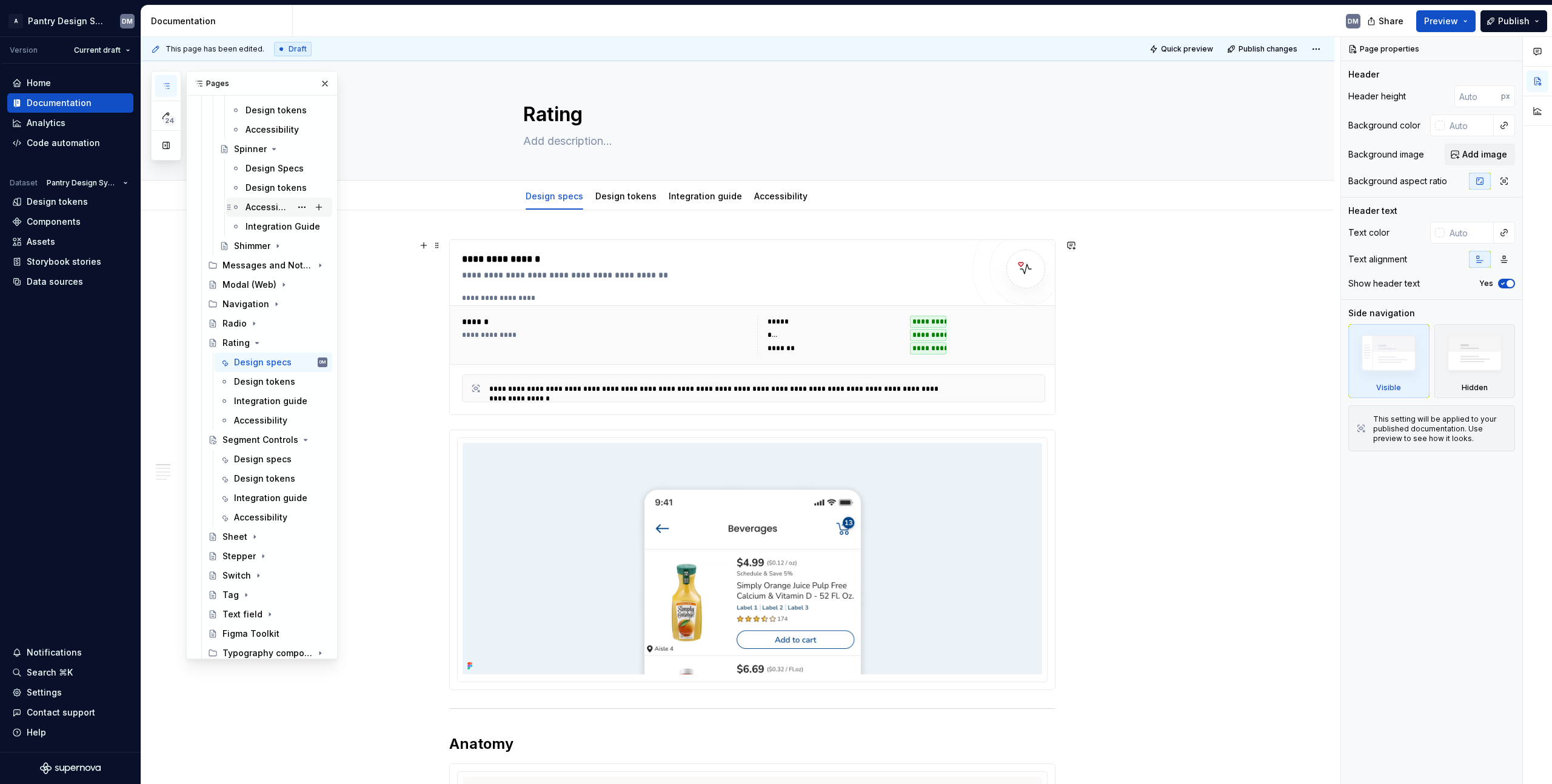
scroll to position [942, 0]
click at [253, 488] on div "Integration guide" at bounding box center [262, 489] width 57 height 12
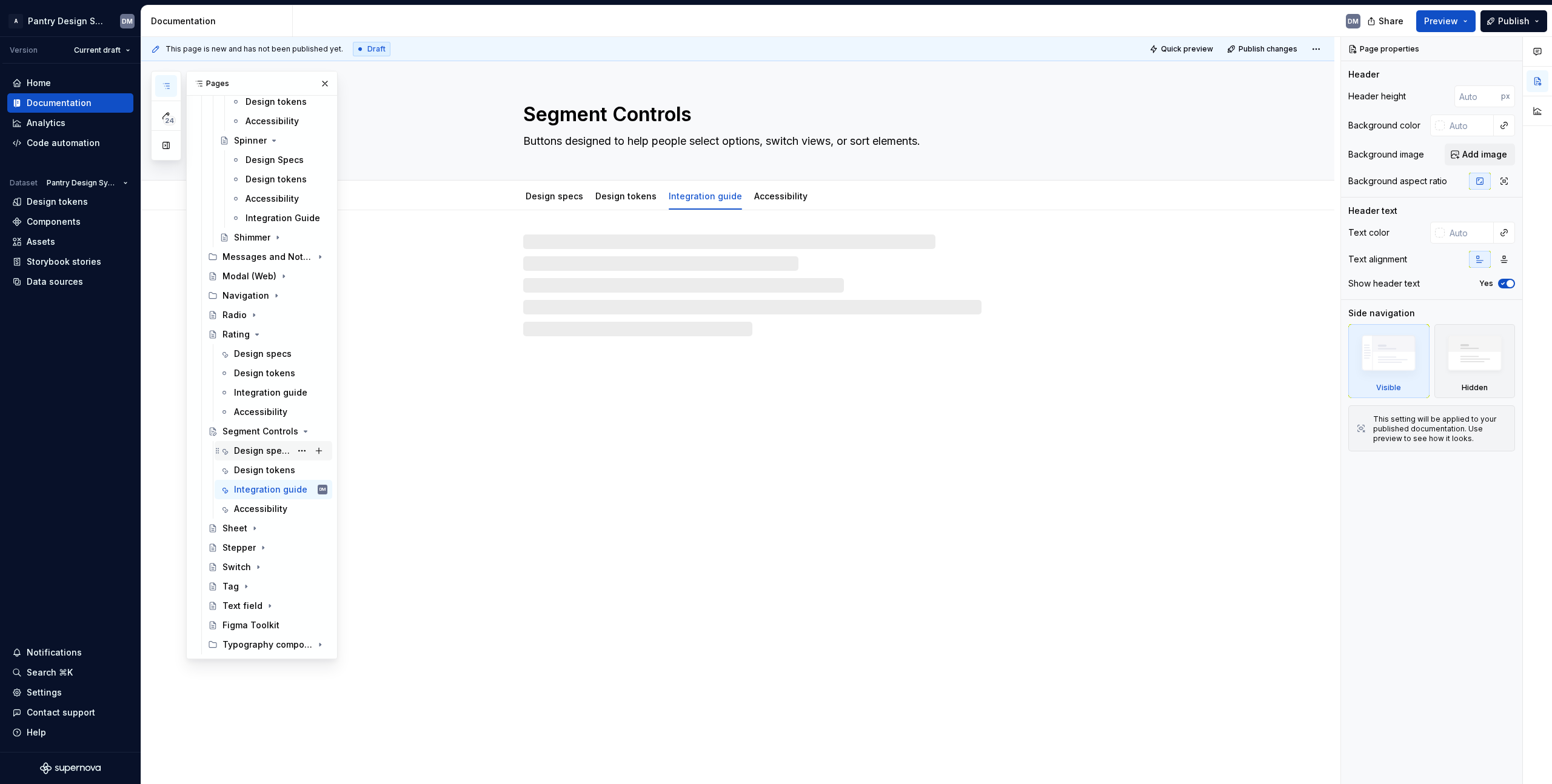
click at [273, 447] on div "Design specs" at bounding box center [262, 451] width 57 height 12
click at [297, 493] on button "Page tree" at bounding box center [301, 489] width 17 height 17
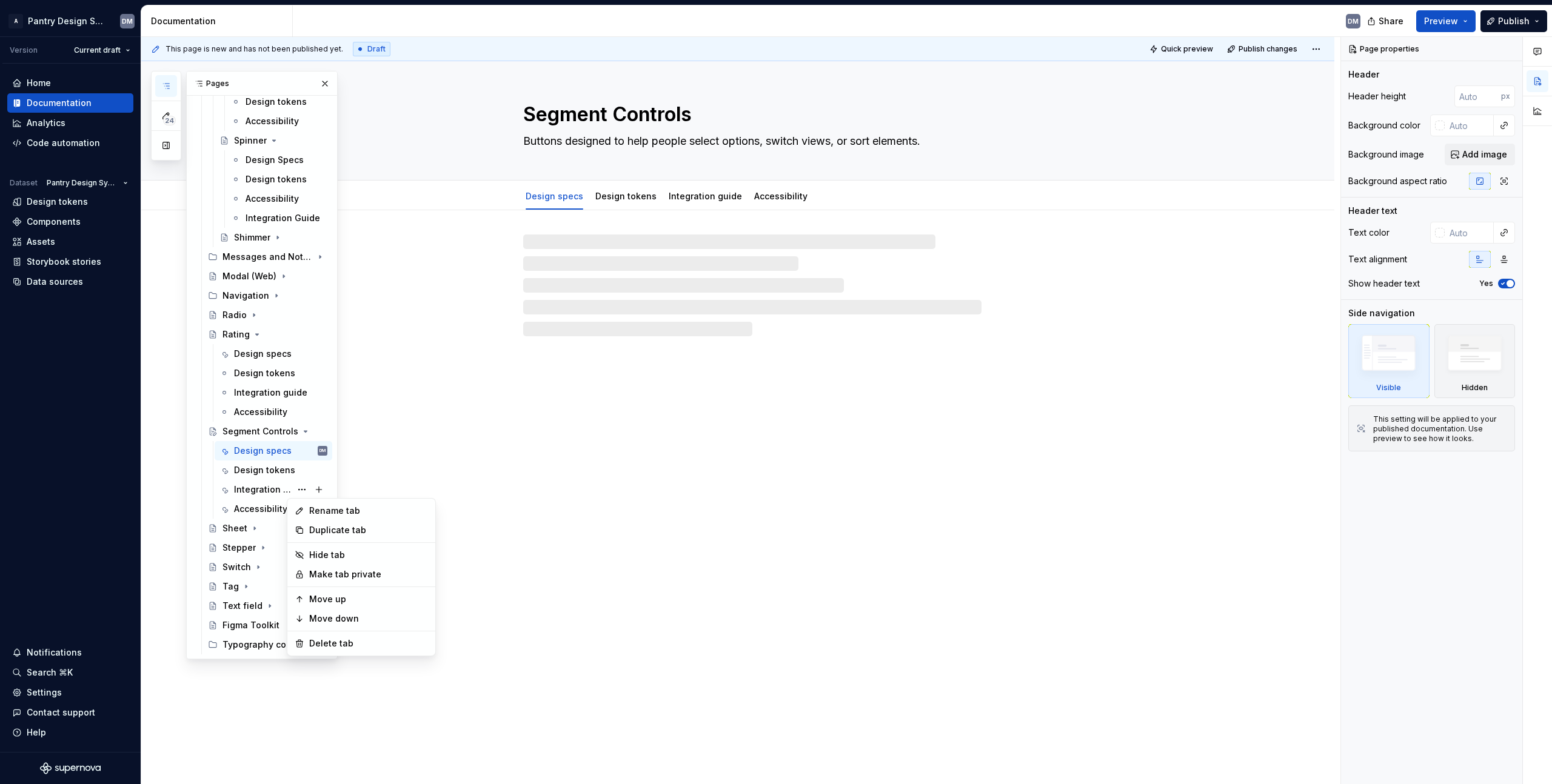
click at [267, 236] on div "24 Pages Add Accessibility guide for tree Page tree. Navigate the tree with the…" at bounding box center [244, 365] width 187 height 589
click at [279, 215] on div "Integration Guide" at bounding box center [269, 218] width 46 height 12
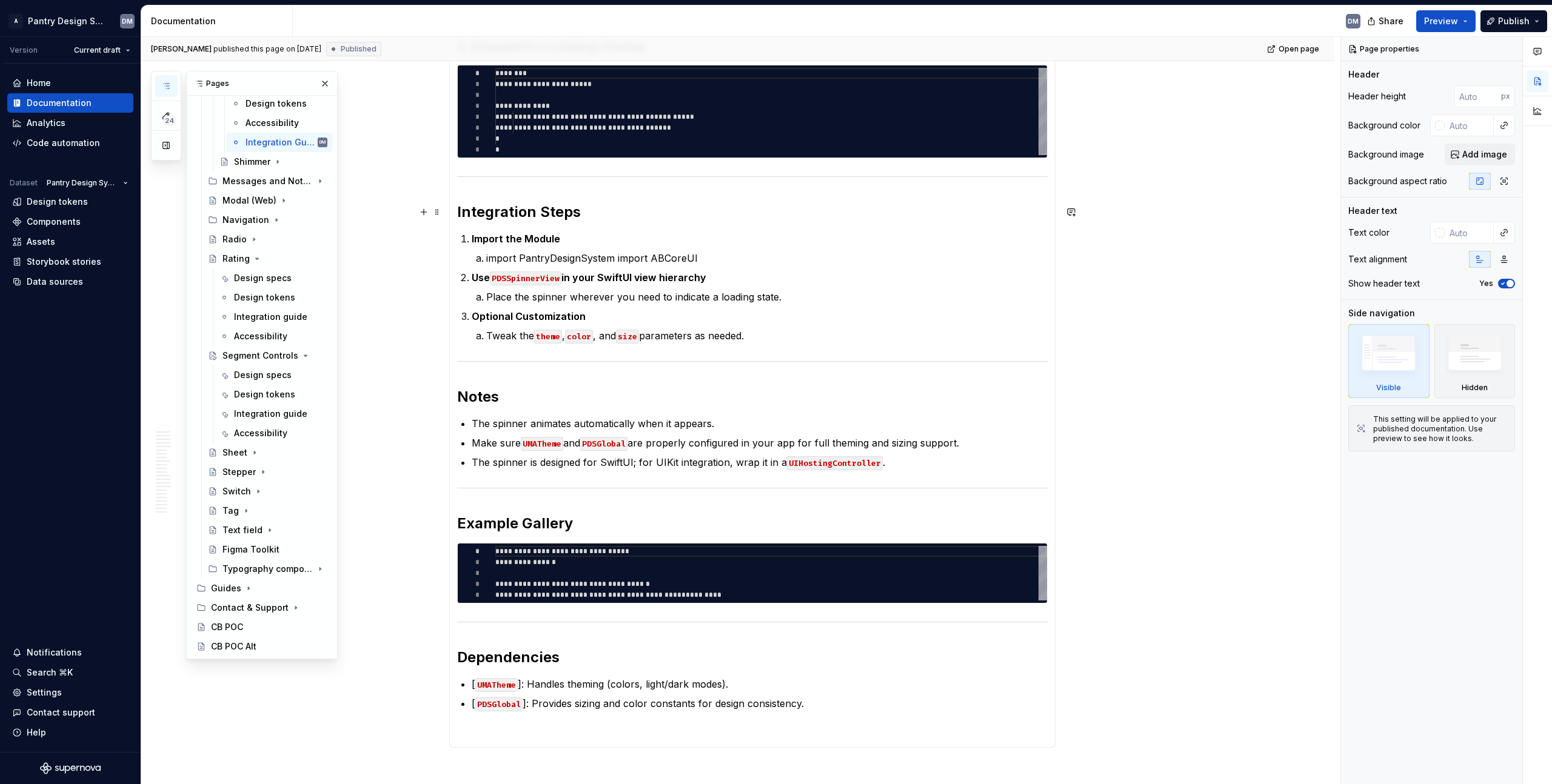
scroll to position [1906, 0]
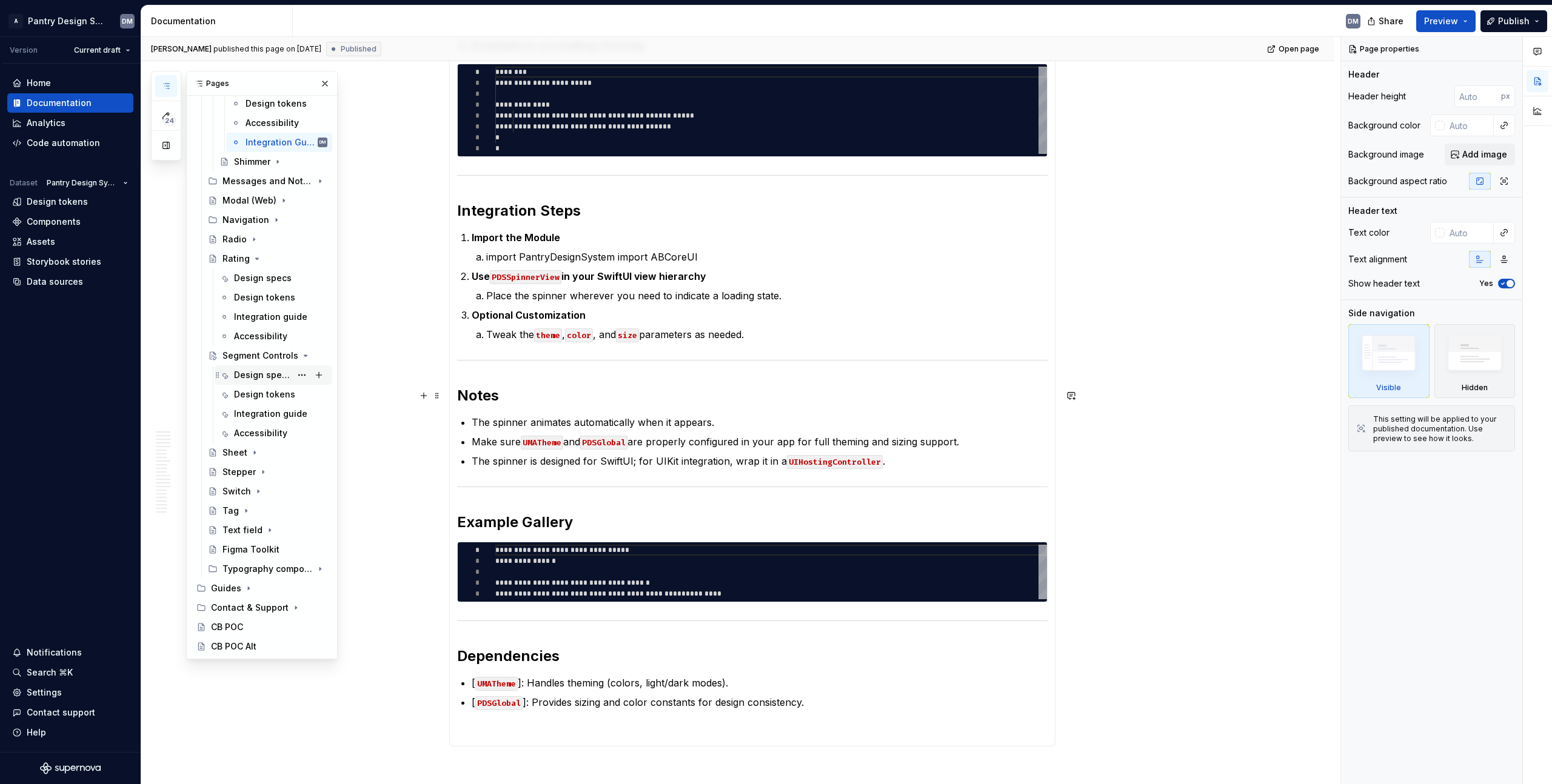
click at [253, 376] on div "Design specs" at bounding box center [262, 375] width 57 height 12
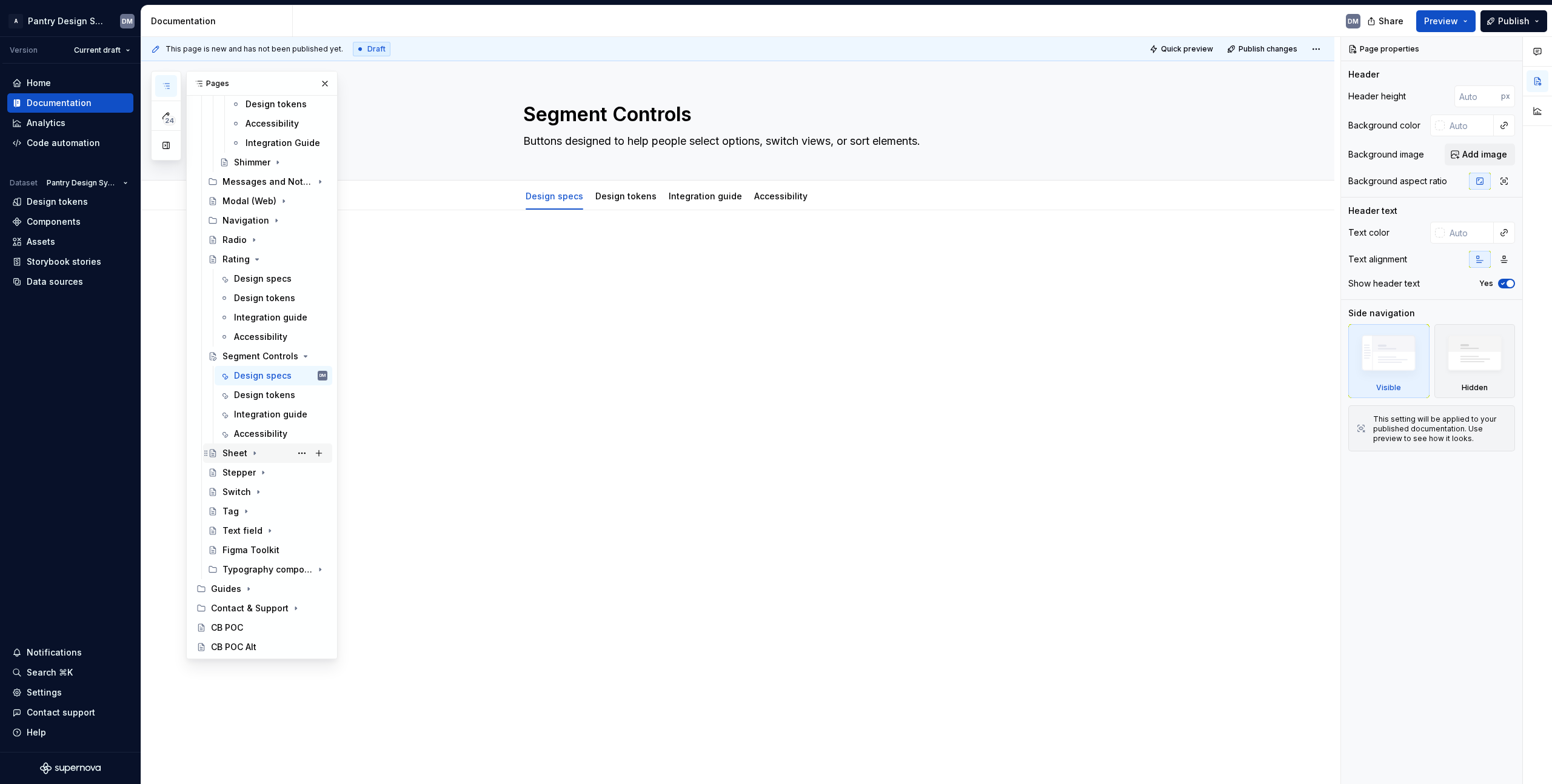
scroll to position [1018, 0]
click at [601, 269] on div at bounding box center [752, 262] width 606 height 46
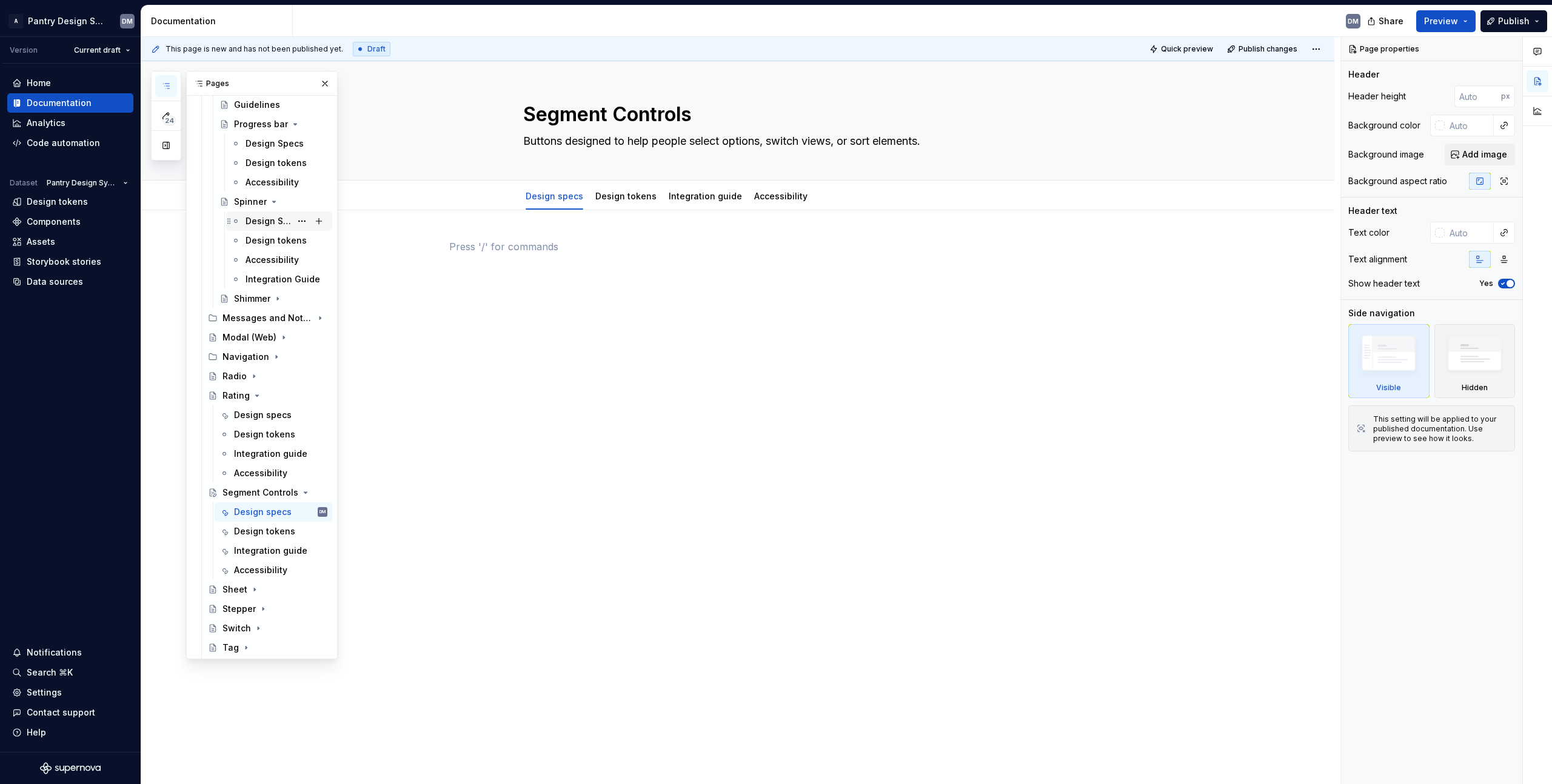
scroll to position [878, 0]
click at [285, 144] on div "Design Specs" at bounding box center [287, 146] width 82 height 17
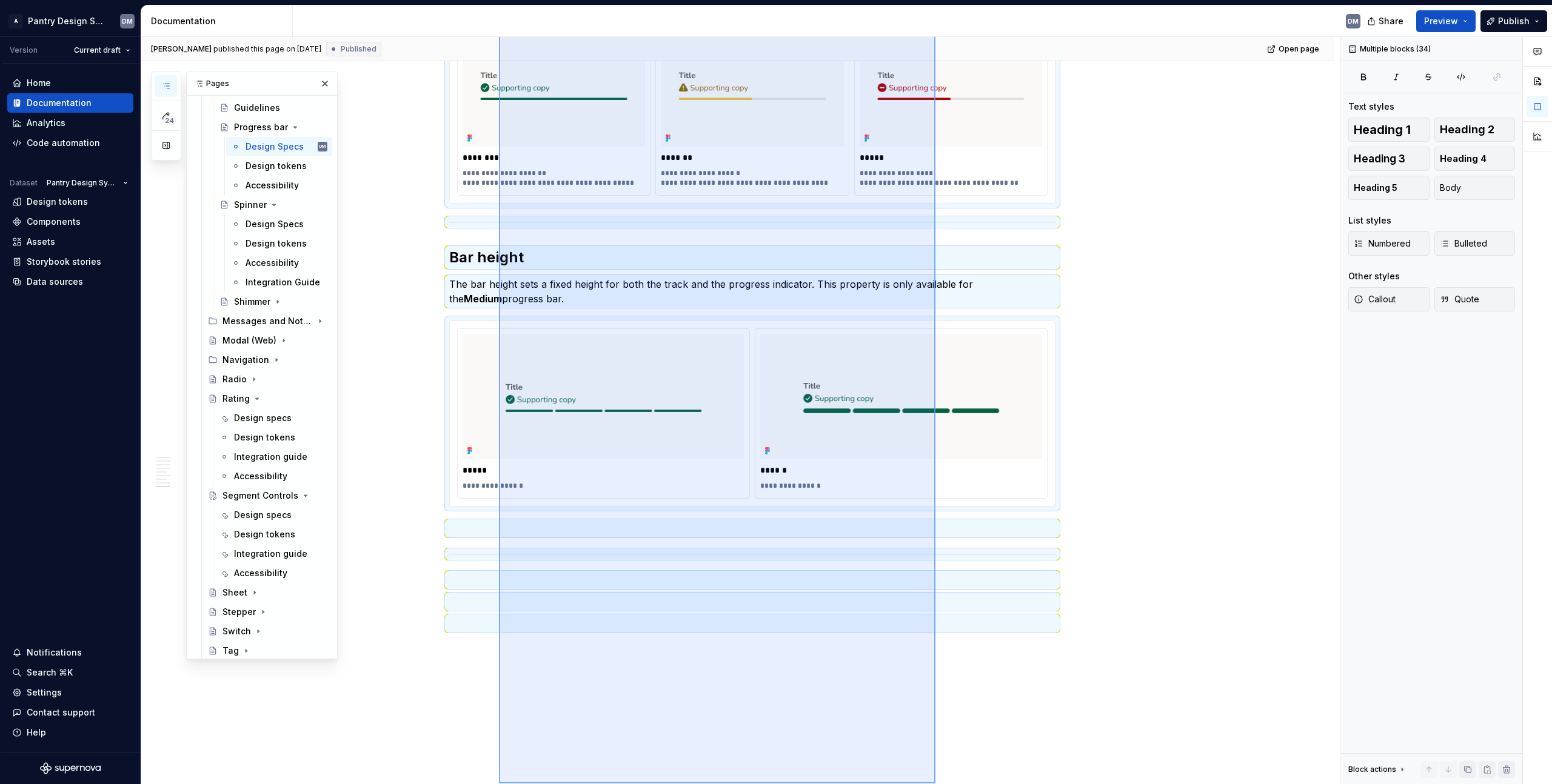
scroll to position [2732, 0]
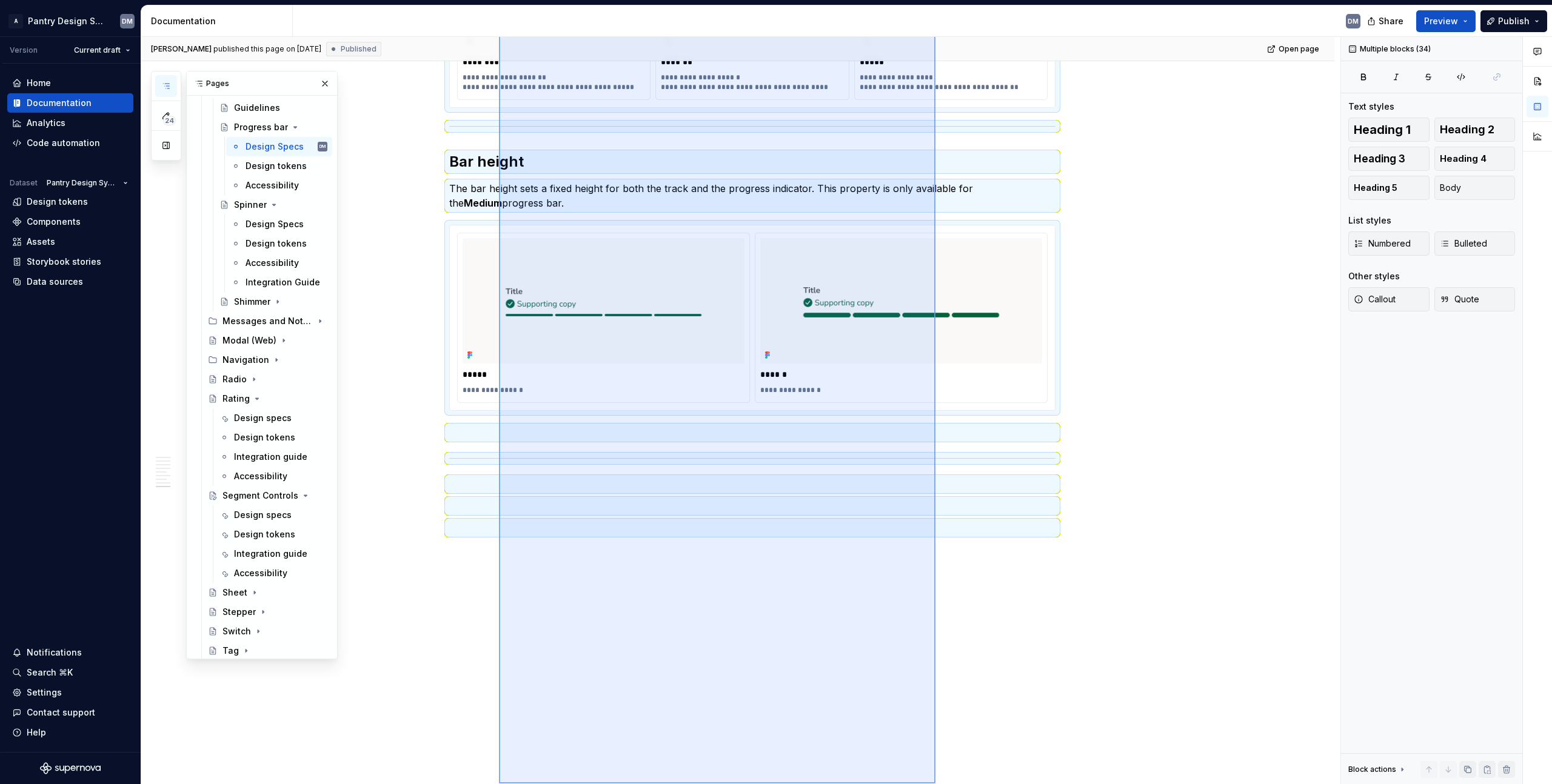
drag, startPoint x: 499, startPoint y: 272, endPoint x: 936, endPoint y: 783, distance: 672.4
click at [936, 783] on div "Juan Botero published this page on August 29, 2025 Published Open page Progress…" at bounding box center [741, 410] width 1199 height 748
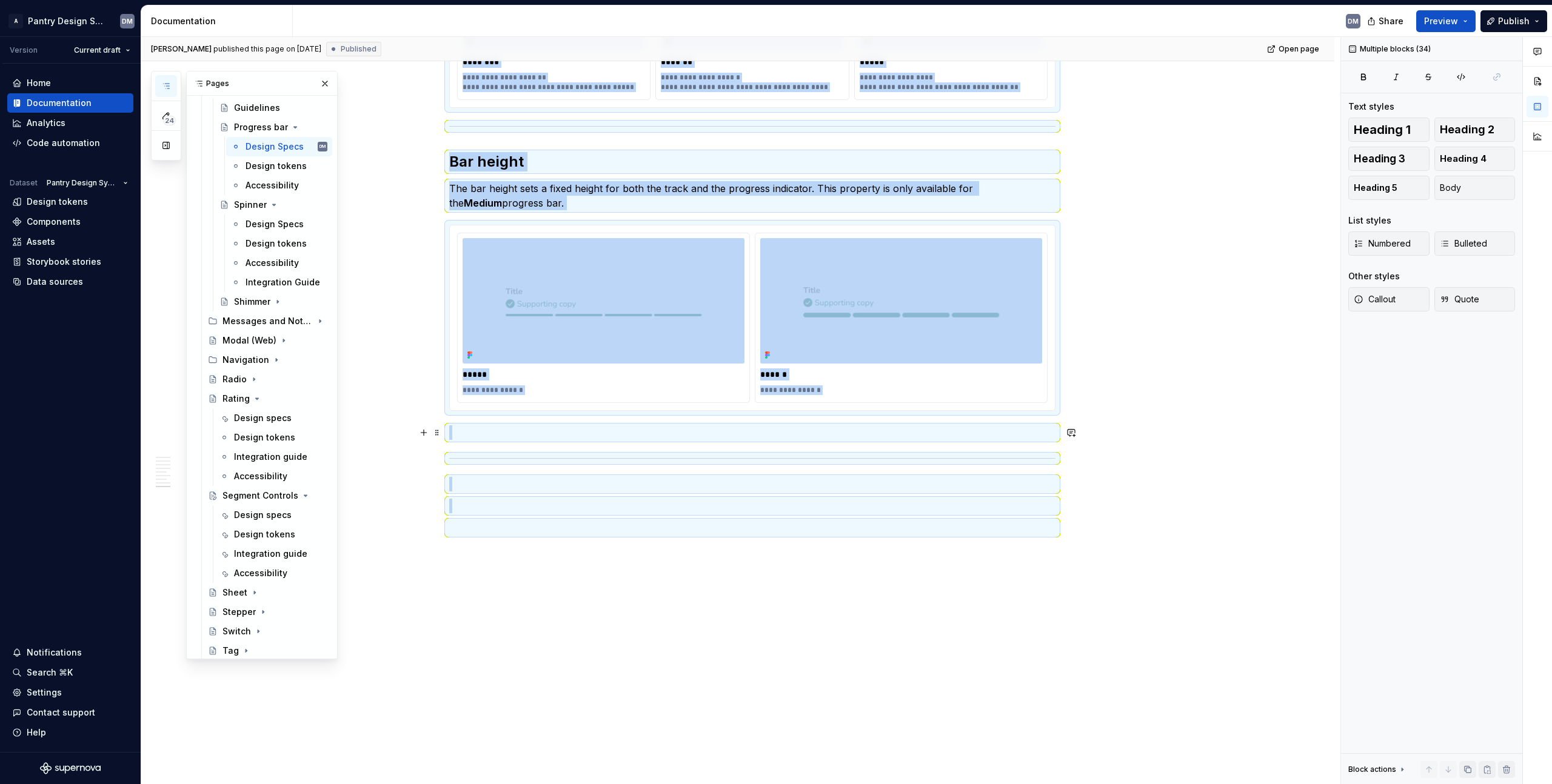
copy div "**********"
click at [246, 520] on div "Design specs" at bounding box center [262, 515] width 57 height 12
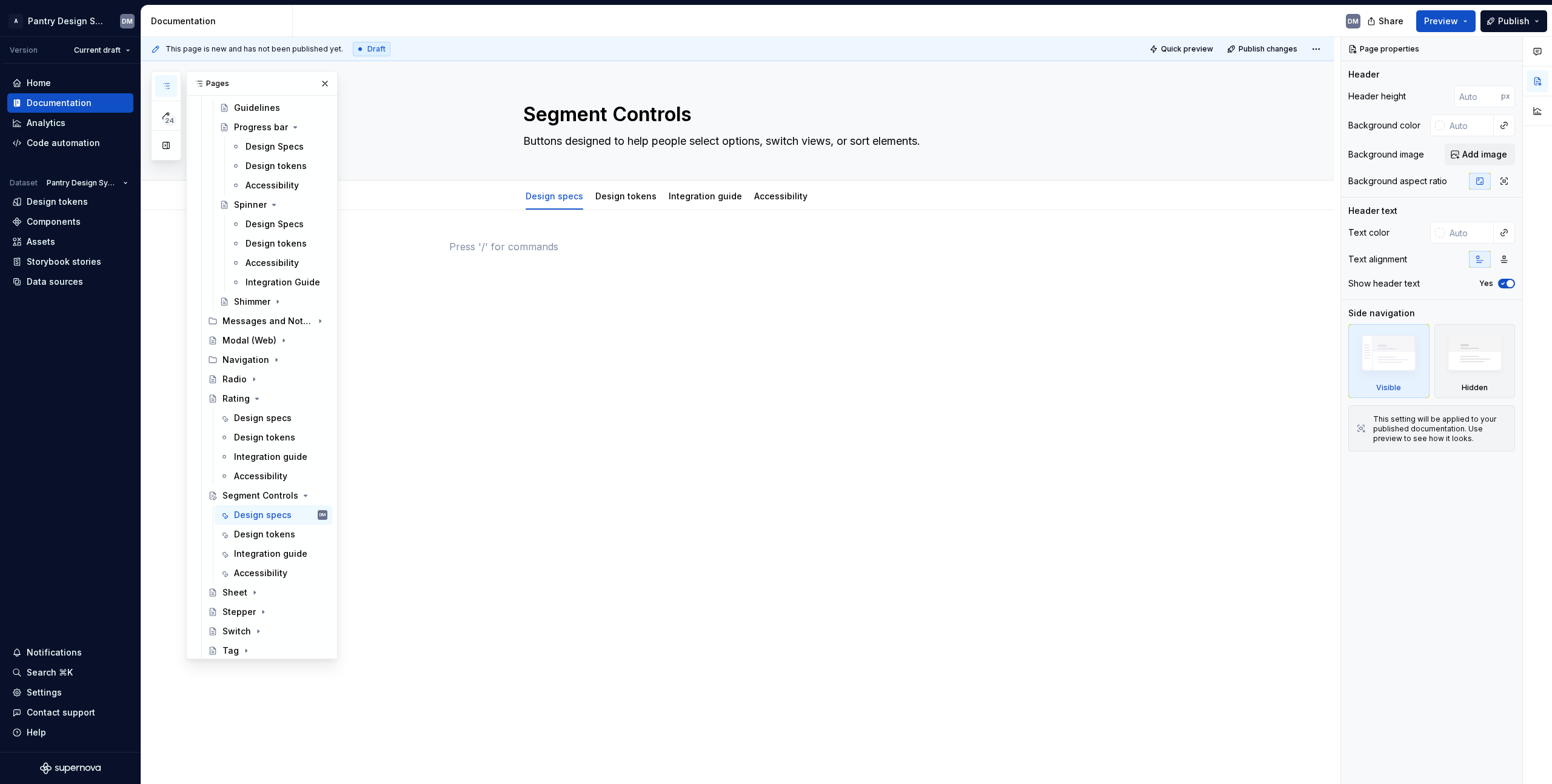
click at [707, 264] on div at bounding box center [752, 262] width 606 height 46
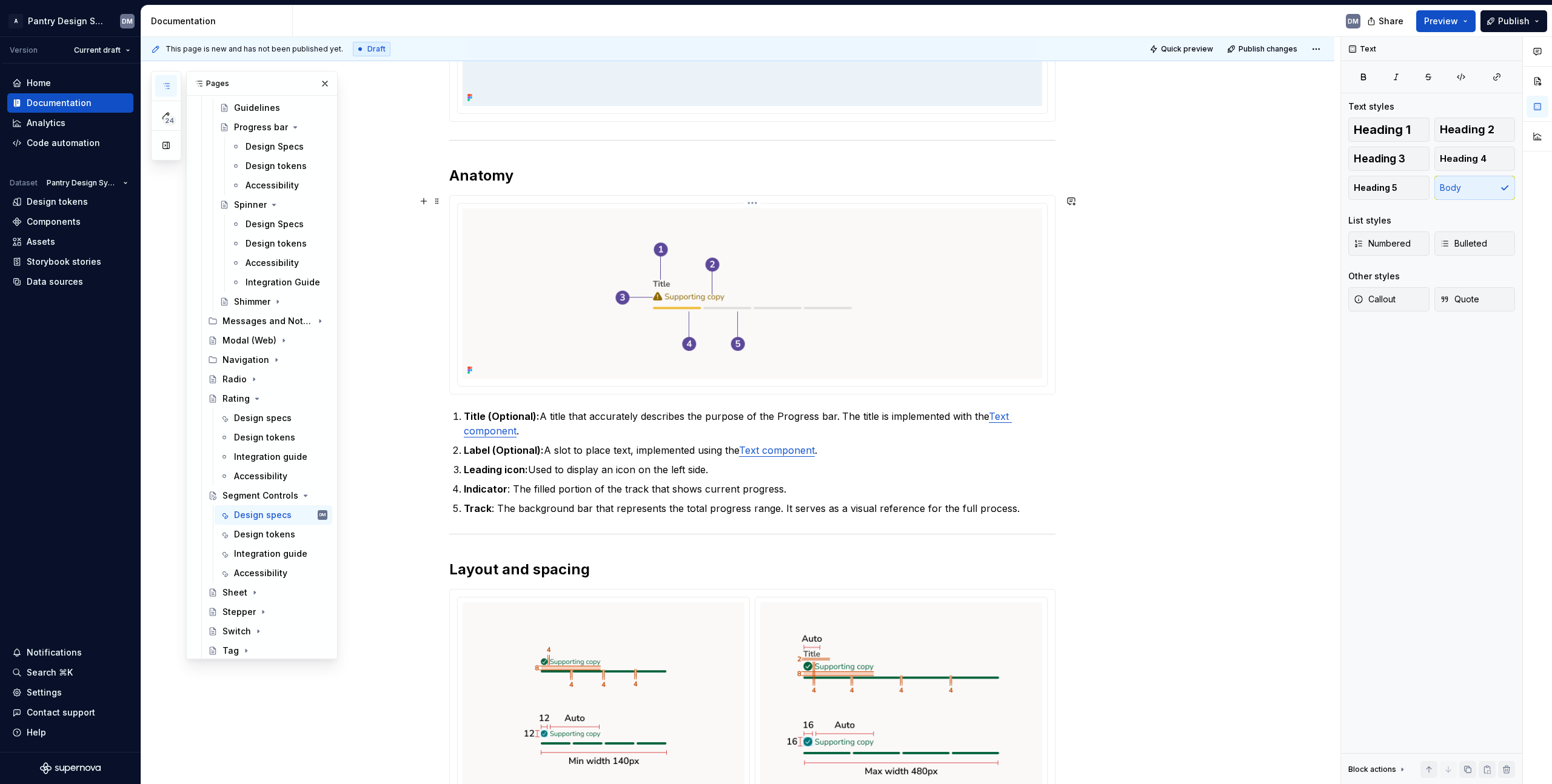
scroll to position [399, 0]
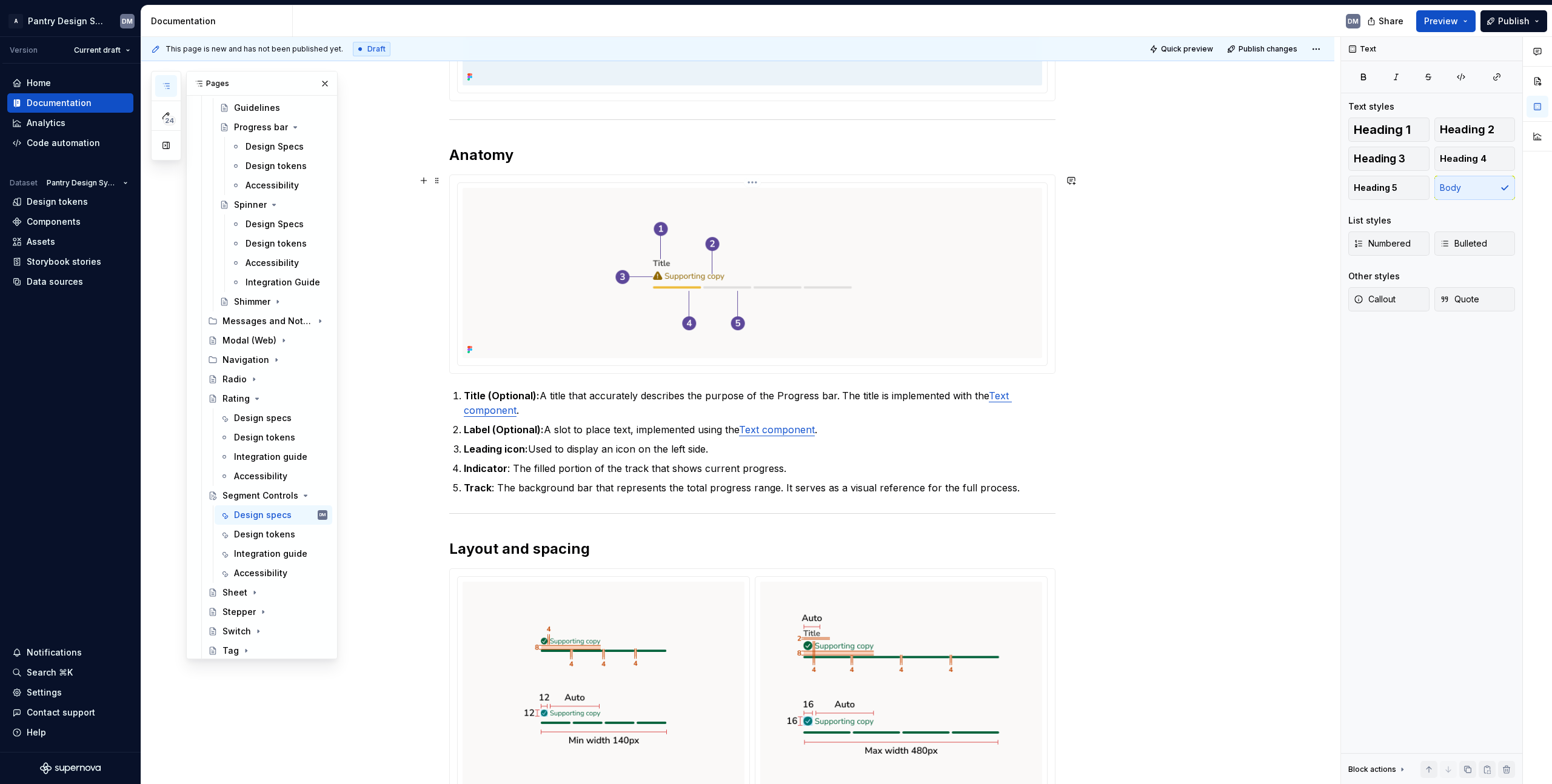
click at [612, 327] on img at bounding box center [752, 273] width 579 height 170
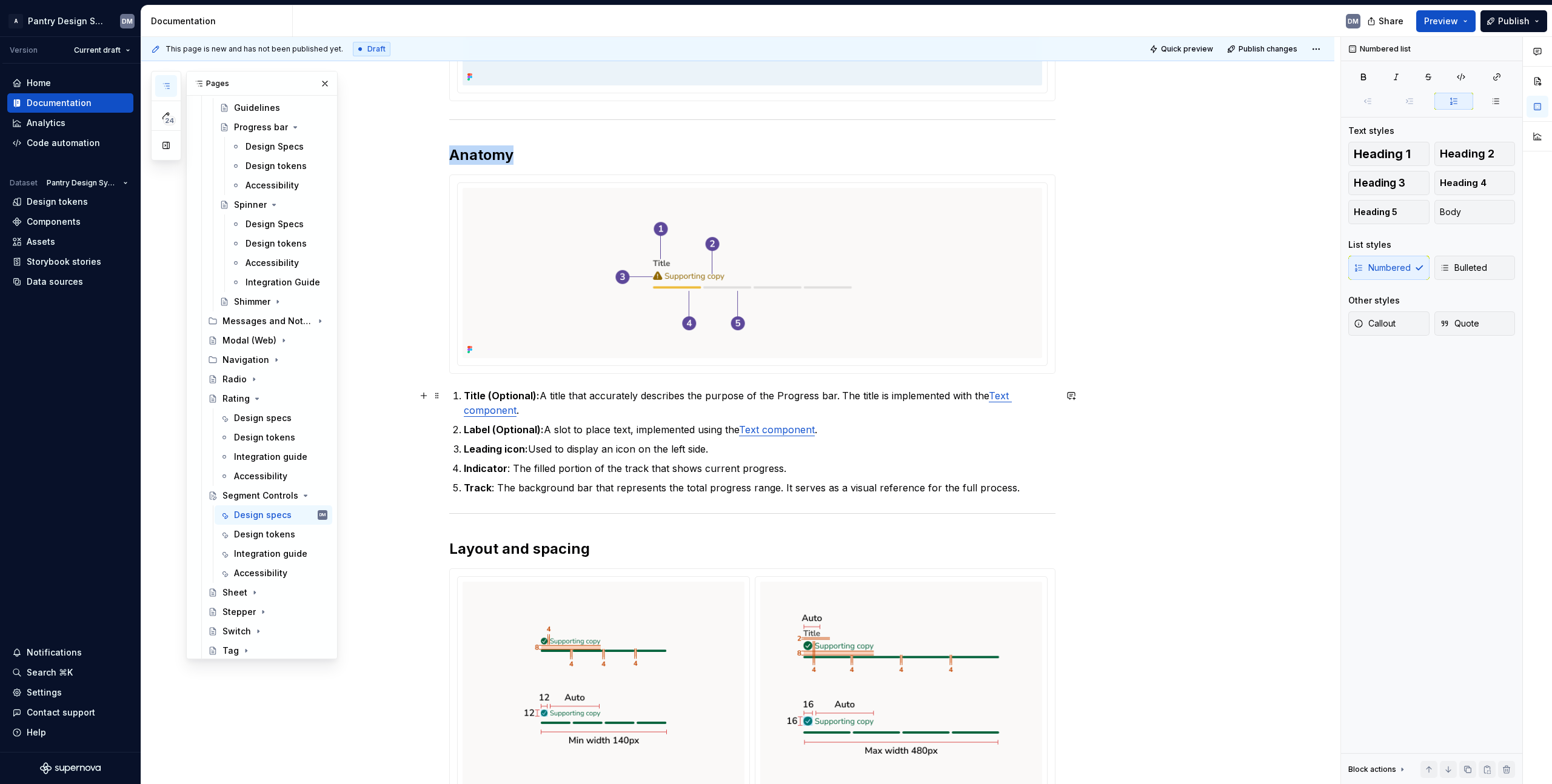
click at [662, 406] on p "Title (Optional): A title that accurately describes the purpose of the Progress…" at bounding box center [759, 402] width 591 height 29
click at [693, 271] on img at bounding box center [752, 273] width 579 height 170
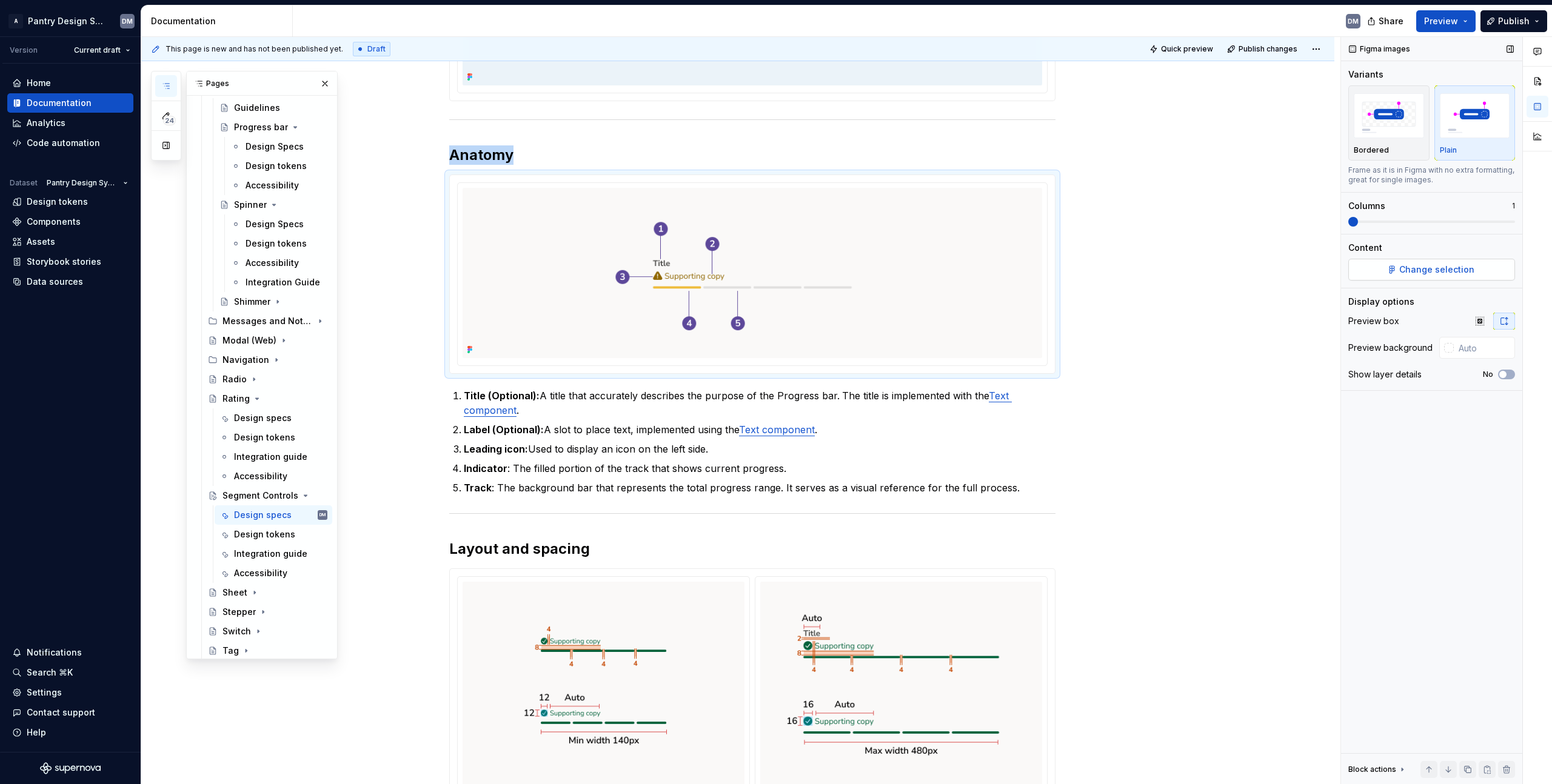
click at [1448, 270] on span "Change selection" at bounding box center [1437, 270] width 75 height 12
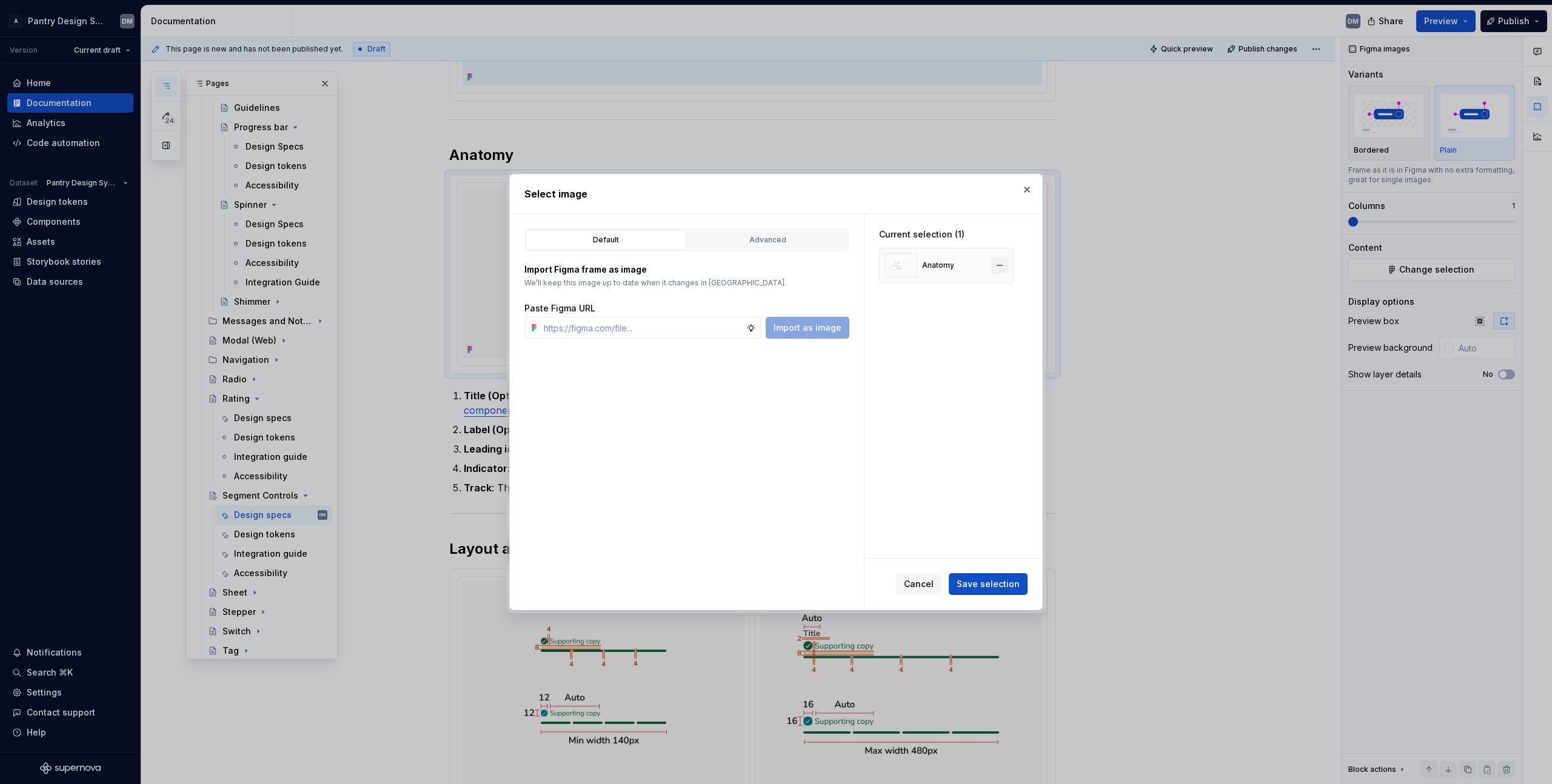
click at [1001, 266] on button "button" at bounding box center [999, 265] width 17 height 17
click at [662, 336] on input "text" at bounding box center [643, 327] width 208 height 22
click at [815, 393] on div "Default Advanced Import Figma frame as image We’ll keep this image up to date w…" at bounding box center [687, 412] width 354 height 396
type textarea "*"
click at [635, 327] on input "text" at bounding box center [643, 327] width 208 height 22
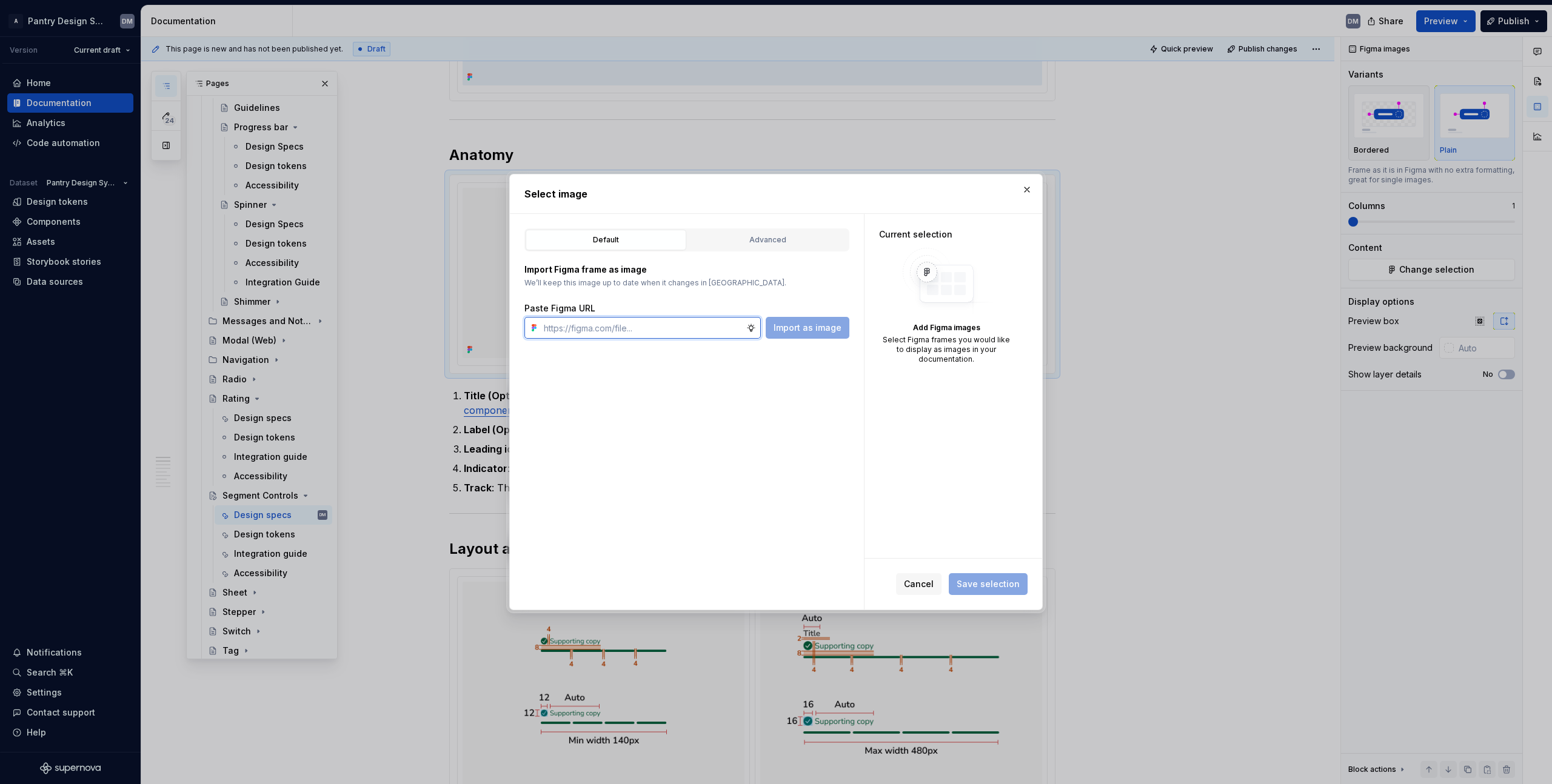
paste input "https://www.figma.com/design/rkZcKFbjKhParoJeLeqC01/Segment-Controls?node-id=73…"
type input "https://www.figma.com/design/rkZcKFbjKhParoJeLeqC01/Segment-Controls?node-id=73…"
click at [802, 341] on div "Default Advanced Import Figma frame as image We’ll keep this image up to date w…" at bounding box center [687, 412] width 354 height 396
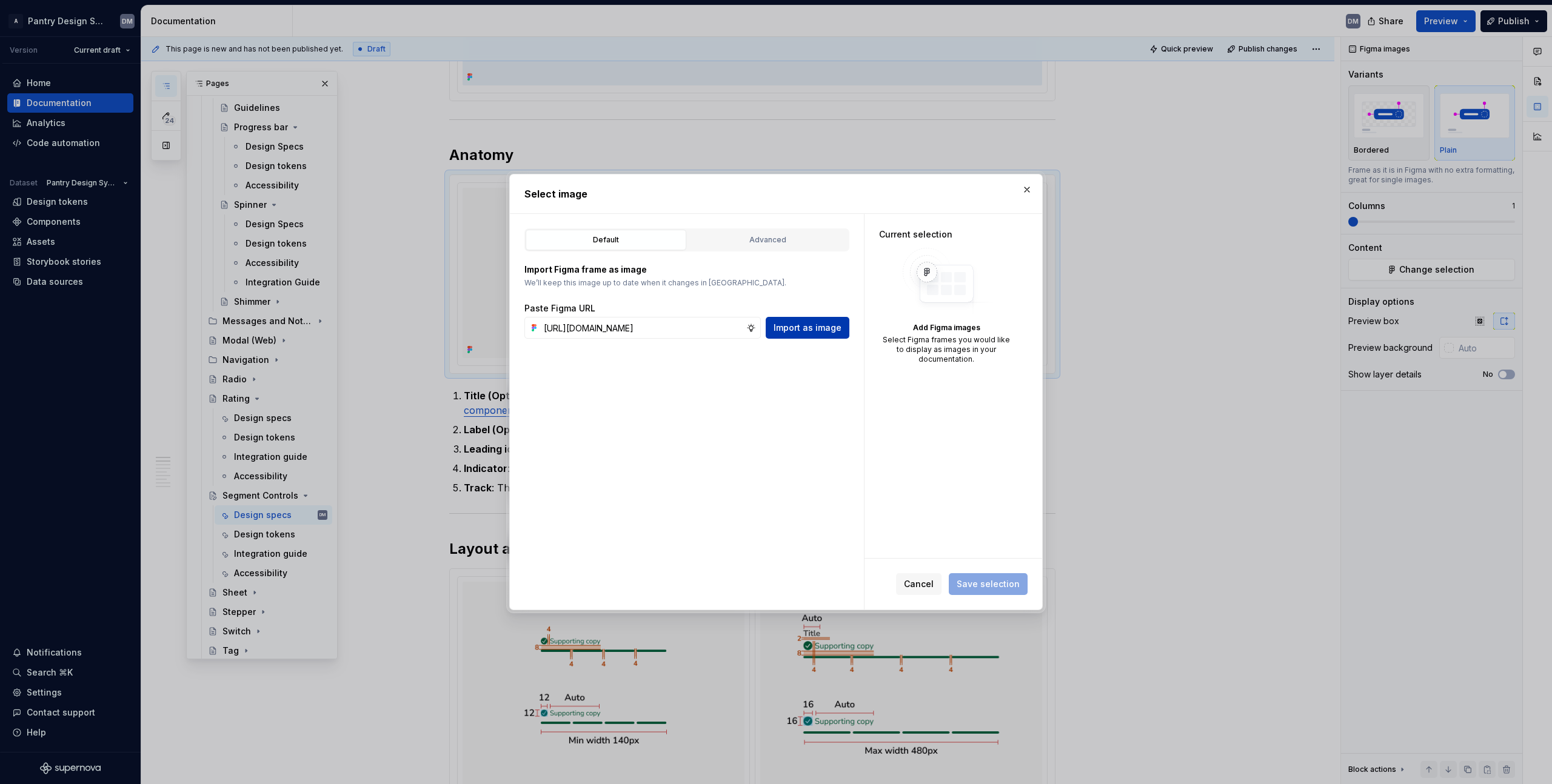
click at [821, 327] on span "Import as image" at bounding box center [807, 328] width 68 height 12
type textarea "*"
click at [1003, 576] on button "Save selection" at bounding box center [989, 584] width 79 height 22
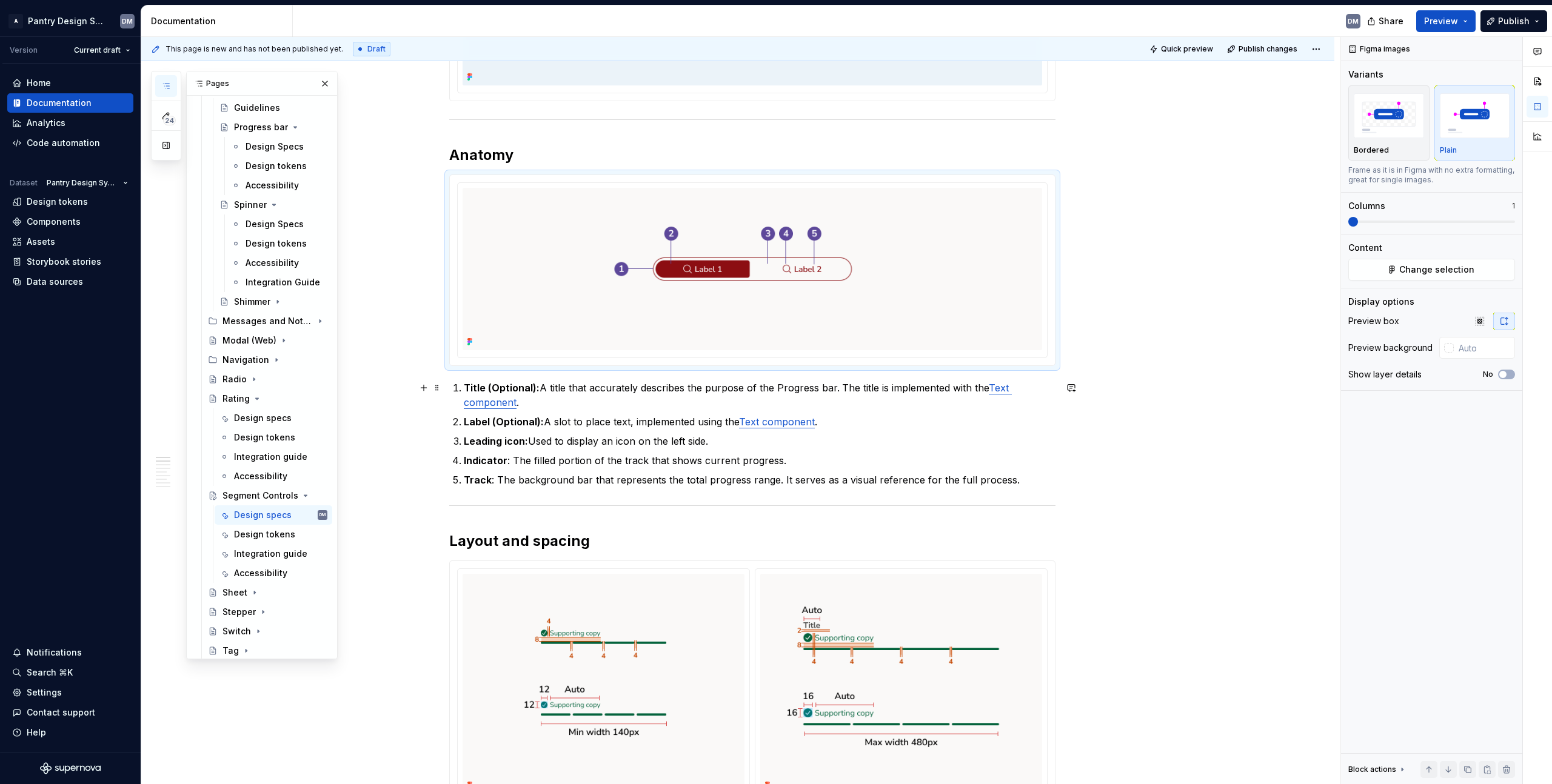
click at [474, 391] on strong "Title (Optional):" at bounding box center [501, 388] width 76 height 12
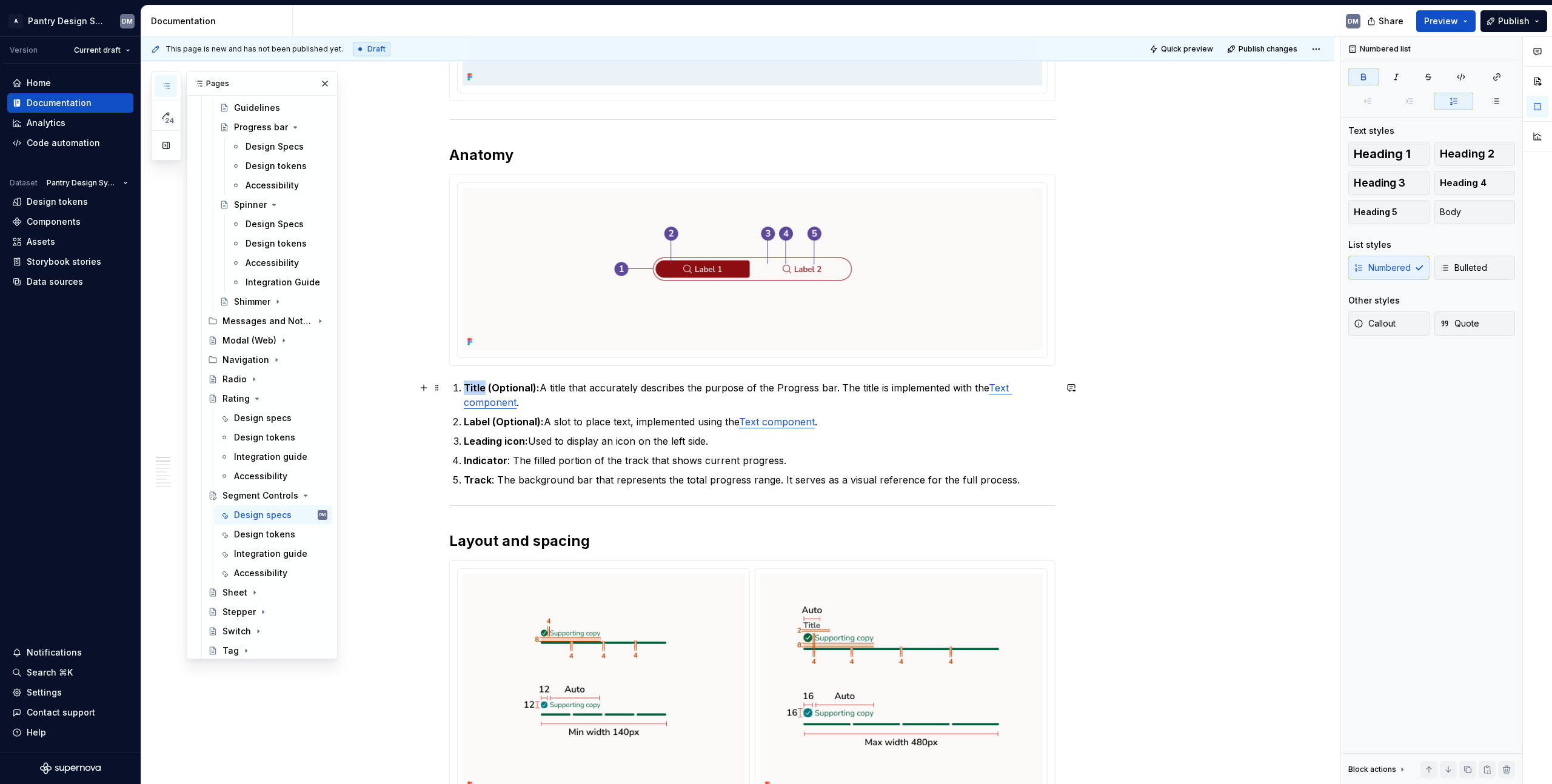
click at [474, 391] on strong "Title (Optional):" at bounding box center [501, 388] width 76 height 12
click at [464, 390] on strong "Title (Optional):" at bounding box center [501, 388] width 76 height 12
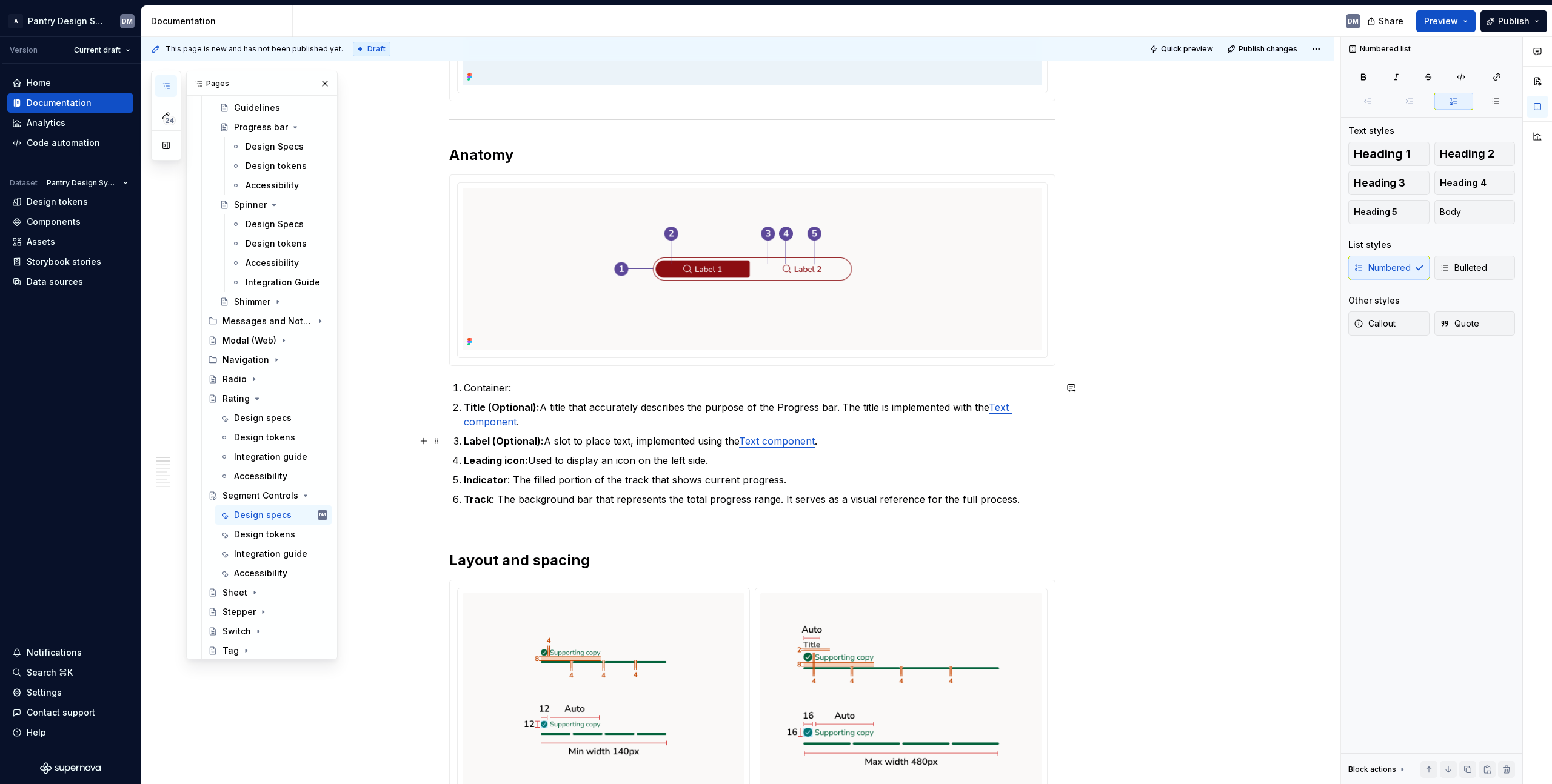
click at [477, 442] on strong "Label (Optional):" at bounding box center [503, 441] width 80 height 12
click at [852, 436] on p "Label (Optional): A slot to place text, implemented using the Text component ." at bounding box center [759, 441] width 591 height 15
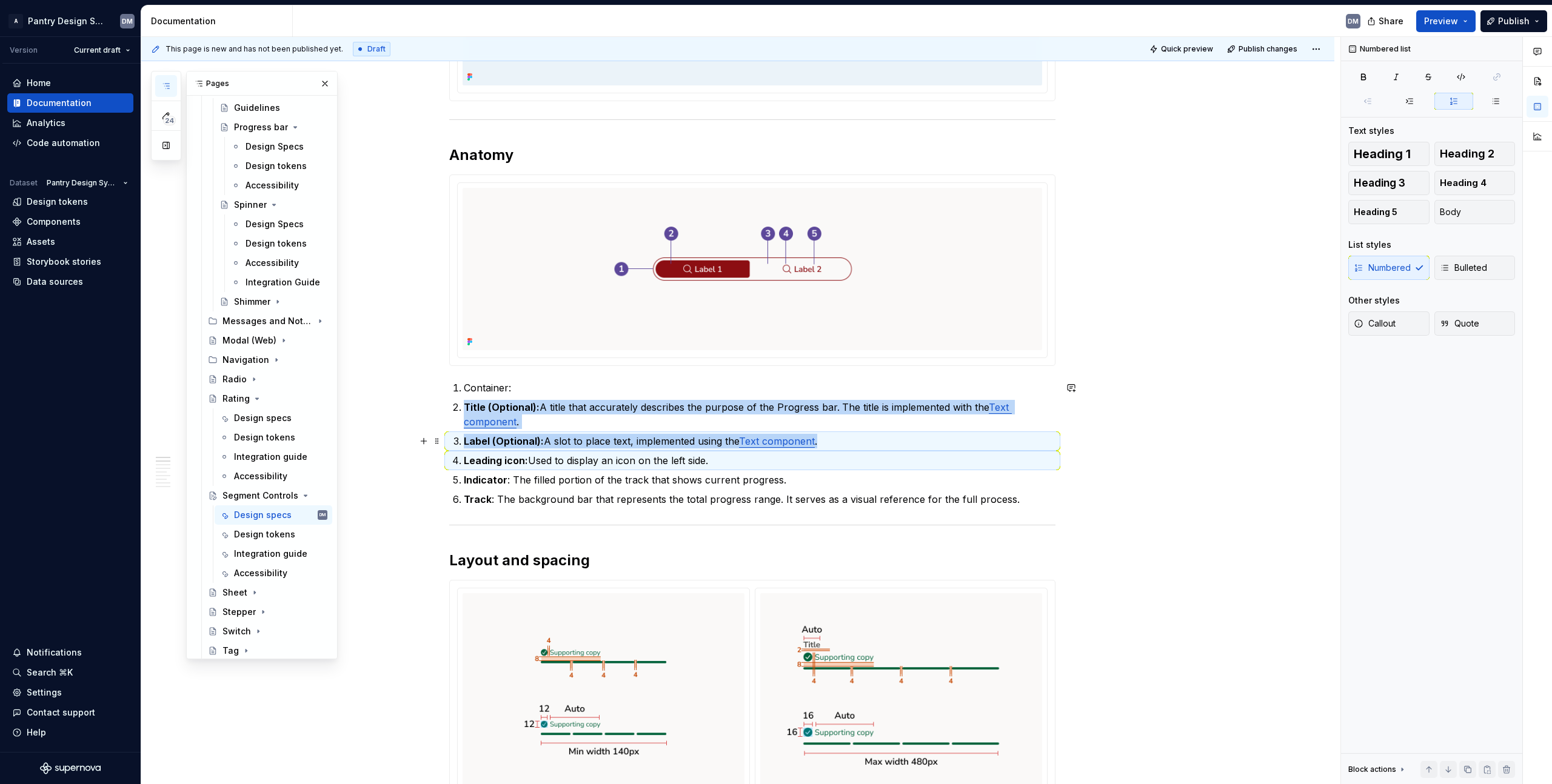
click at [837, 449] on li "Label (Optional): A slot to place text, implemented using the Text component ." at bounding box center [759, 441] width 591 height 15
click at [843, 442] on p "Label (Optional): A slot to place text, implemented using the Text component ." at bounding box center [759, 441] width 591 height 15
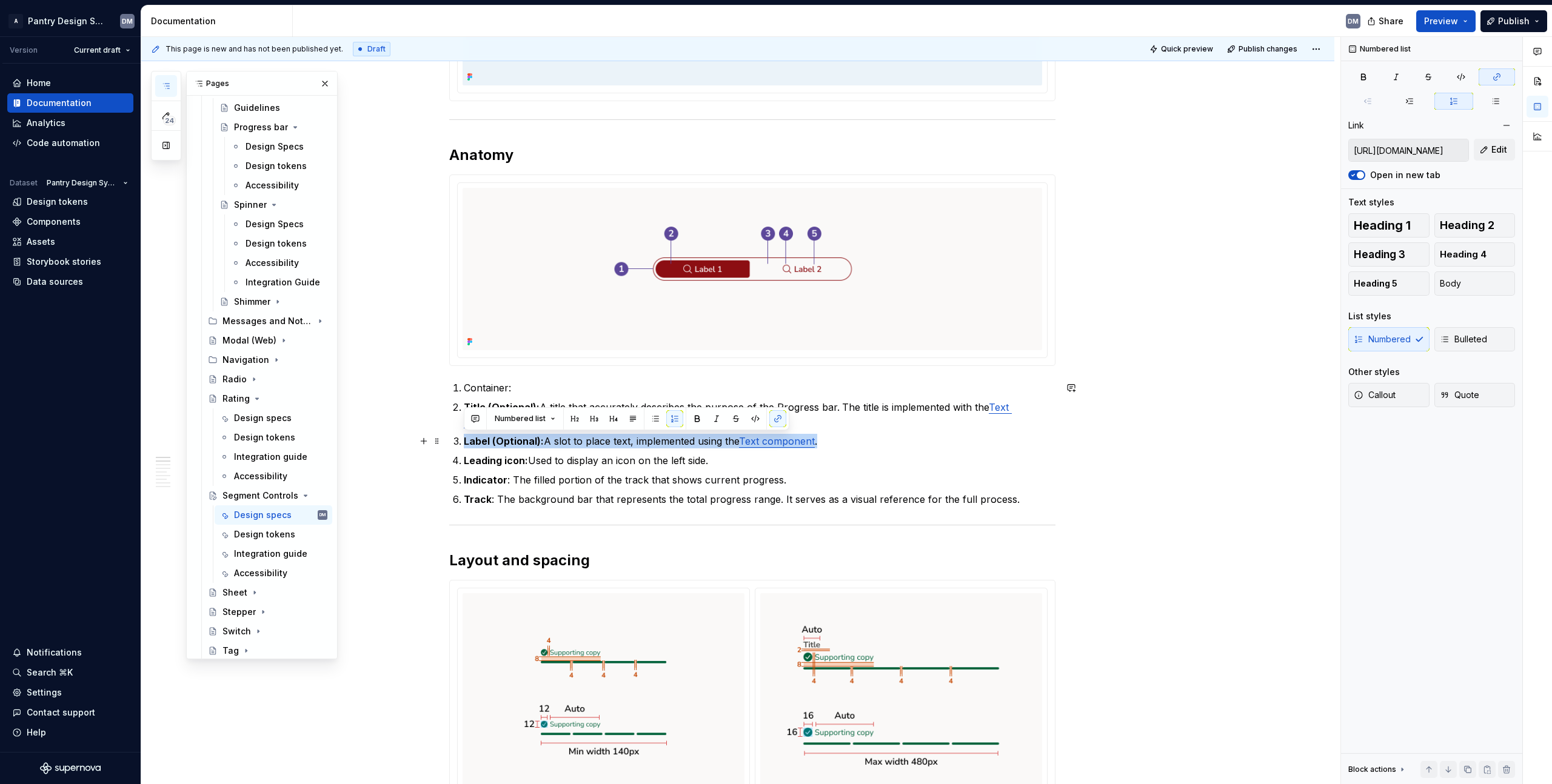
drag, startPoint x: 756, startPoint y: 442, endPoint x: 451, endPoint y: 445, distance: 305.0
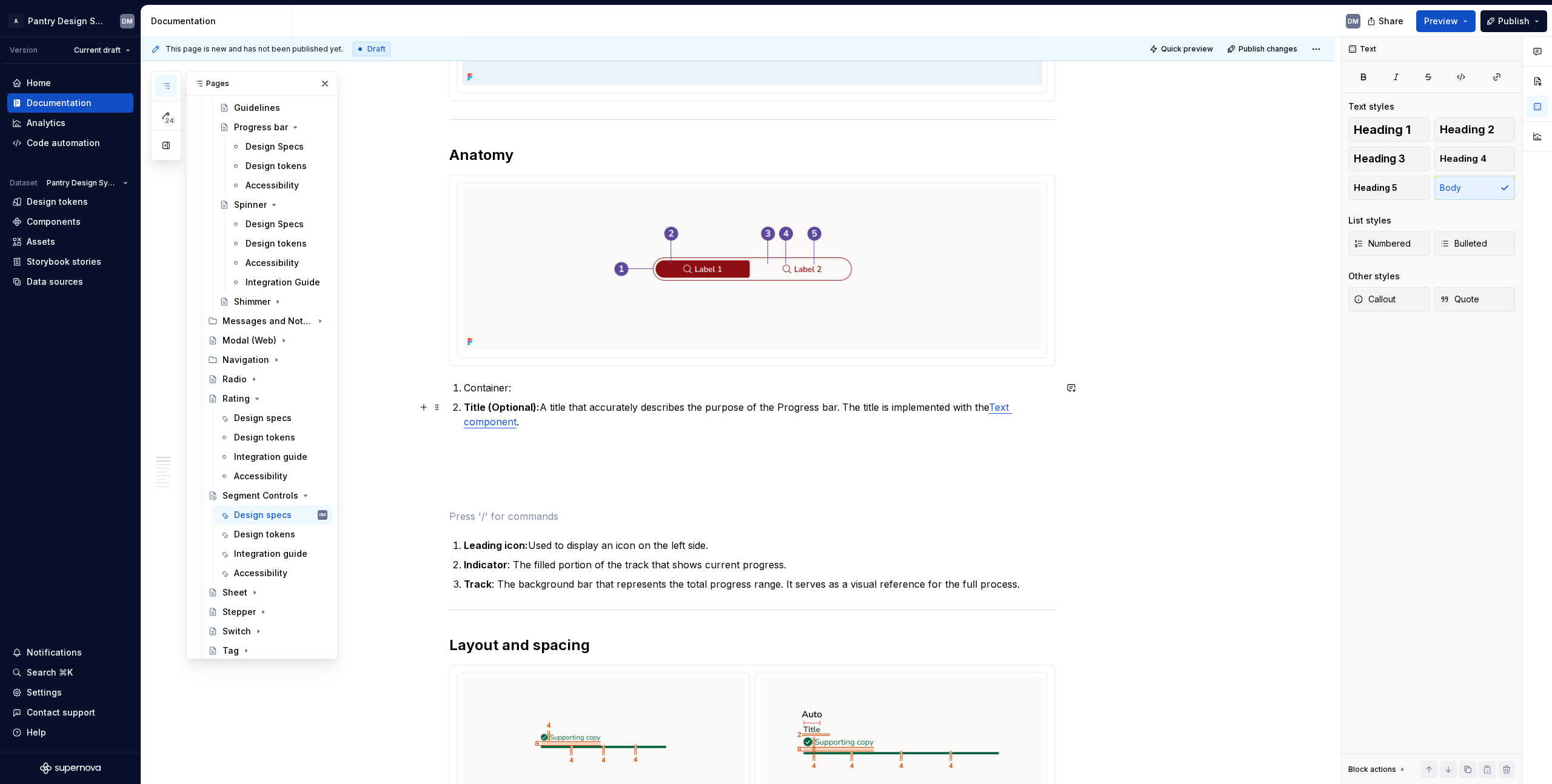
click at [551, 421] on p "Title (Optional): A title that accurately describes the purpose of the Progress…" at bounding box center [759, 414] width 591 height 29
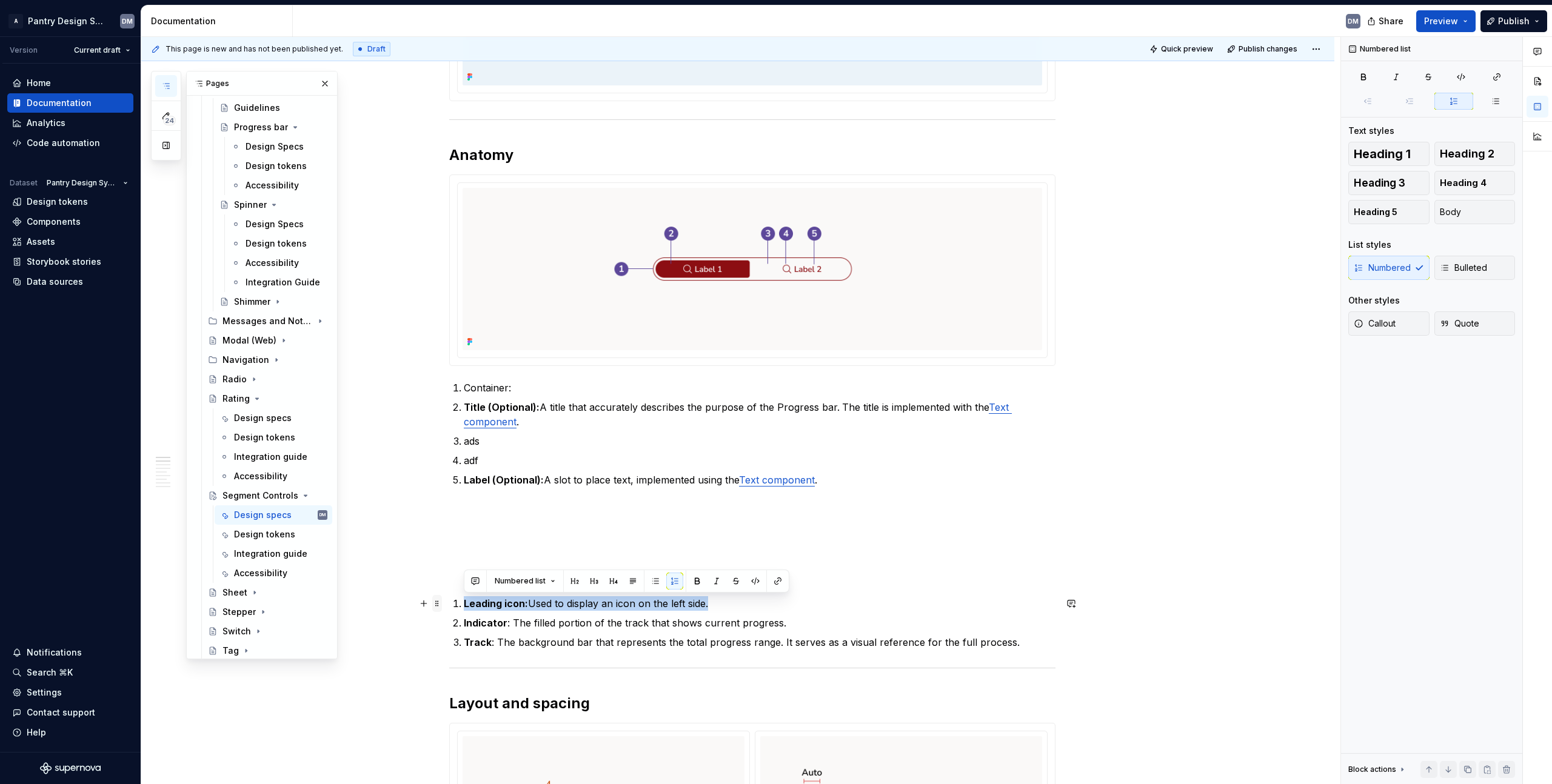
drag, startPoint x: 731, startPoint y: 604, endPoint x: 433, endPoint y: 610, distance: 298.1
click at [471, 465] on p "adf" at bounding box center [759, 461] width 591 height 15
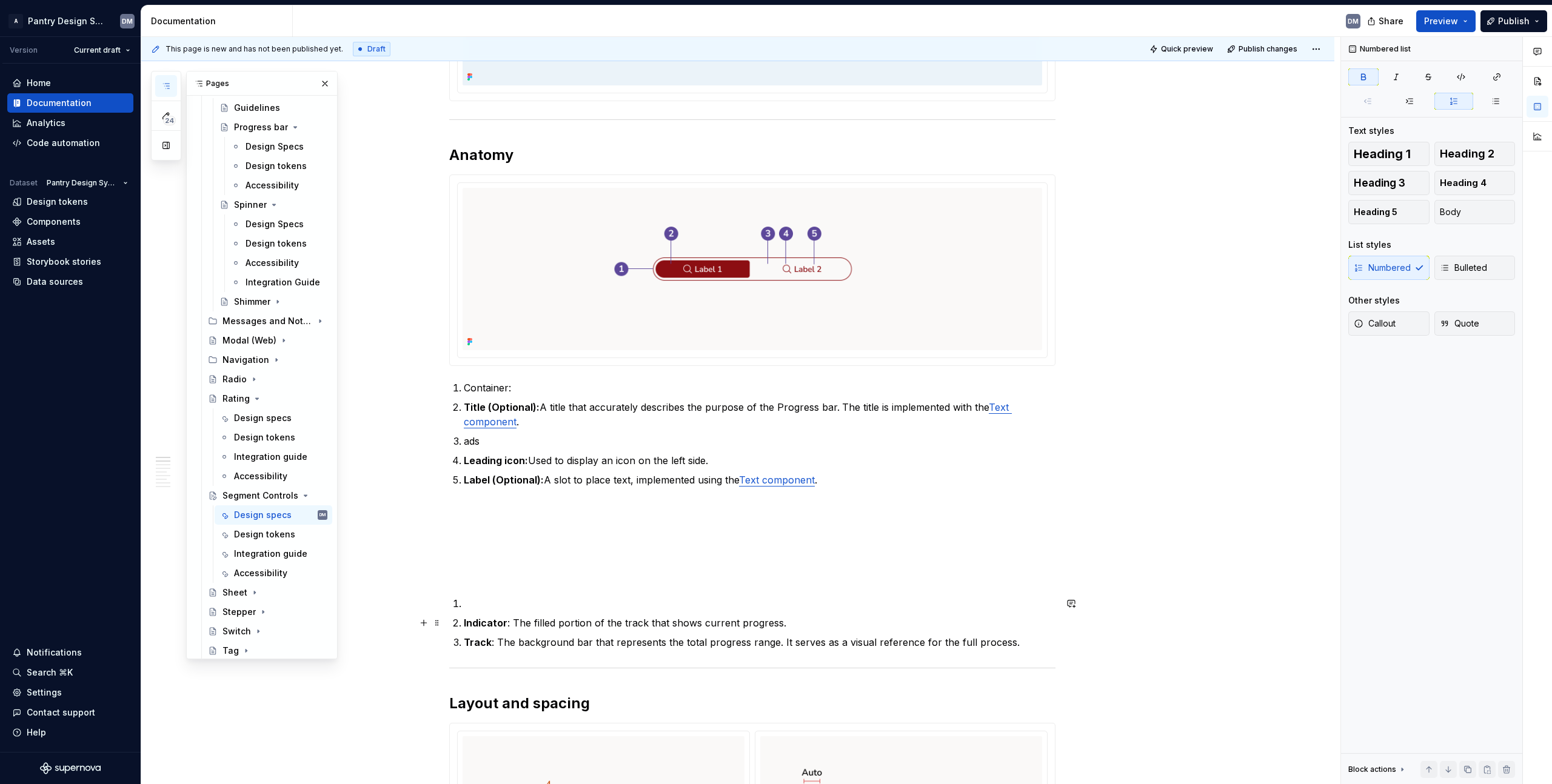
click at [470, 625] on strong "Indicator" at bounding box center [485, 623] width 44 height 12
click at [833, 623] on p "Indicator : The filled portion of the track that shows current progress." at bounding box center [759, 623] width 591 height 15
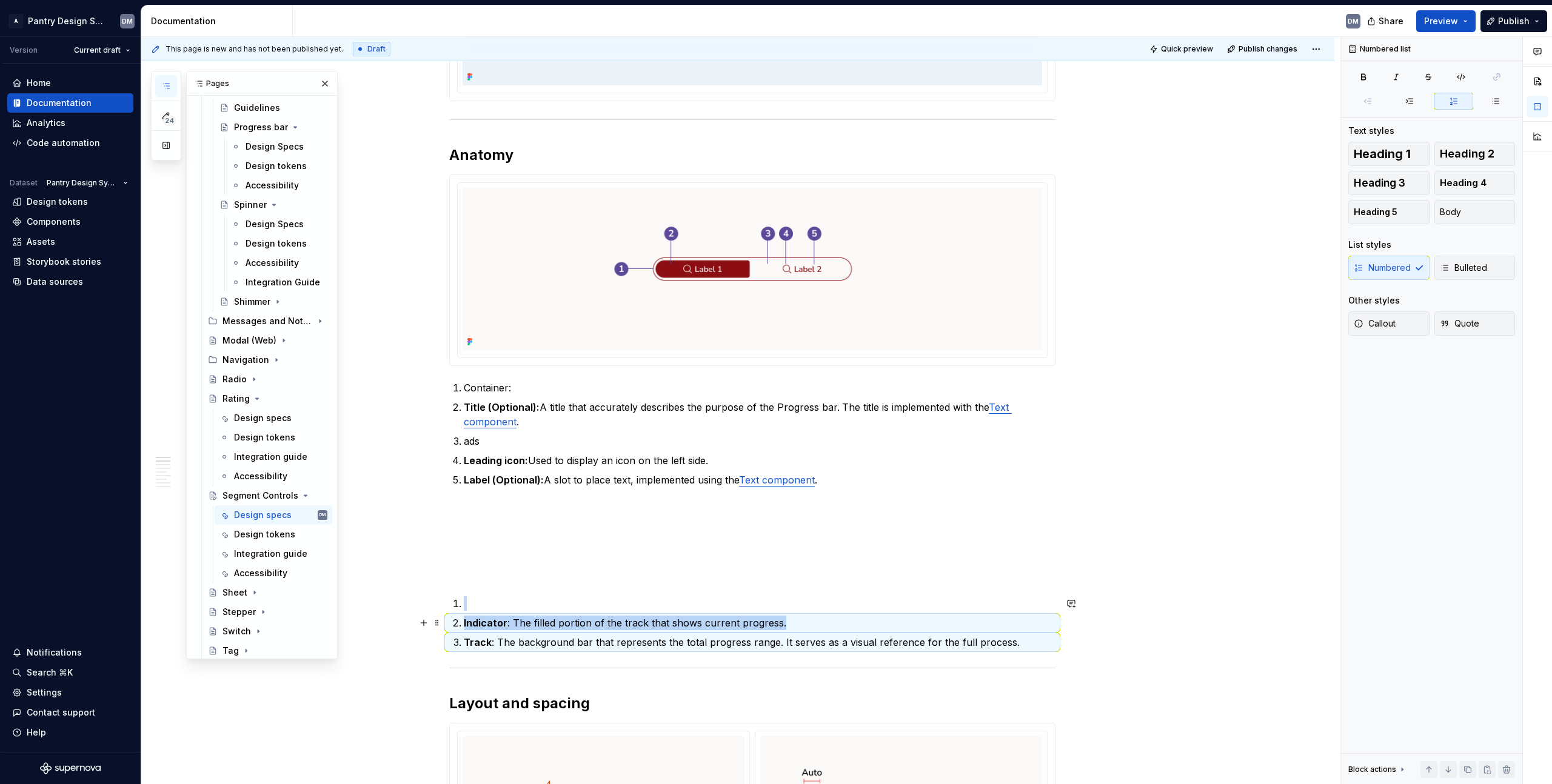
click at [770, 621] on p "Indicator : The filled portion of the track that shows current progress." at bounding box center [759, 623] width 591 height 15
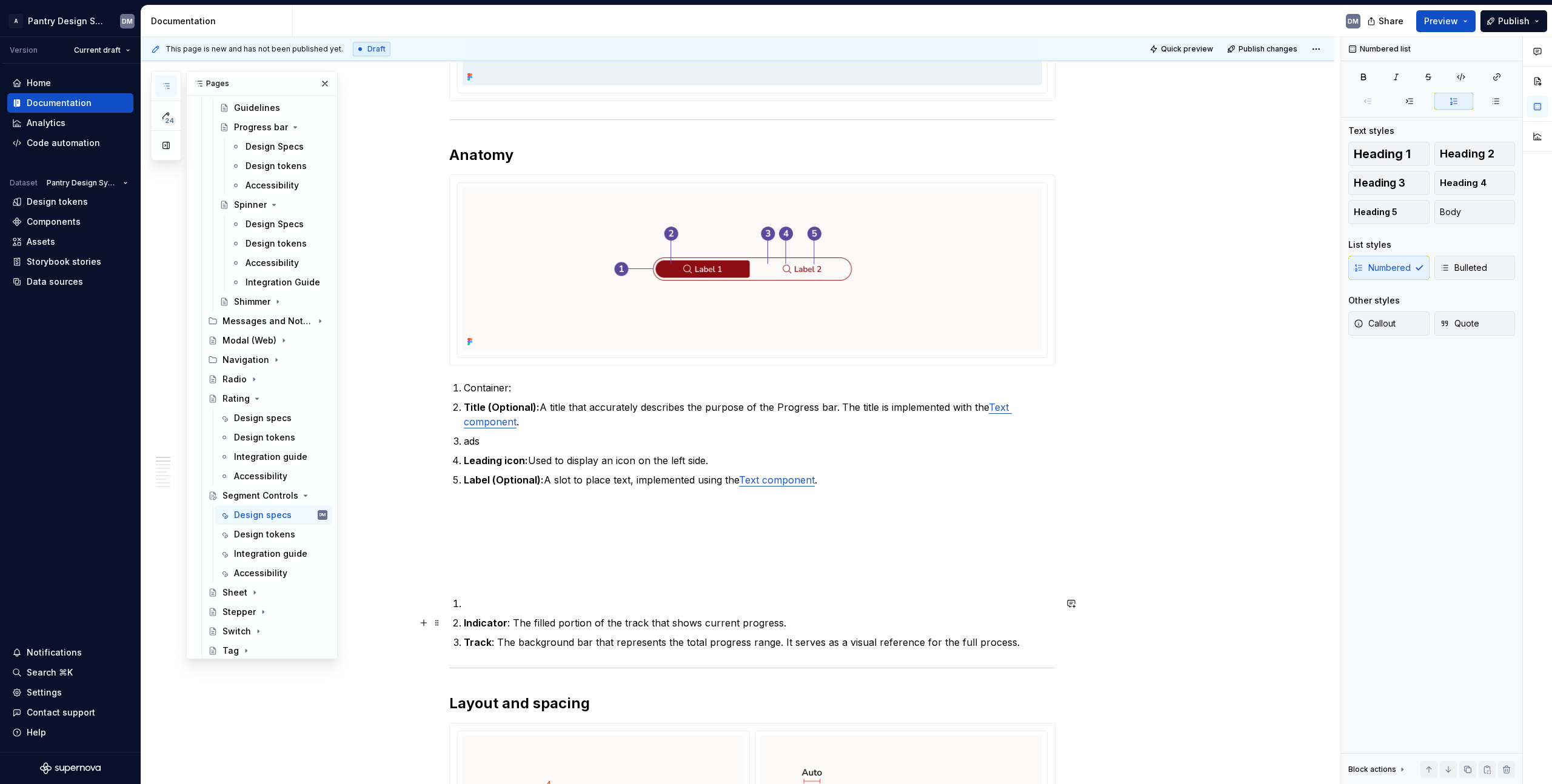
click at [477, 621] on strong "Indicator" at bounding box center [485, 623] width 44 height 12
click at [800, 625] on p "Indicator : The filled portion of the track that shows current progress." at bounding box center [759, 623] width 591 height 15
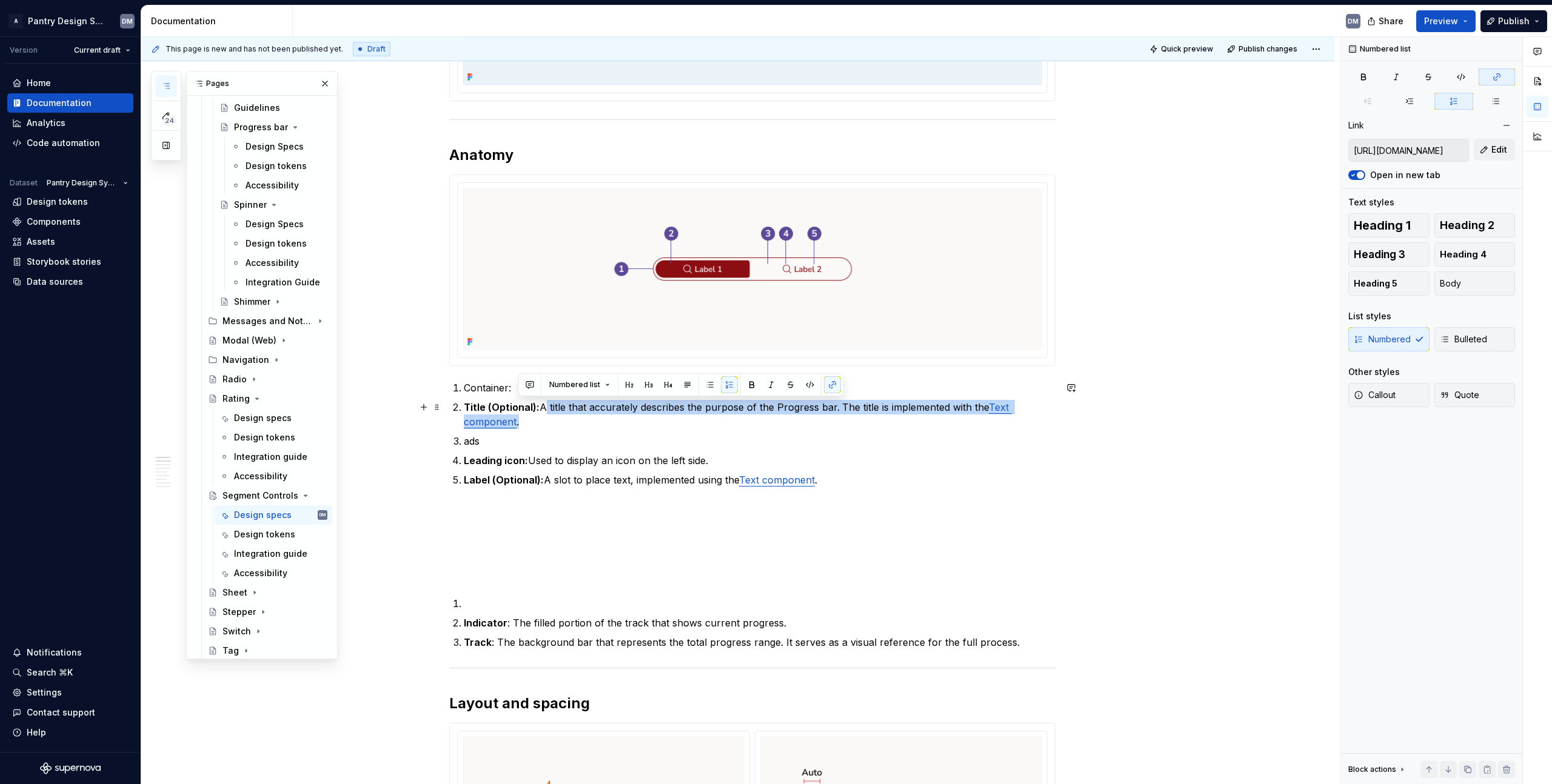
drag, startPoint x: 537, startPoint y: 425, endPoint x: 541, endPoint y: 412, distance: 13.6
click at [541, 412] on p "Title (Optional): A title that accurately describes the purpose of the Progress…" at bounding box center [759, 414] width 591 height 29
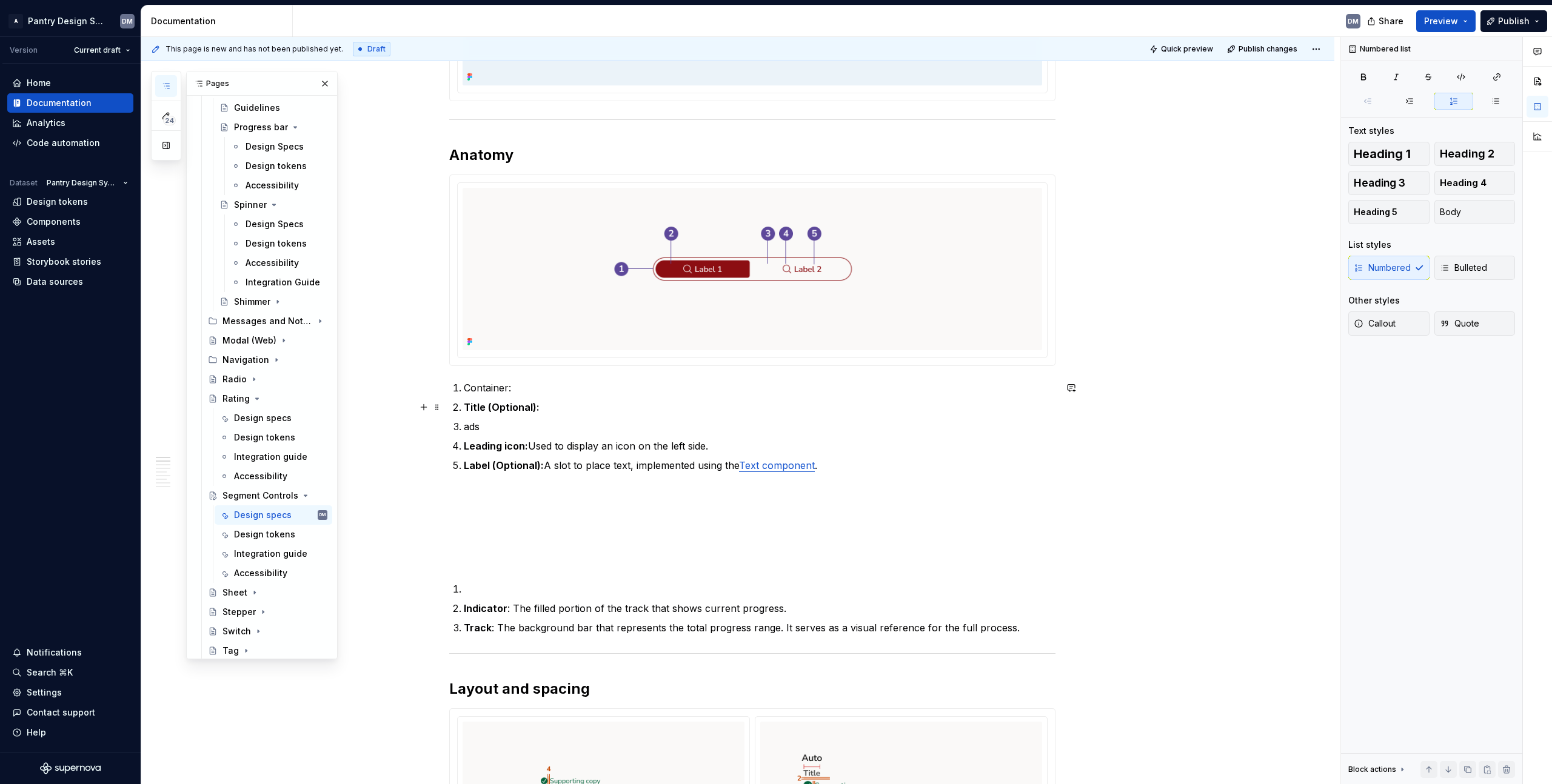
click at [470, 410] on strong "Title (Optional):" at bounding box center [501, 407] width 76 height 12
click at [537, 406] on strong "State layer (Optional):" at bounding box center [518, 407] width 109 height 12
click at [502, 392] on p "Container:" at bounding box center [759, 388] width 591 height 15
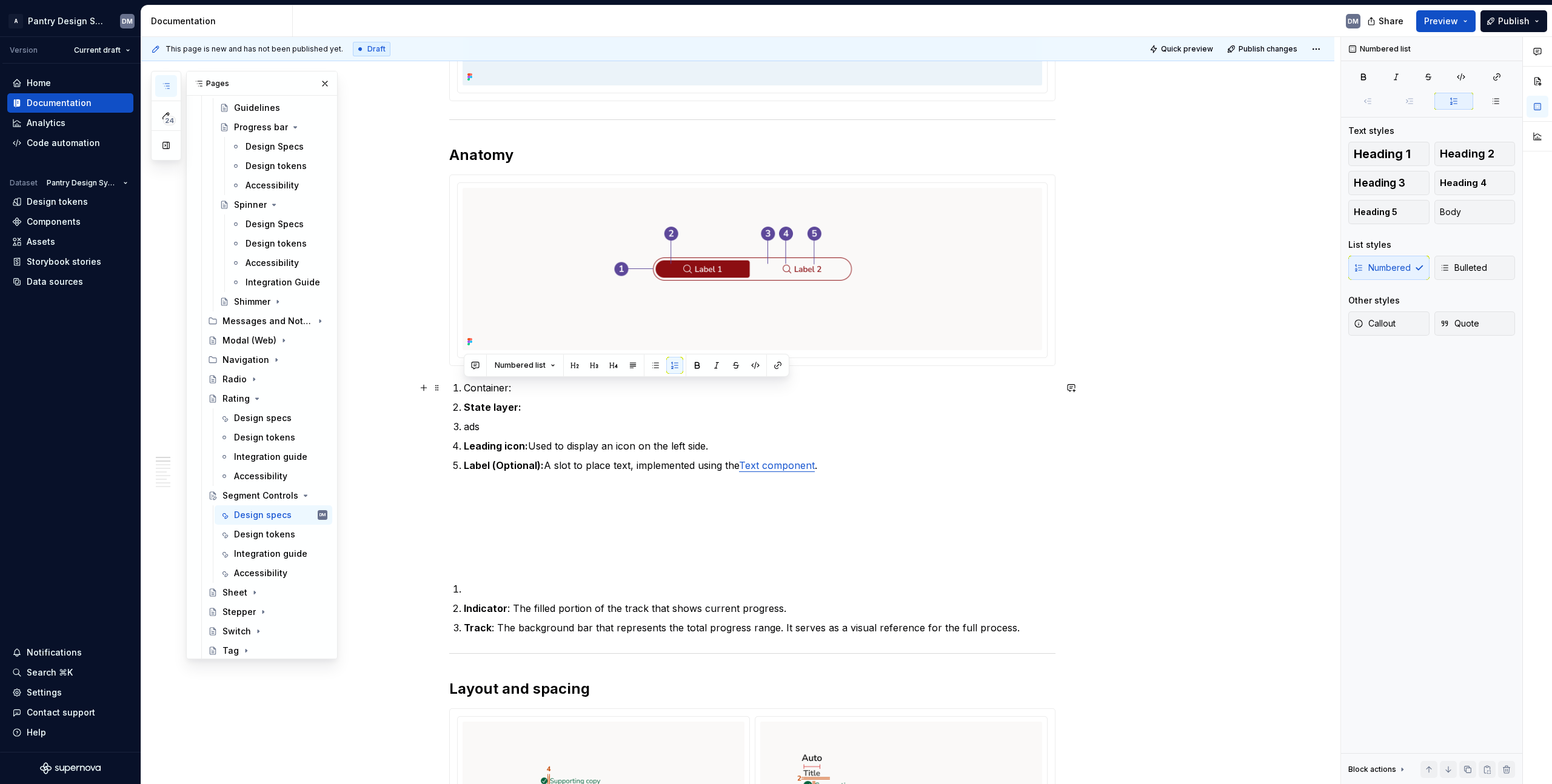
drag, startPoint x: 553, startPoint y: 387, endPoint x: 457, endPoint y: 391, distance: 96.1
click at [464, 391] on li "Container:" at bounding box center [759, 388] width 591 height 15
click at [521, 424] on p "ads" at bounding box center [759, 426] width 591 height 15
type textarea "*"
click at [464, 428] on p "ads" at bounding box center [759, 426] width 591 height 15
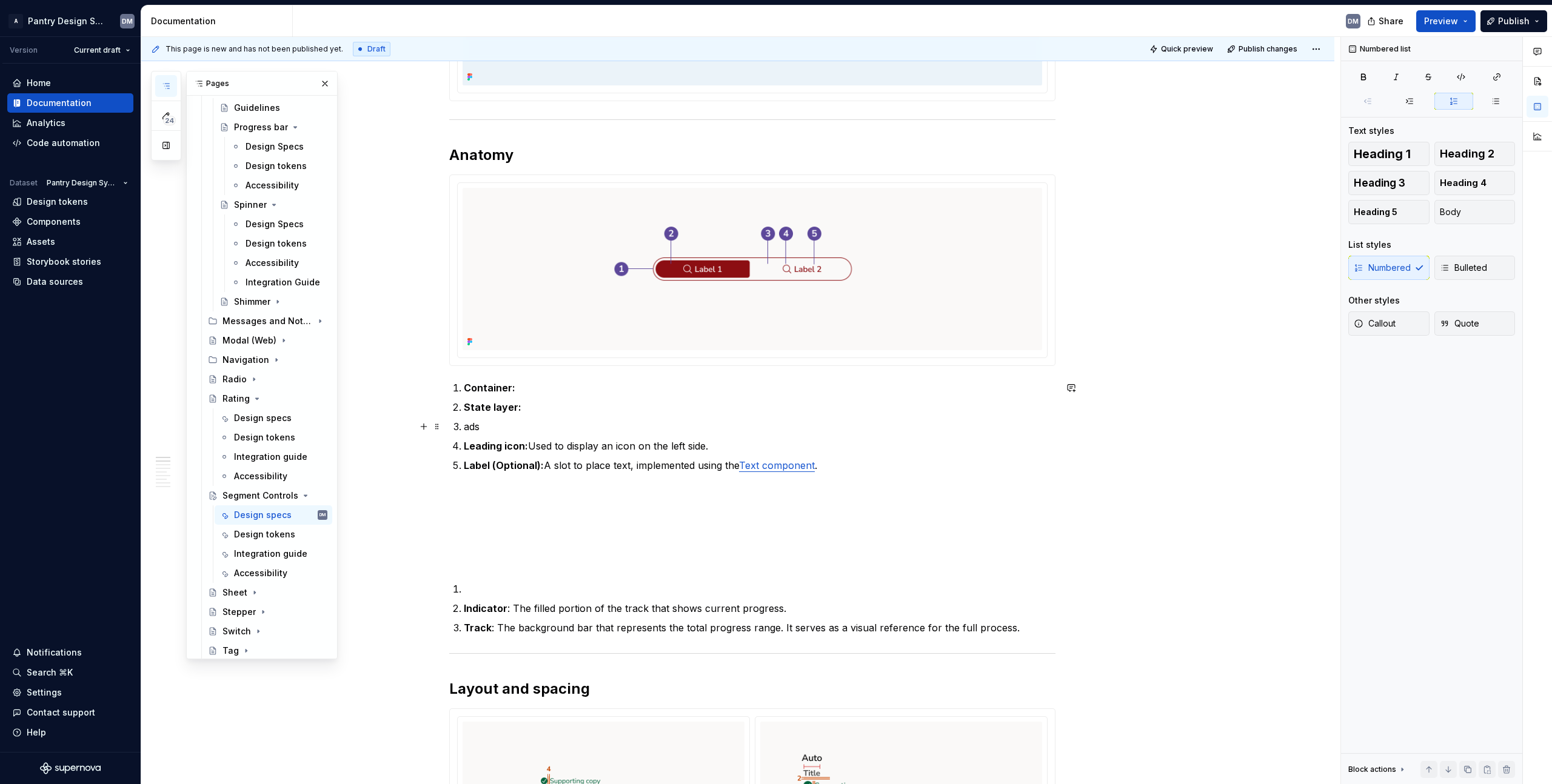
click at [464, 428] on p "ads" at bounding box center [759, 426] width 591 height 15
click at [480, 428] on p "ads" at bounding box center [759, 426] width 591 height 15
click at [466, 428] on p "ads" at bounding box center [759, 426] width 591 height 15
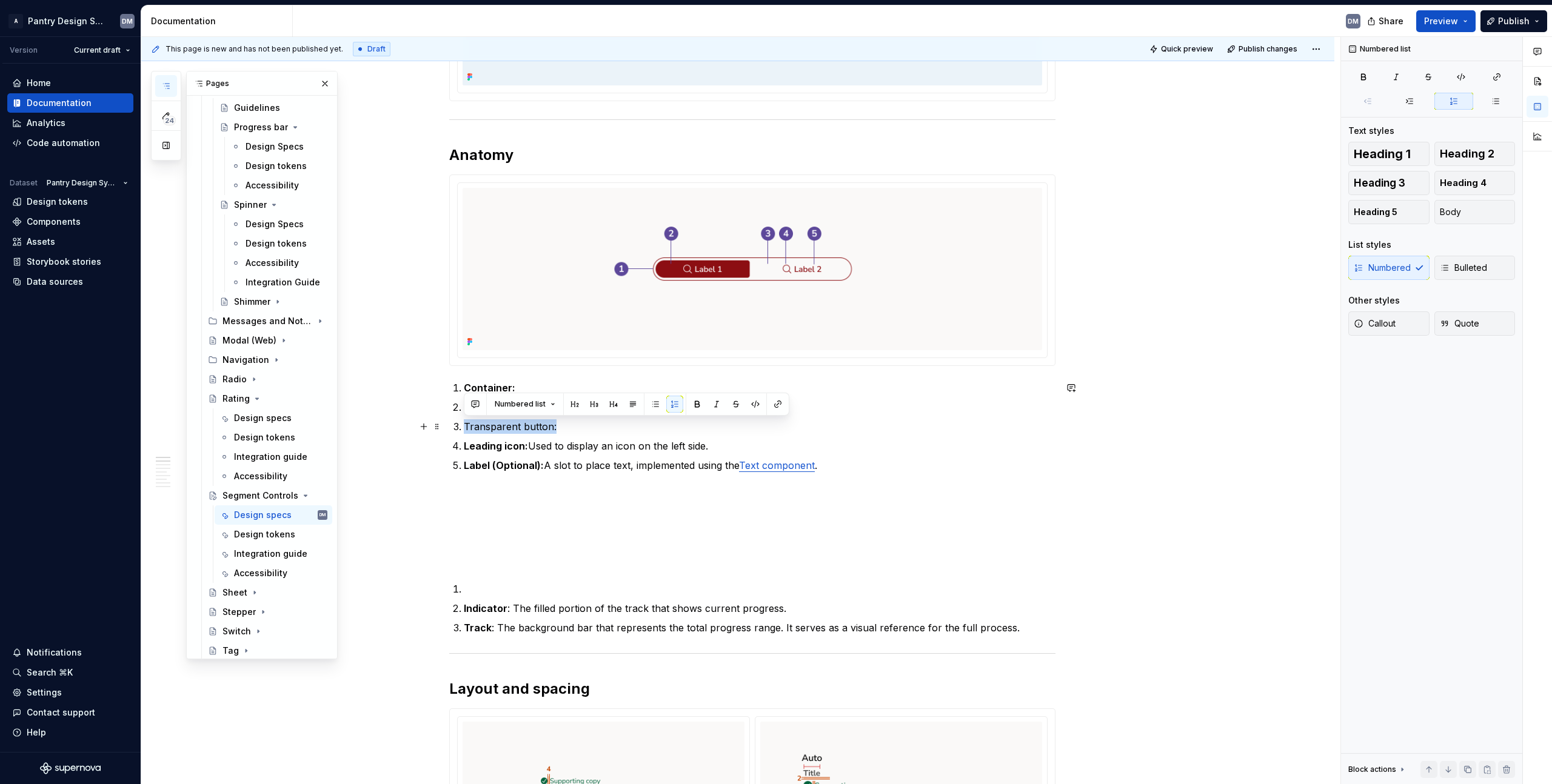
drag, startPoint x: 569, startPoint y: 425, endPoint x: 462, endPoint y: 425, distance: 107.0
click at [464, 425] on li "Transparent button:" at bounding box center [759, 426] width 591 height 15
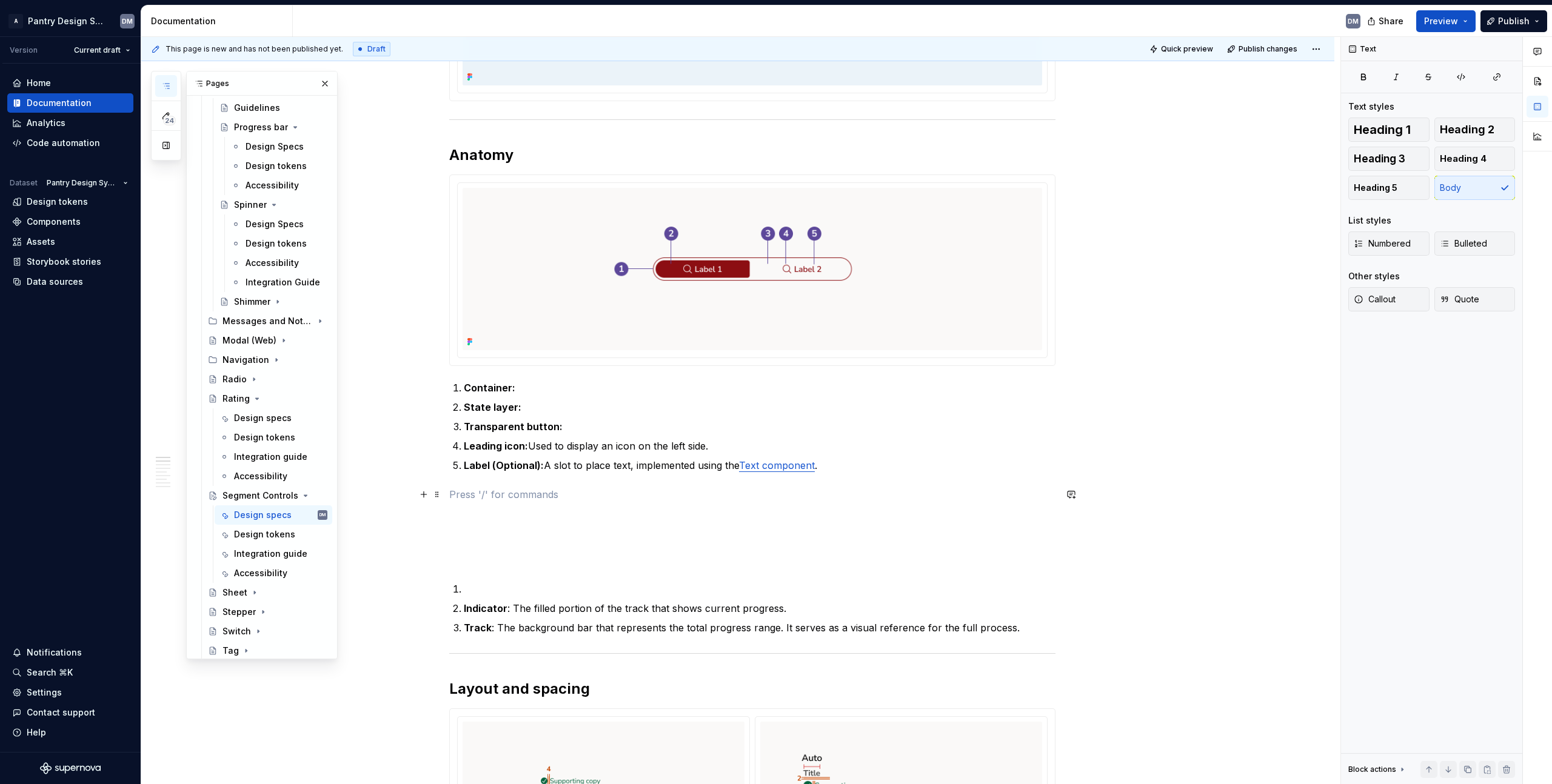
click at [539, 500] on p at bounding box center [752, 495] width 606 height 15
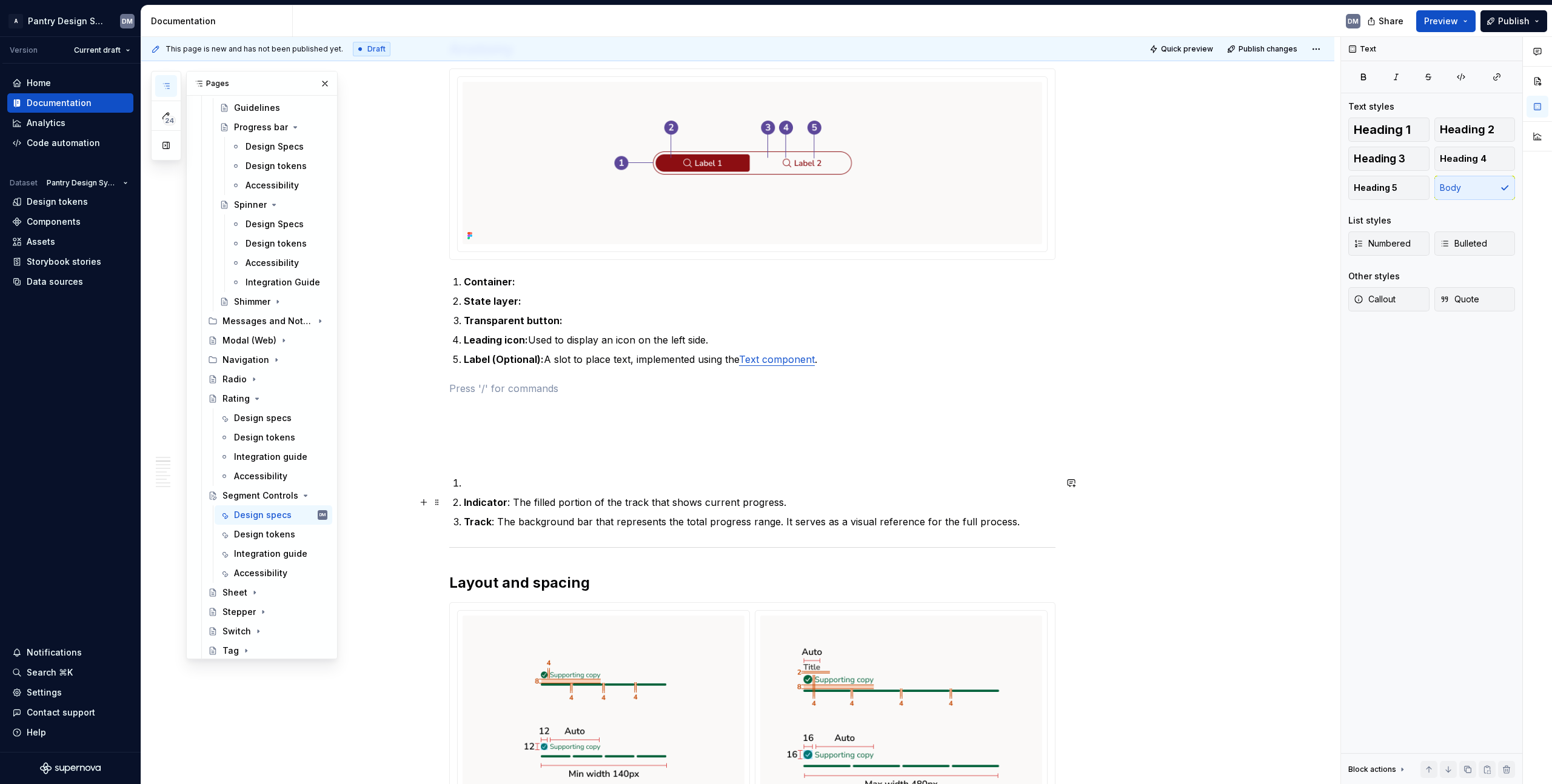
scroll to position [542, 0]
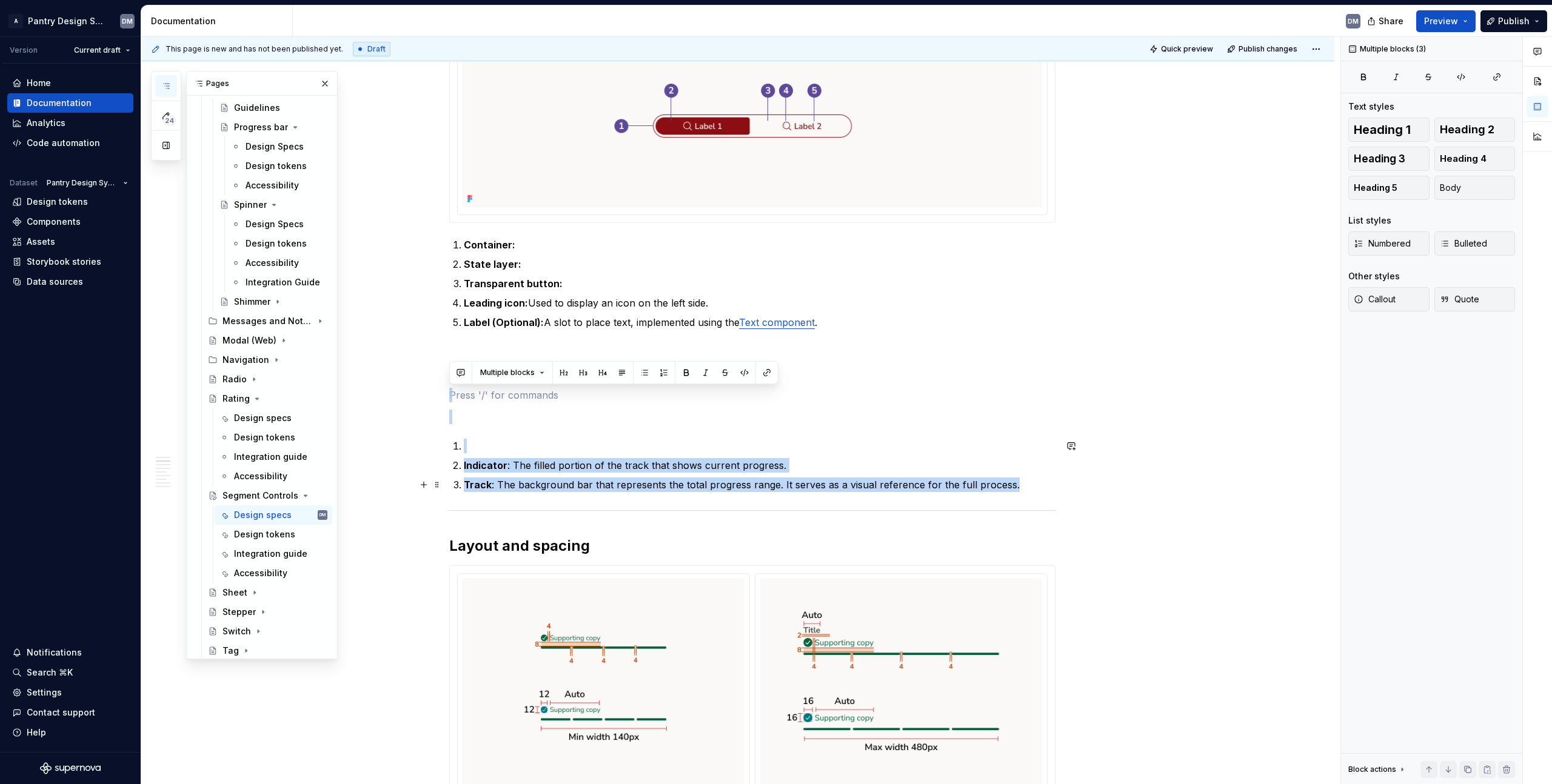
drag, startPoint x: 486, startPoint y: 390, endPoint x: 1020, endPoint y: 490, distance: 543.3
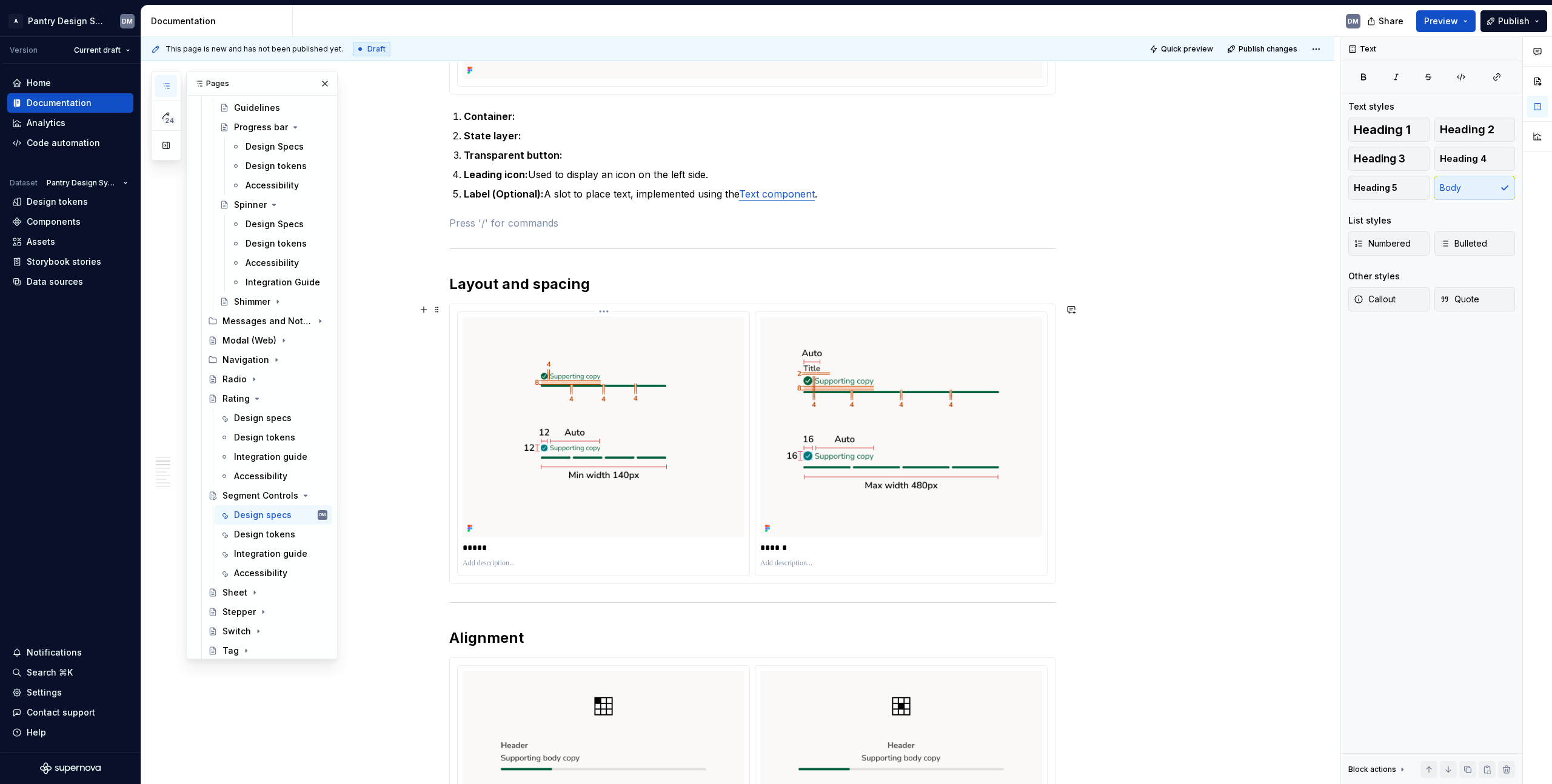
scroll to position [679, 0]
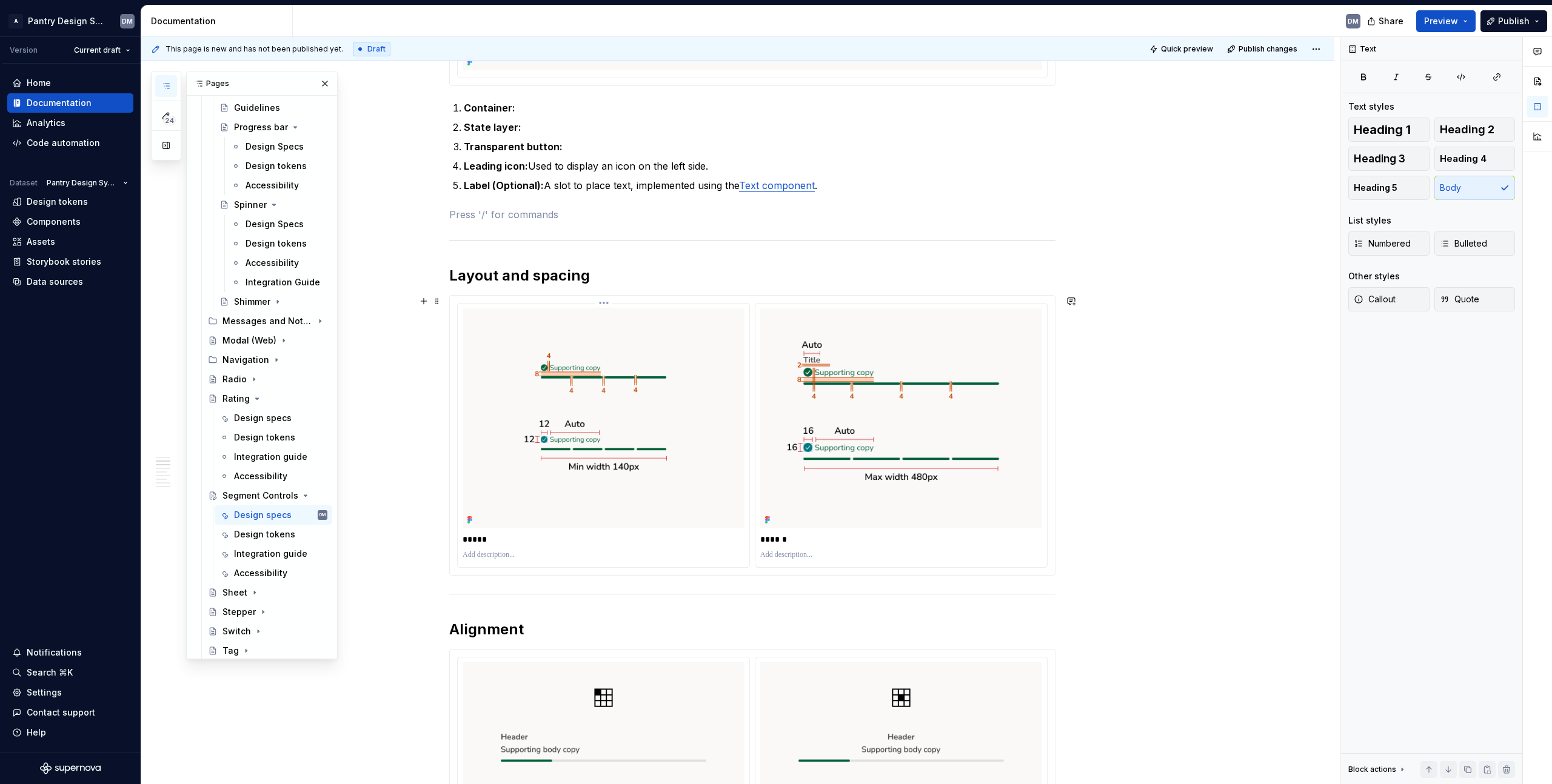
click at [660, 443] on img at bounding box center [604, 418] width 282 height 220
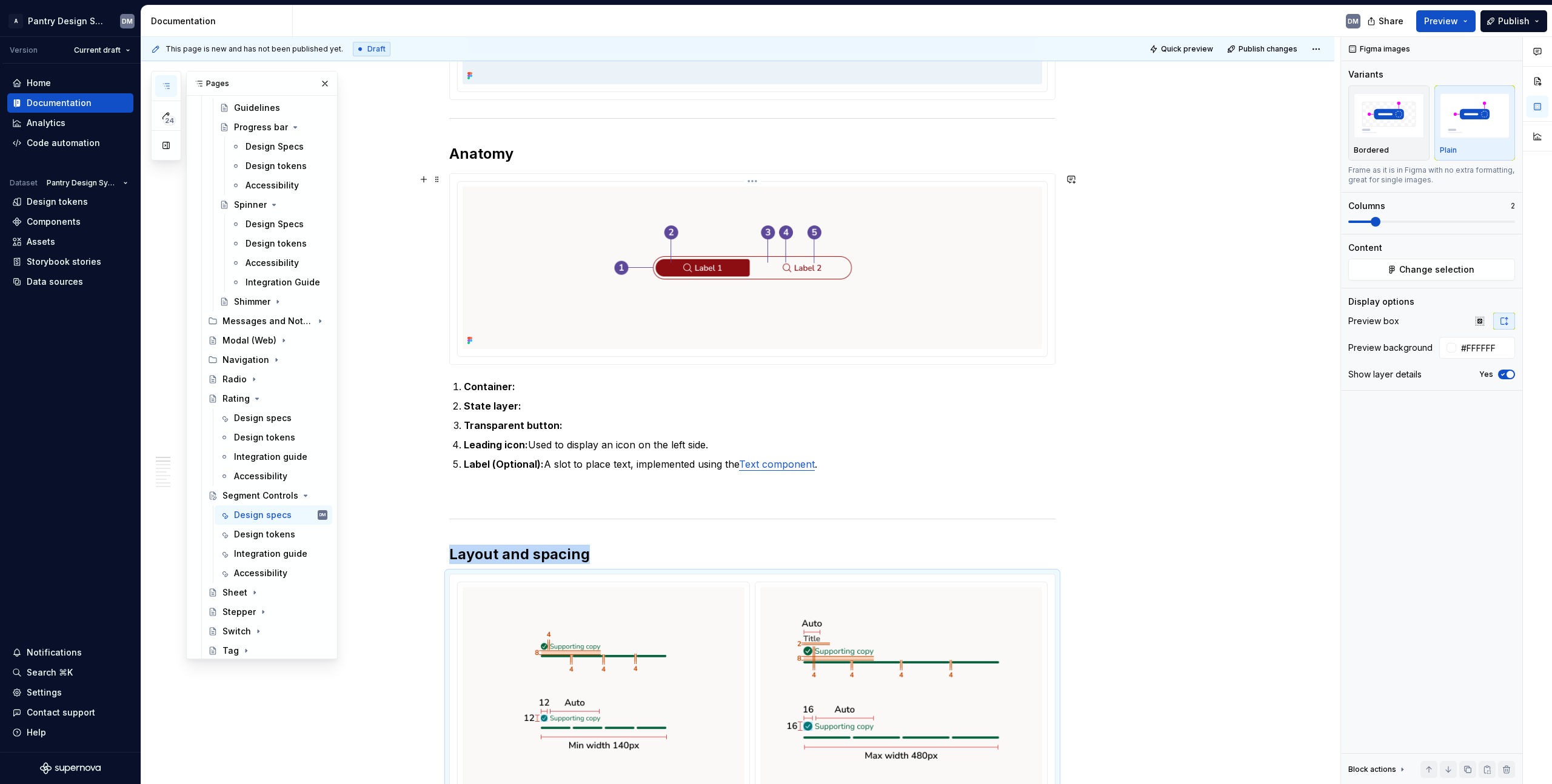
scroll to position [113, 0]
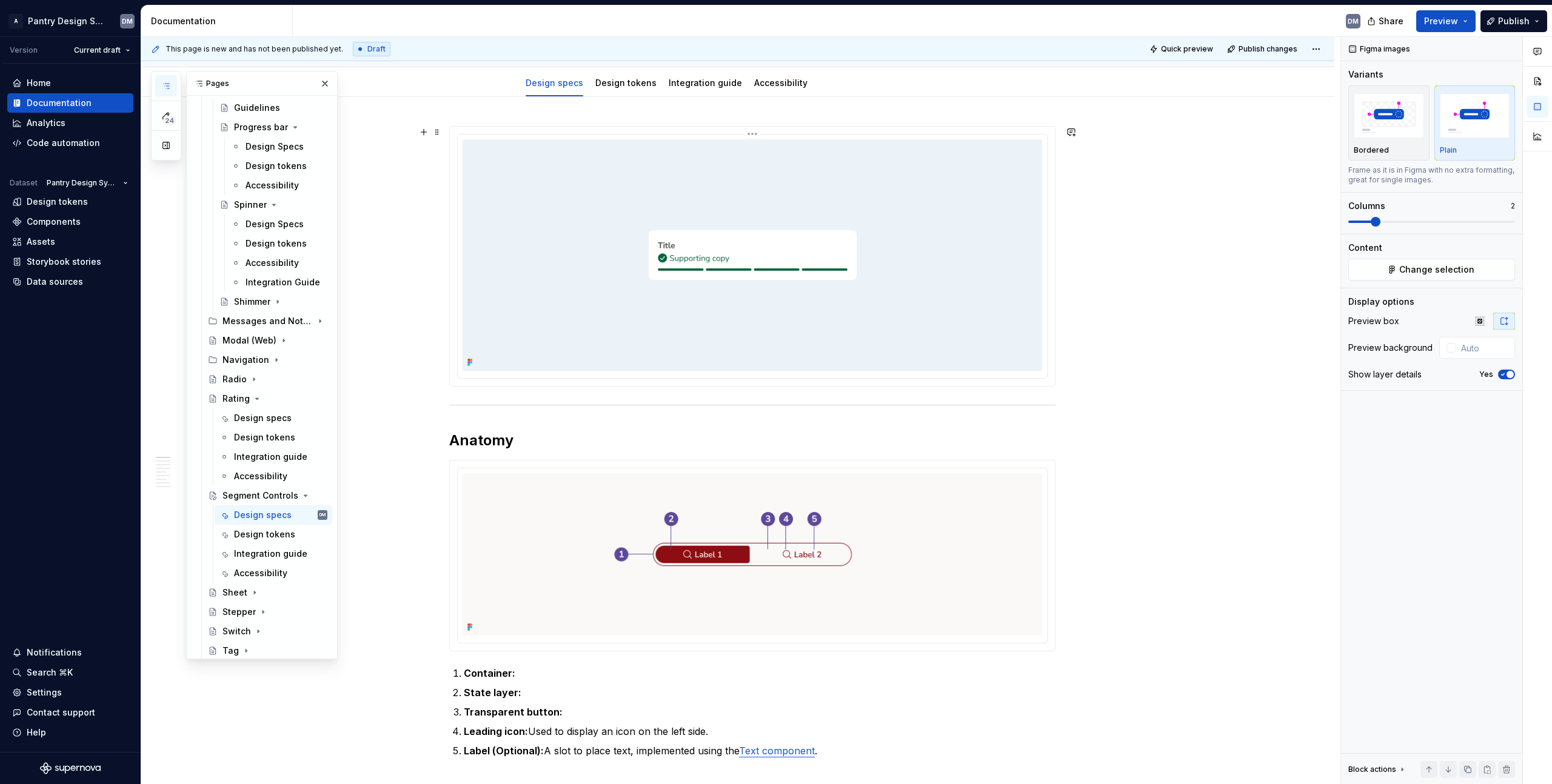
click at [739, 275] on img at bounding box center [752, 255] width 579 height 232
click at [1428, 267] on span "Change selection" at bounding box center [1437, 270] width 75 height 12
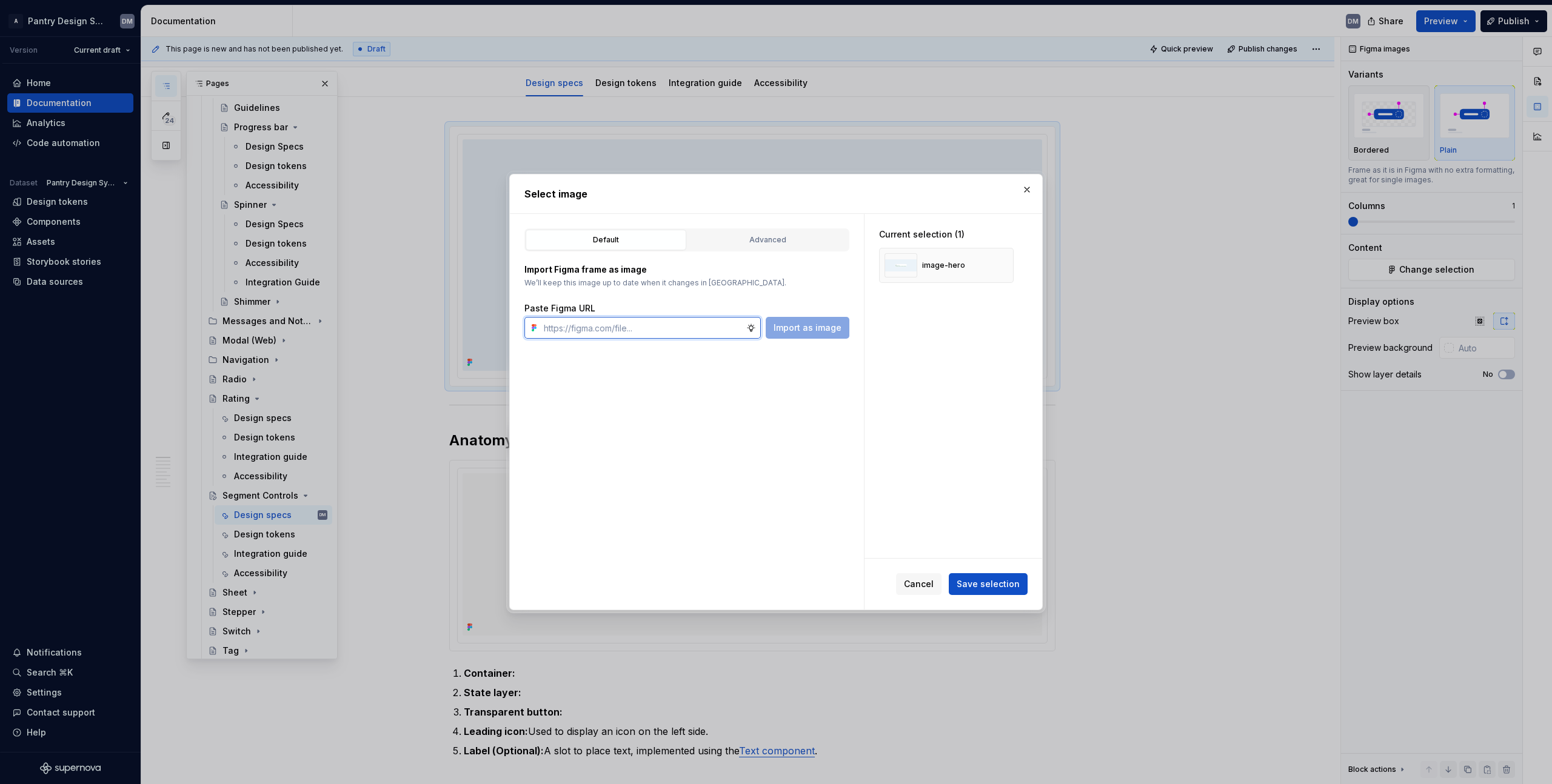
click at [602, 325] on input "text" at bounding box center [643, 327] width 208 height 22
type textarea "*"
click at [606, 333] on input "text" at bounding box center [643, 327] width 208 height 22
paste input "https://www.figma.com/design/rkZcKFbjKhParoJeLeqC01/Segment-Controls?node-id=73…"
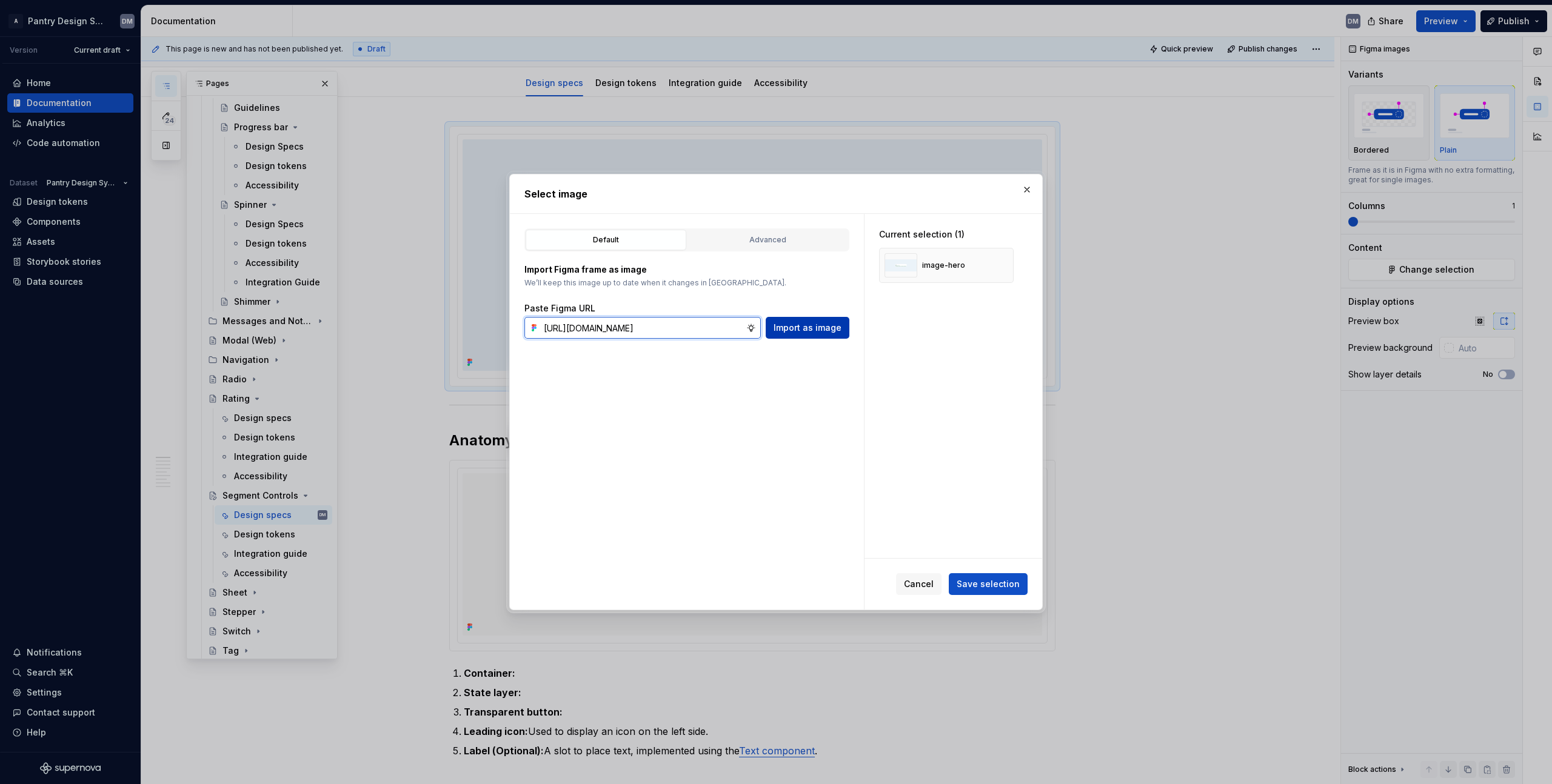
type input "https://www.figma.com/design/rkZcKFbjKhParoJeLeqC01/Segment-Controls?node-id=73…"
click at [809, 328] on span "Import as image" at bounding box center [807, 328] width 68 height 12
click at [1001, 267] on button "button" at bounding box center [999, 265] width 17 height 17
type textarea "*"
